Goal: Task Accomplishment & Management: Manage account settings

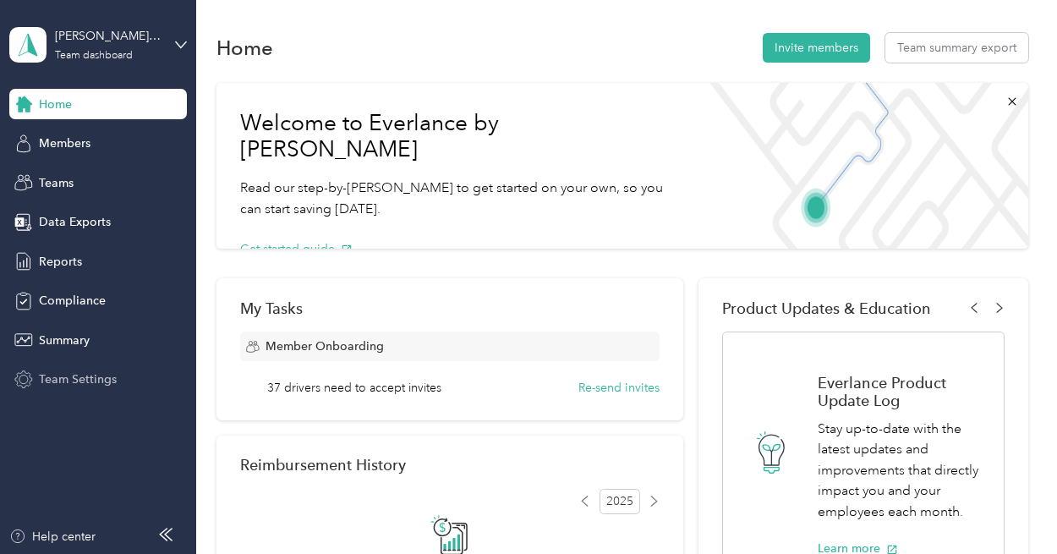
click at [84, 375] on span "Team Settings" at bounding box center [78, 379] width 78 height 18
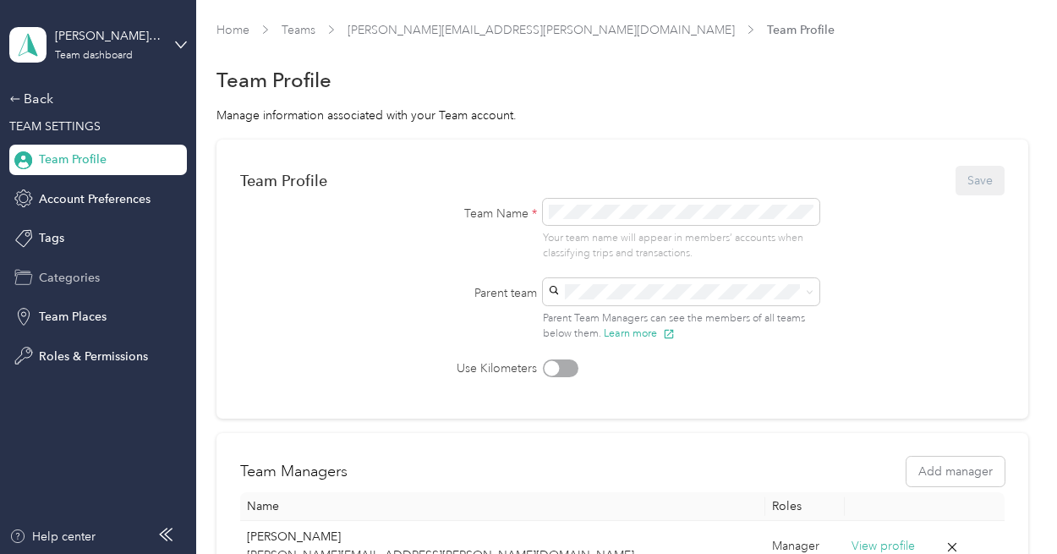
click at [81, 291] on div "Categories" at bounding box center [98, 277] width 178 height 30
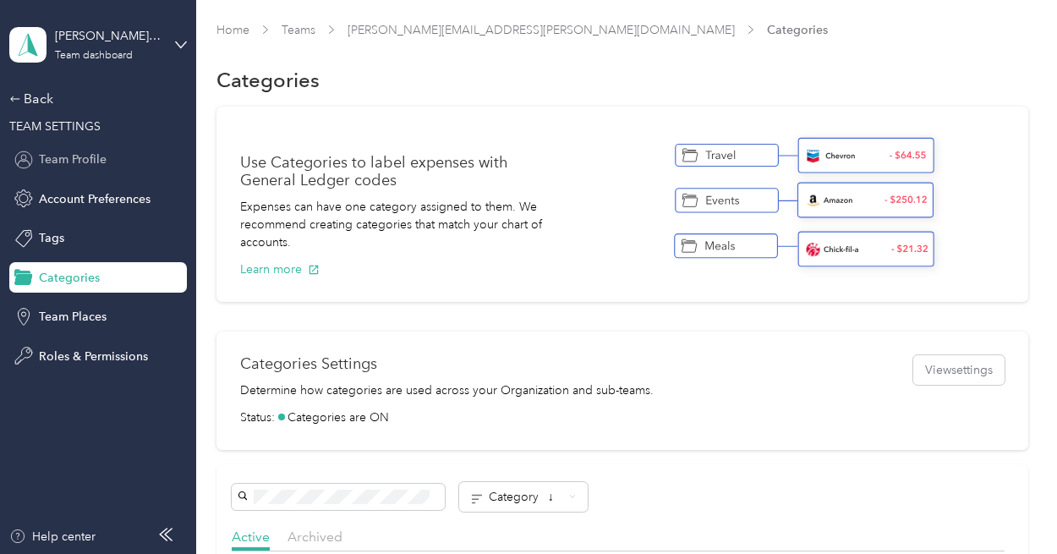
click at [91, 158] on span "Team Profile" at bounding box center [73, 160] width 68 height 18
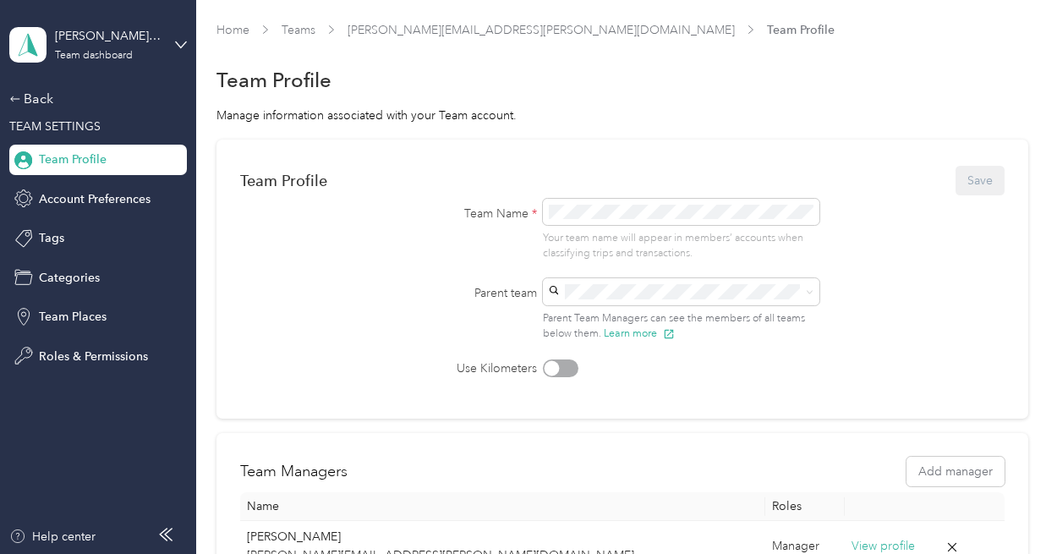
click at [259, 282] on form "Team Profile Save Team Name * Your team name will appear in members’ accounts w…" at bounding box center [622, 270] width 764 height 214
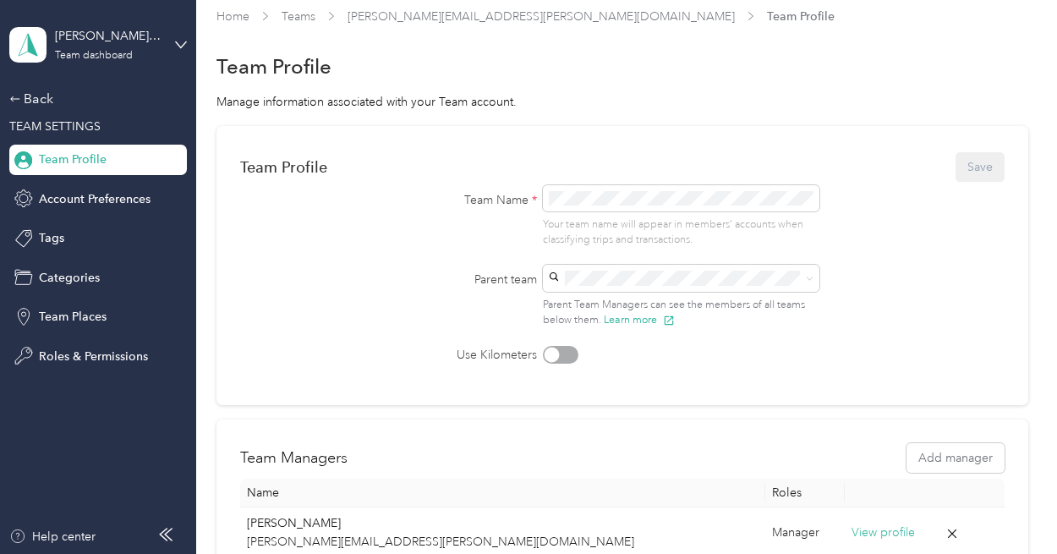
scroll to position [12, 0]
click at [101, 197] on span "Account Preferences" at bounding box center [95, 199] width 112 height 18
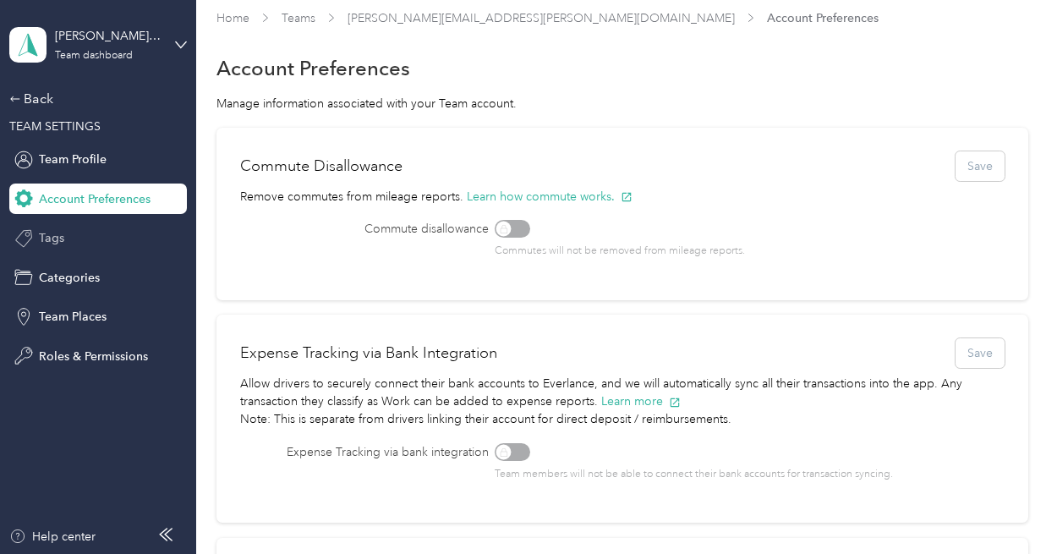
click at [91, 246] on div "Tags" at bounding box center [98, 238] width 178 height 30
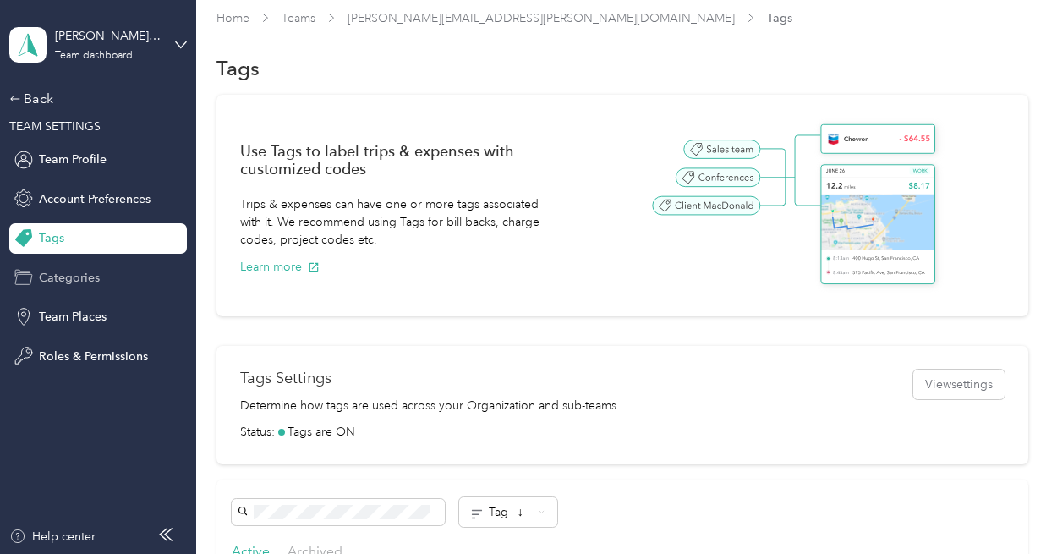
click at [85, 283] on span "Categories" at bounding box center [69, 278] width 61 height 18
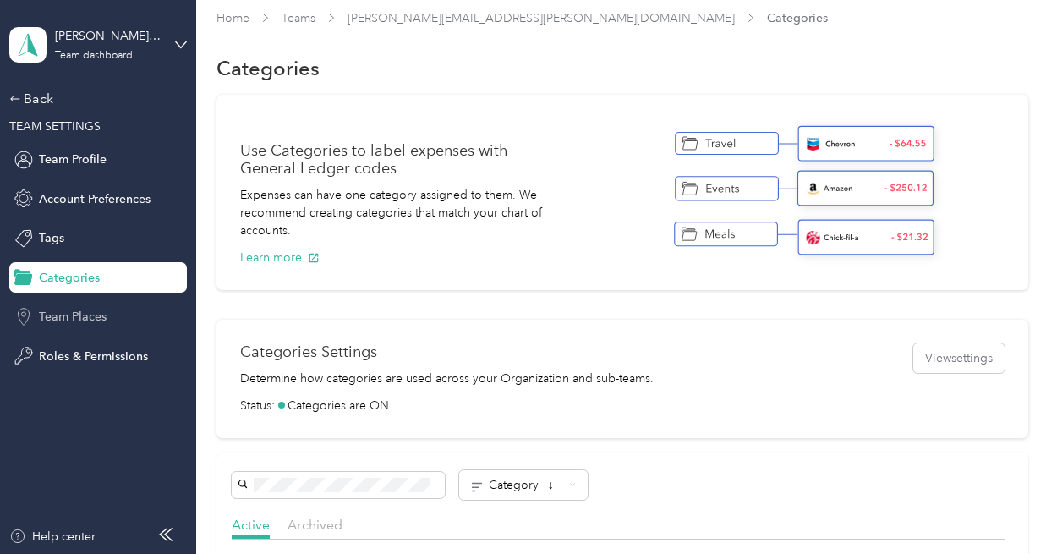
click at [81, 312] on span "Team Places" at bounding box center [73, 317] width 68 height 18
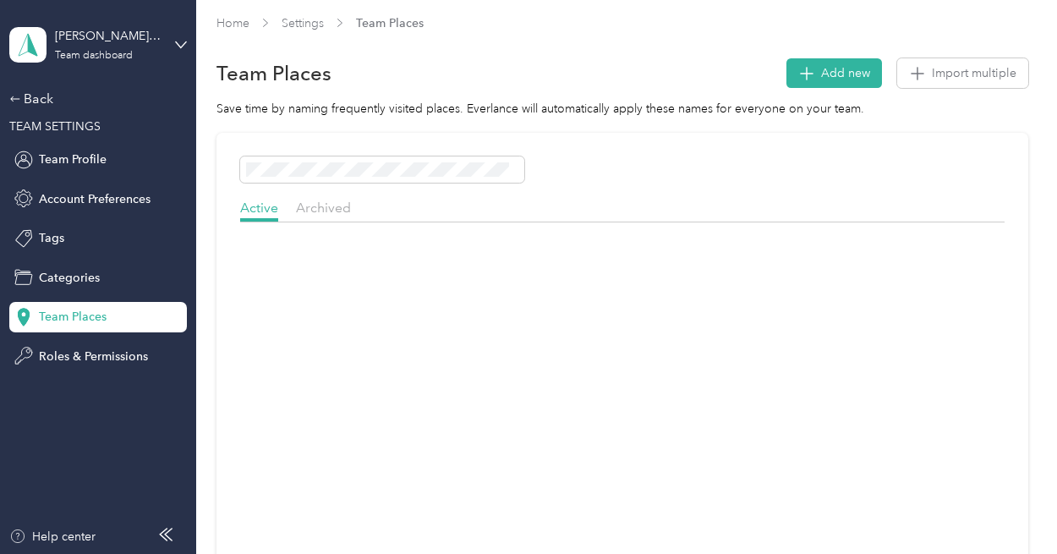
scroll to position [12, 0]
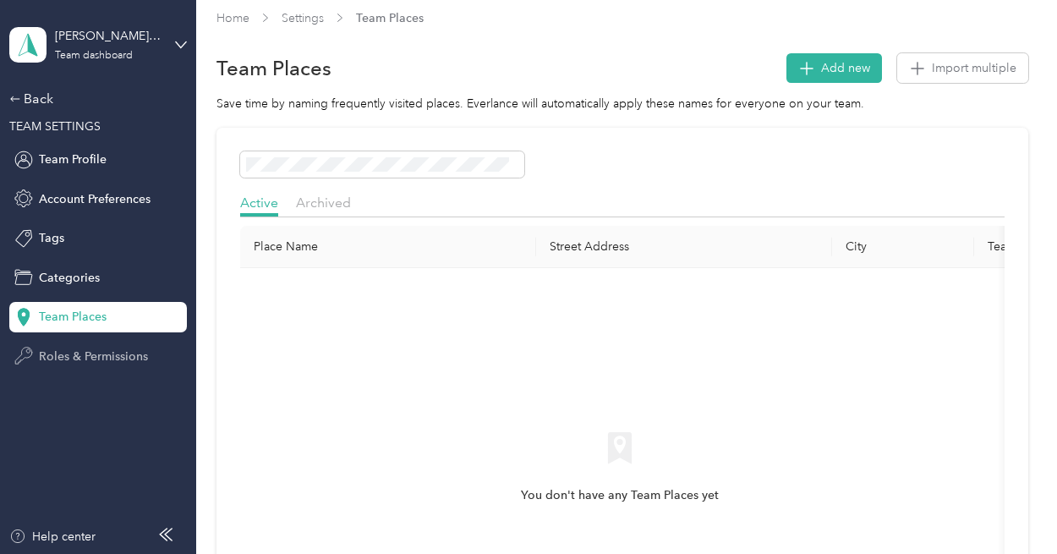
click at [81, 351] on span "Roles & Permissions" at bounding box center [93, 357] width 109 height 18
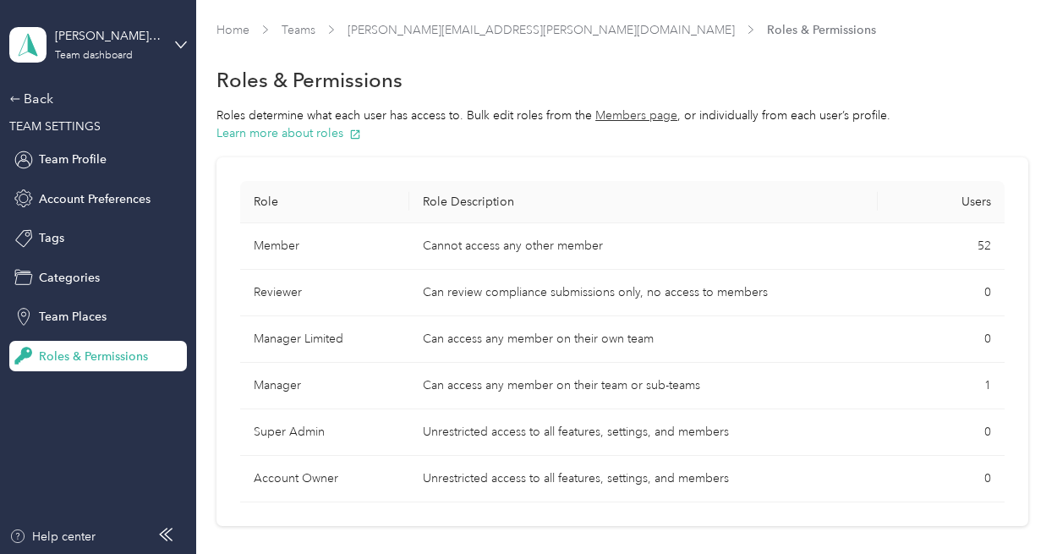
click at [51, 138] on div "Back TEAM SETTINGS Team Profile Account Preferences Tags Categories Team Places…" at bounding box center [98, 230] width 178 height 282
click at [36, 99] on div "Back" at bounding box center [93, 99] width 169 height 20
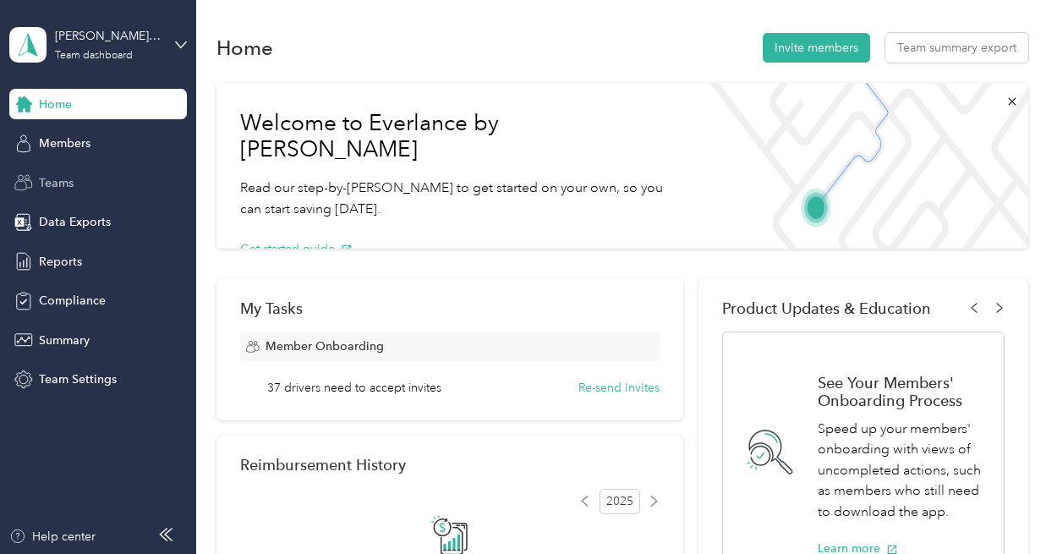
click at [46, 172] on div "Teams" at bounding box center [98, 182] width 178 height 30
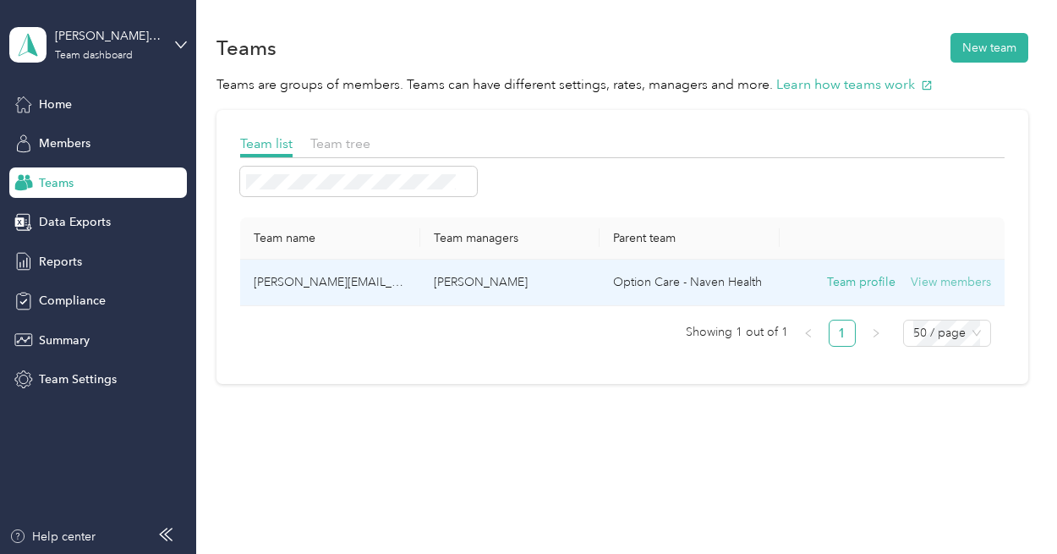
click at [920, 273] on button "View members" at bounding box center [951, 282] width 80 height 19
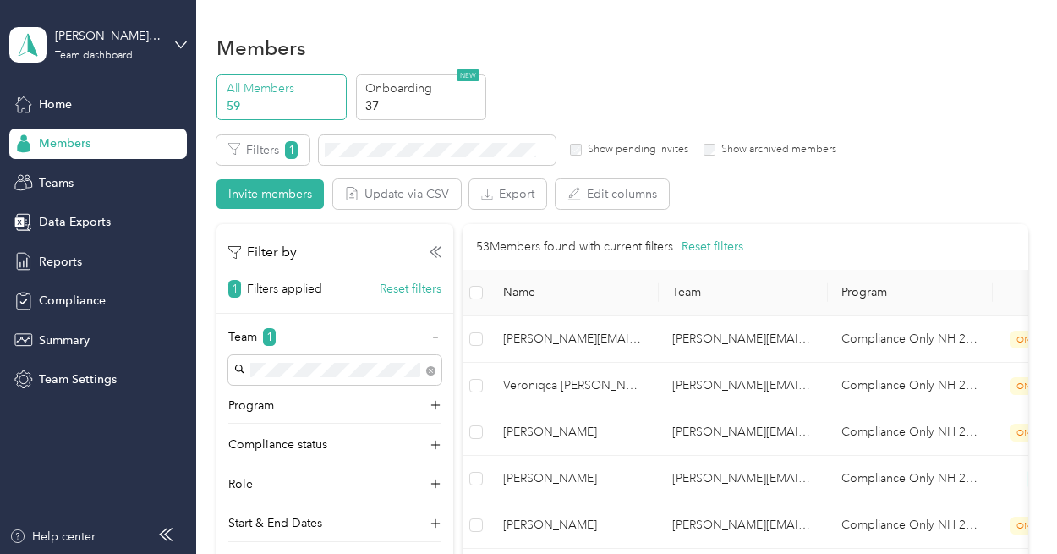
click at [840, 180] on div "Filters 1 Show pending invites Show archived members Invite members Update via …" at bounding box center [621, 172] width 811 height 74
click at [447, 93] on p "Onboarding" at bounding box center [422, 88] width 115 height 18
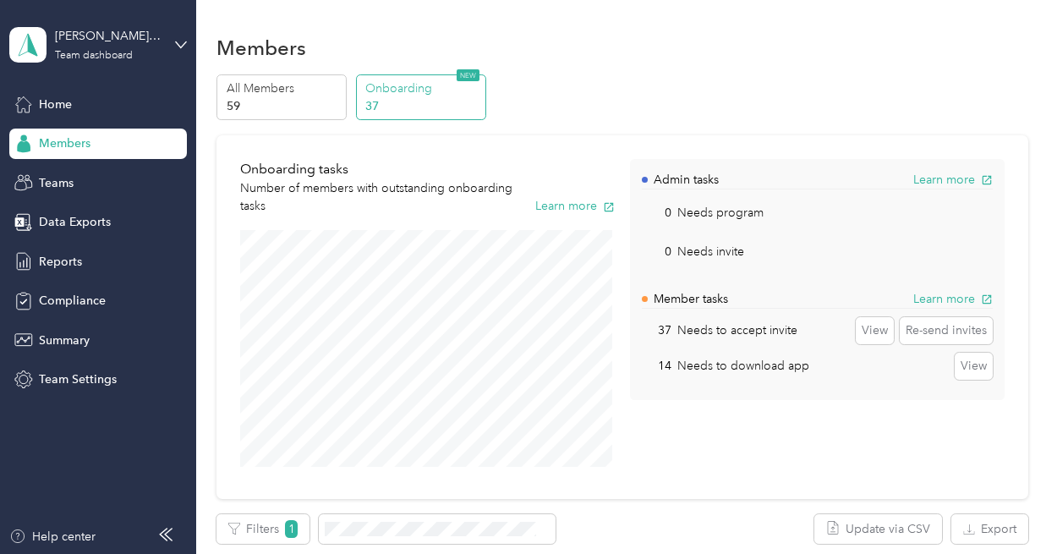
click at [682, 402] on div "Admin tasks Learn more 0 Needs program View 0 Needs invite View Member tasks Le…" at bounding box center [817, 317] width 375 height 317
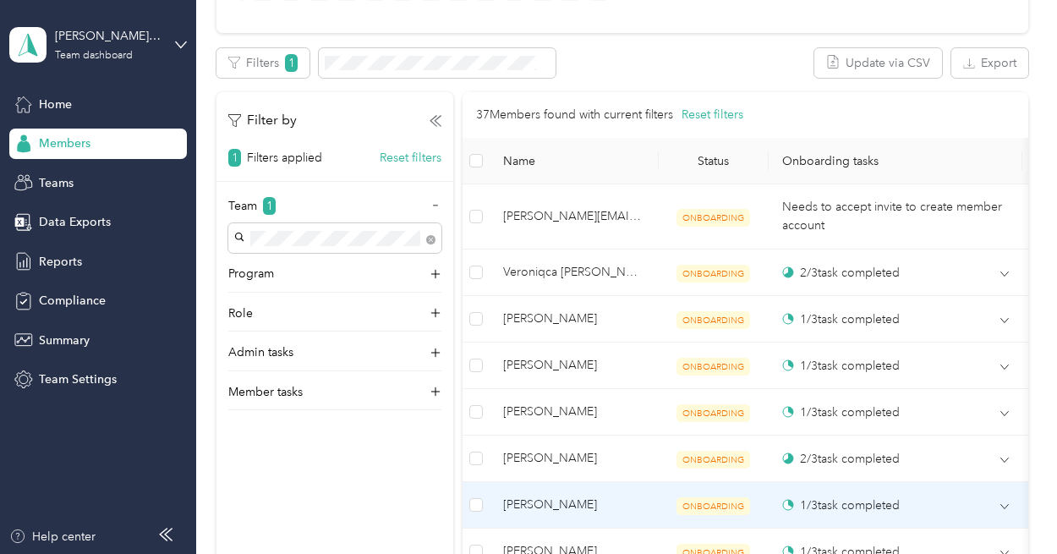
scroll to position [440, 0]
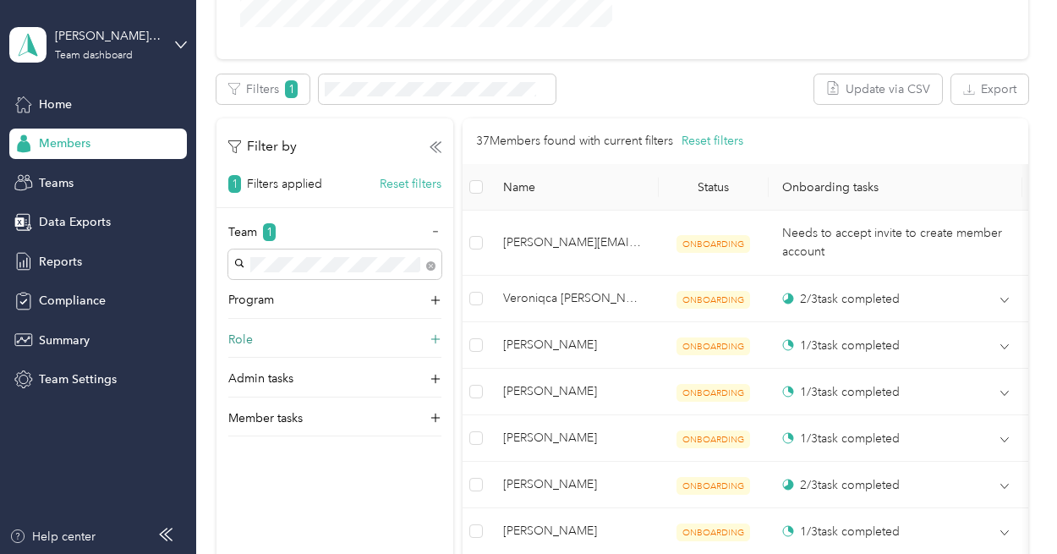
click at [435, 342] on icon at bounding box center [435, 339] width 17 height 17
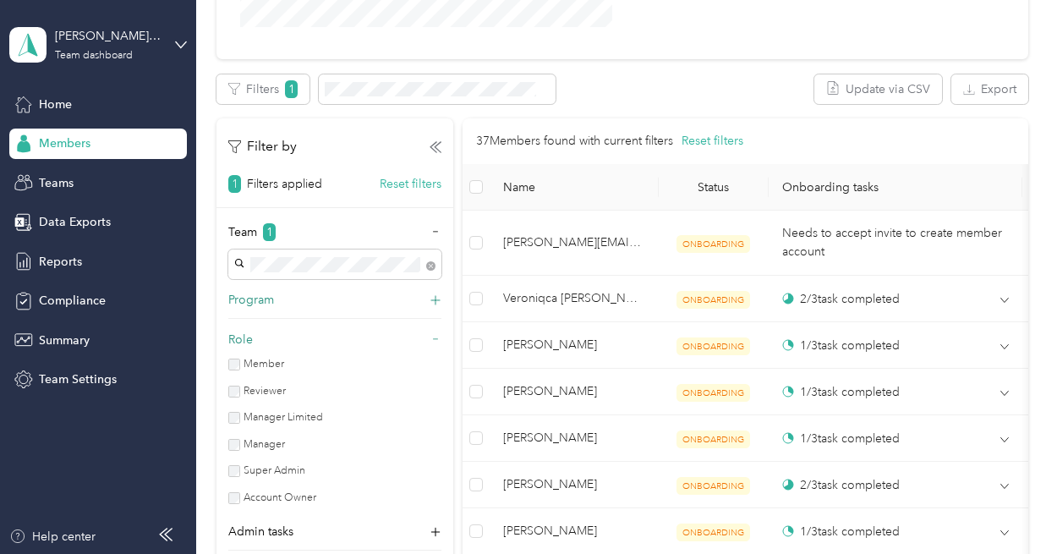
click at [434, 300] on icon at bounding box center [435, 300] width 17 height 17
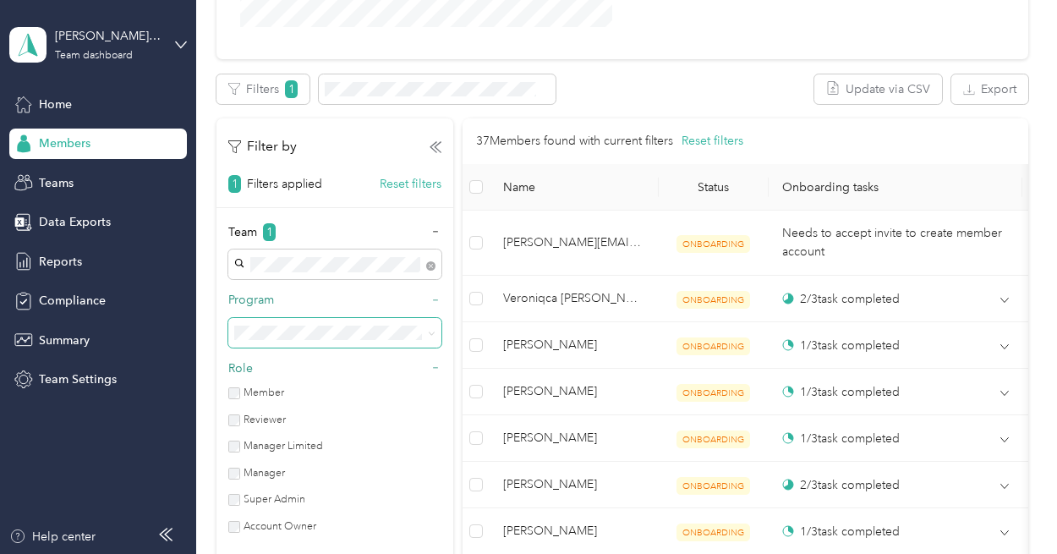
click at [432, 332] on icon at bounding box center [432, 334] width 8 height 8
click at [406, 447] on span "Compliance Only NH 2025 (CPM)" at bounding box center [330, 452] width 180 height 14
click at [446, 383] on div "Team 1 Program 1 Role Member Reviewer Manager Limited Manager Super Admin Accou…" at bounding box center [334, 421] width 237 height 396
click at [450, 323] on div "Team 1 Program 1 Role Member Reviewer Manager Limited Manager Super Admin Accou…" at bounding box center [334, 421] width 237 height 396
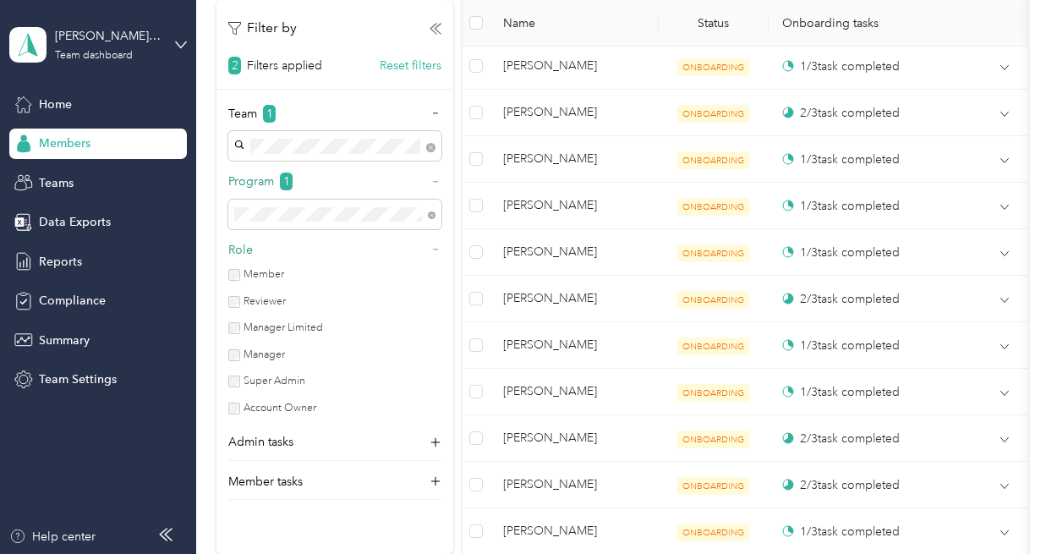
scroll to position [846, 0]
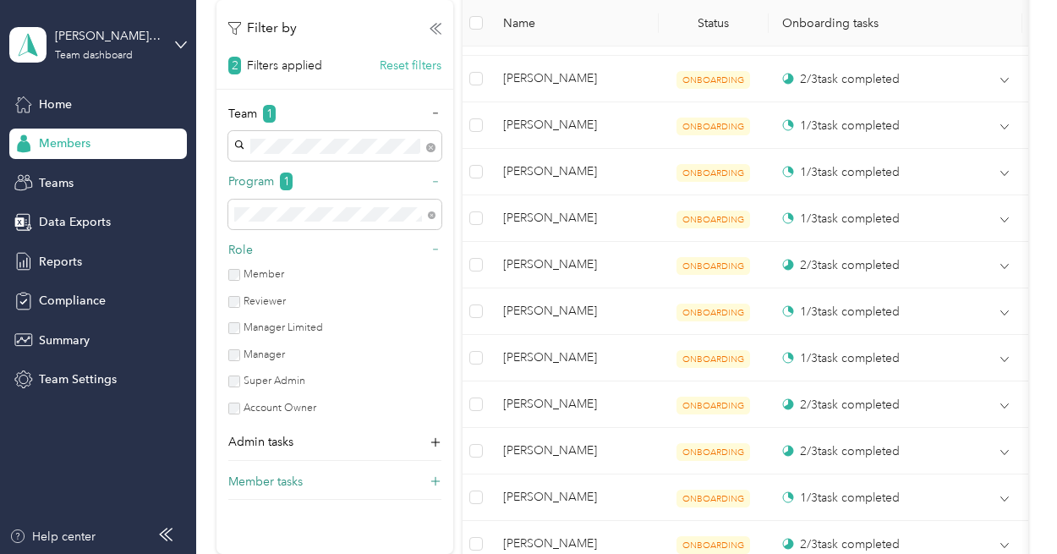
click at [438, 478] on icon at bounding box center [435, 481] width 17 height 17
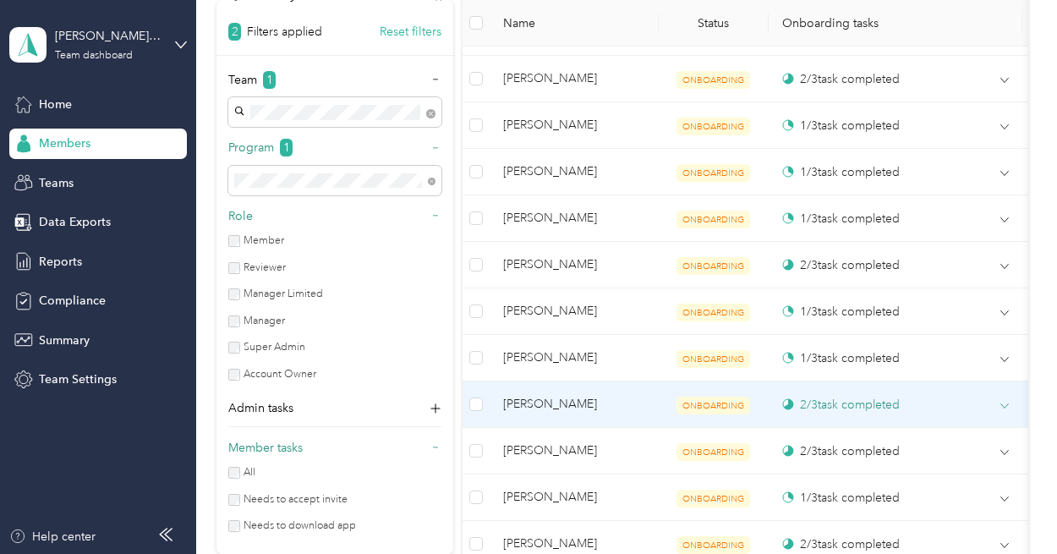
click at [1008, 404] on icon at bounding box center [1004, 406] width 8 height 4
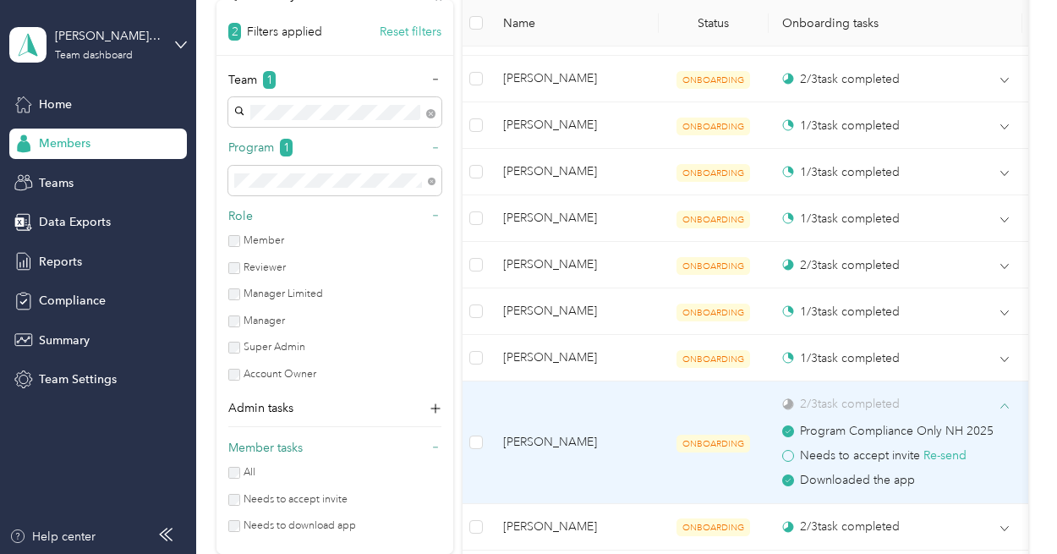
click at [1008, 402] on icon at bounding box center [1004, 406] width 8 height 8
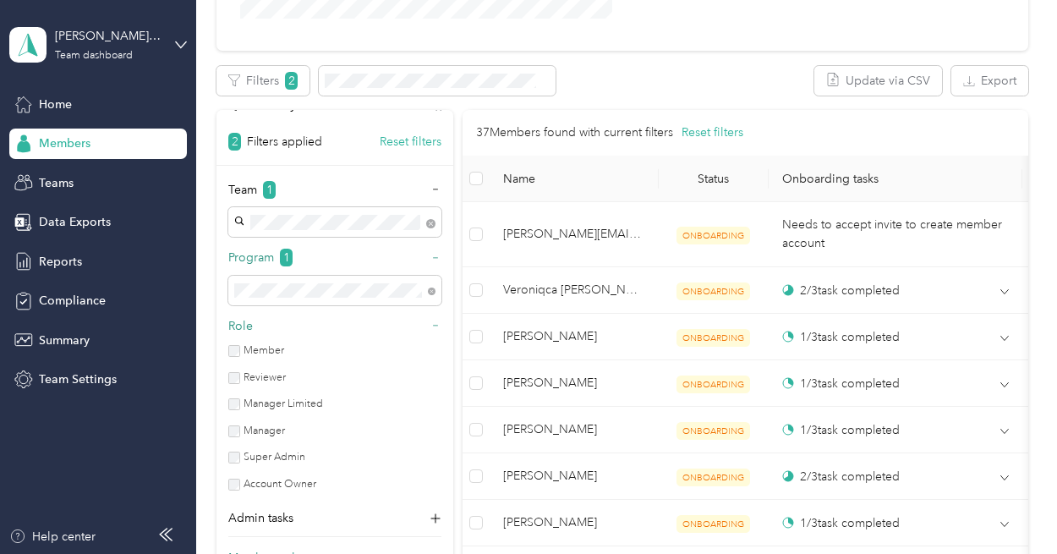
scroll to position [446, 0]
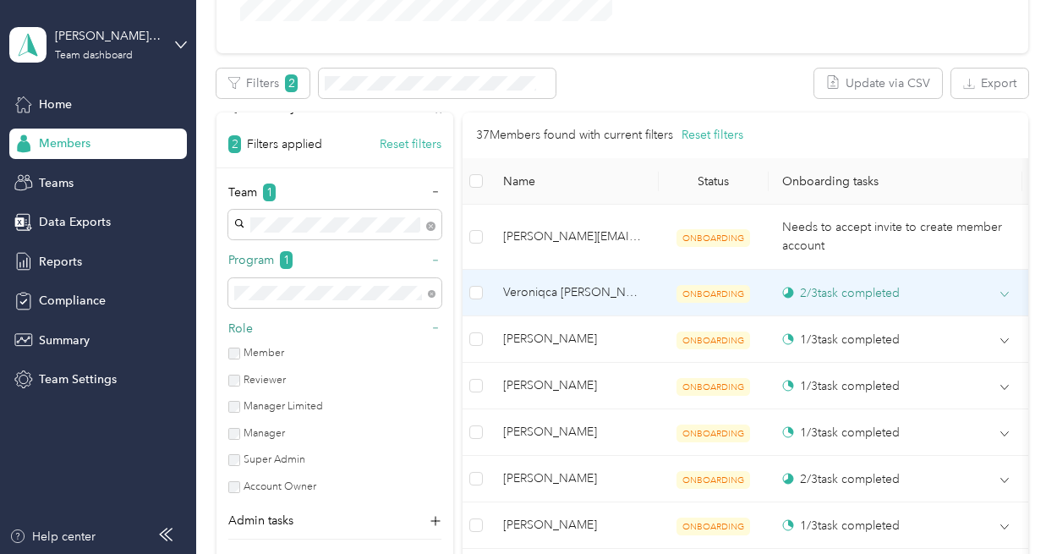
click at [1003, 293] on icon at bounding box center [1004, 295] width 8 height 4
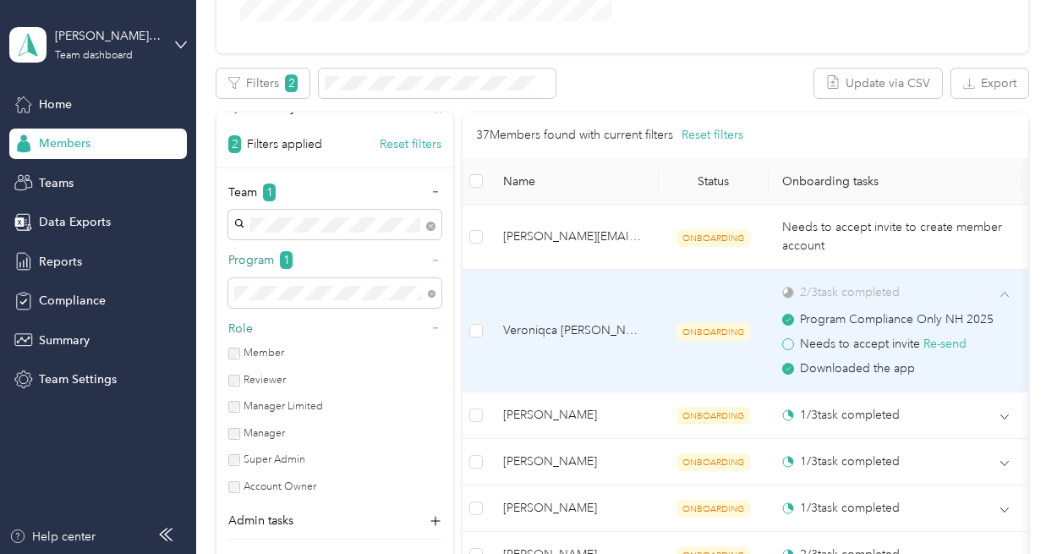
click at [1003, 293] on icon at bounding box center [1004, 294] width 8 height 8
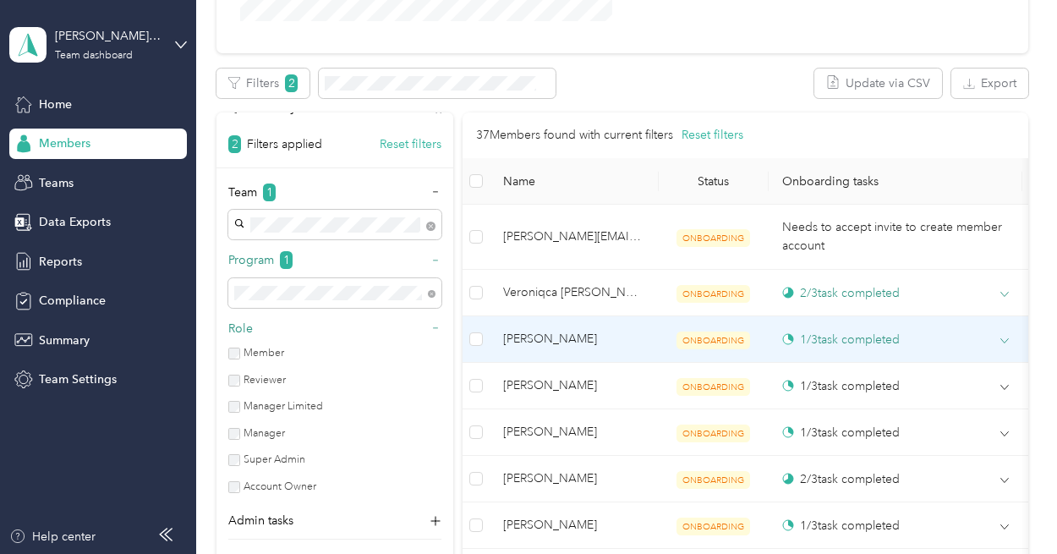
click at [1003, 333] on span at bounding box center [1004, 340] width 8 height 15
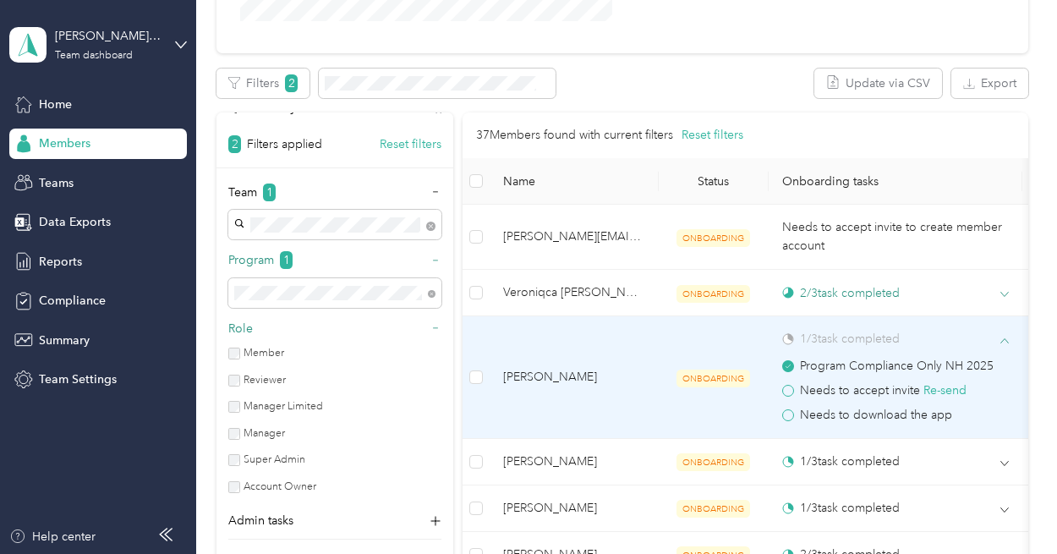
click at [1003, 333] on span at bounding box center [1004, 340] width 8 height 15
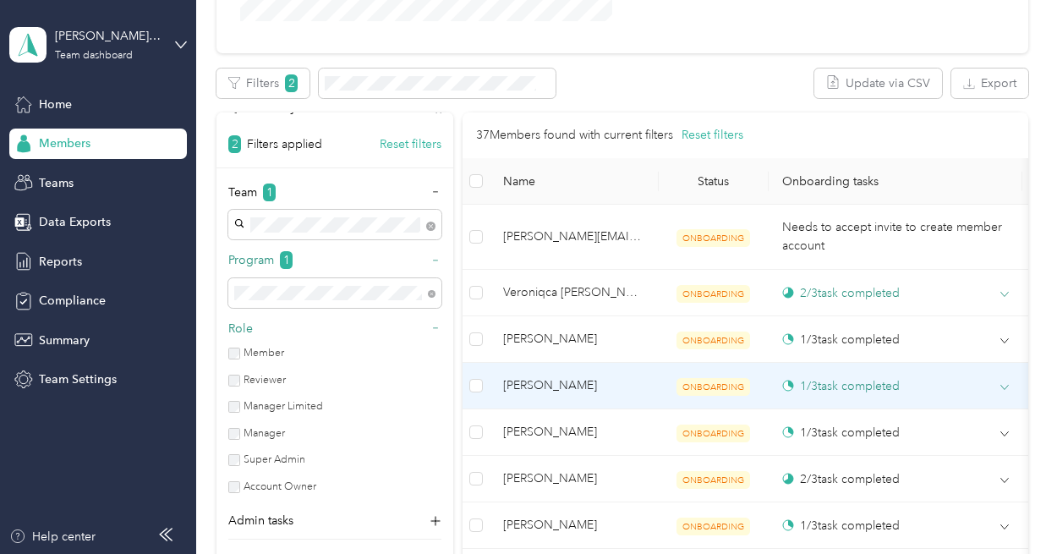
click at [1005, 380] on span at bounding box center [1004, 387] width 8 height 15
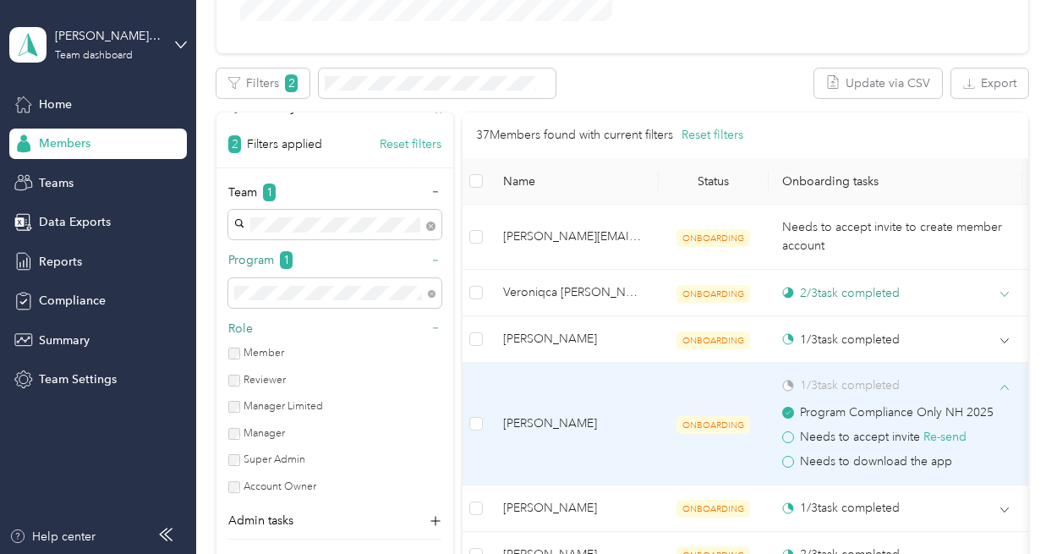
click at [1005, 380] on span at bounding box center [1004, 387] width 8 height 15
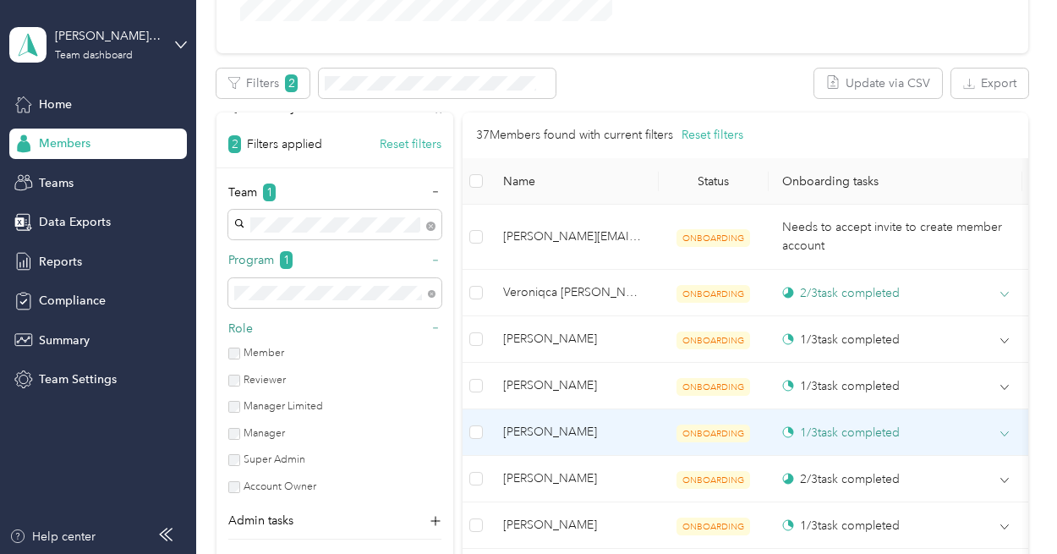
click at [1001, 430] on icon at bounding box center [1004, 434] width 8 height 8
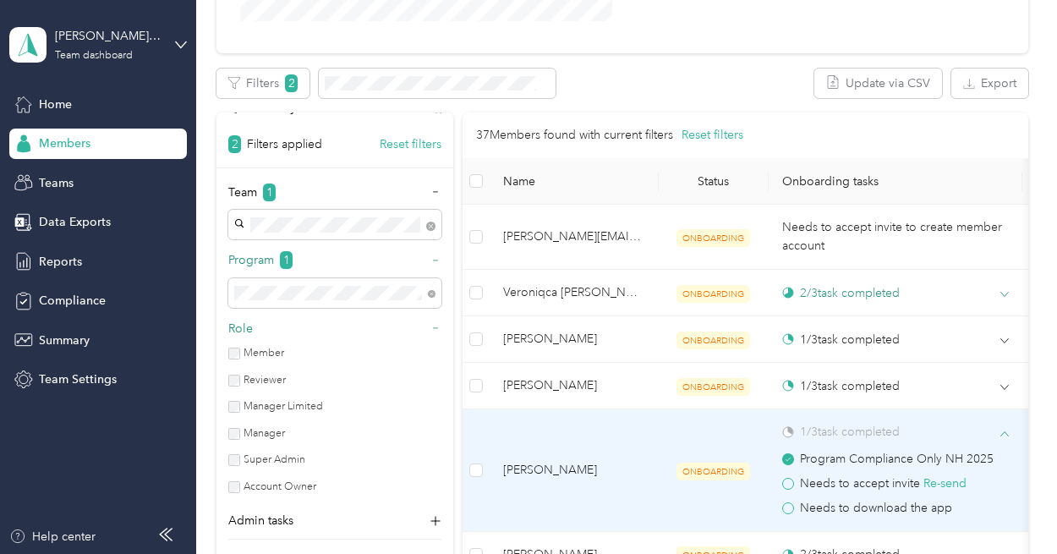
click at [1001, 430] on icon at bounding box center [1004, 434] width 8 height 8
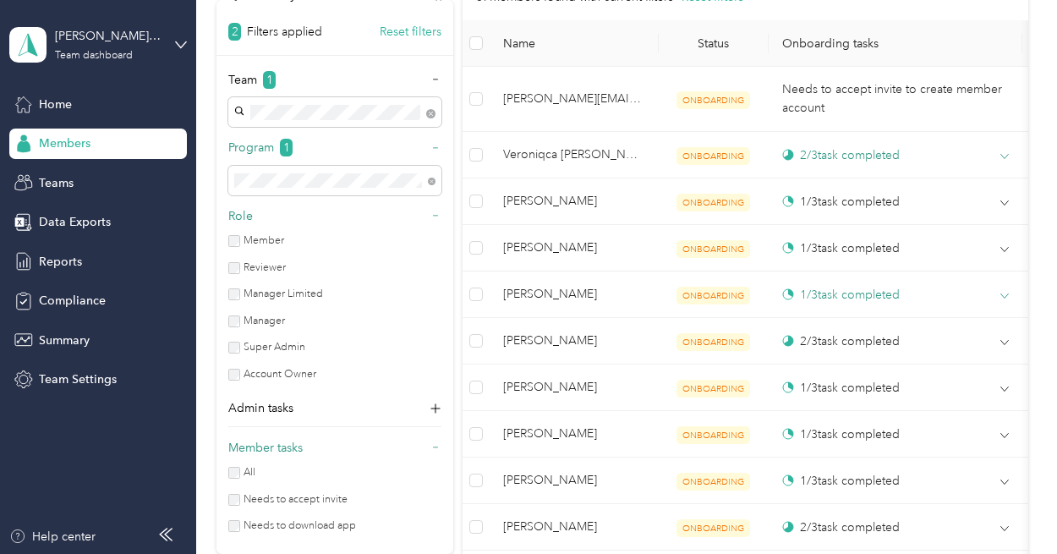
scroll to position [742, 0]
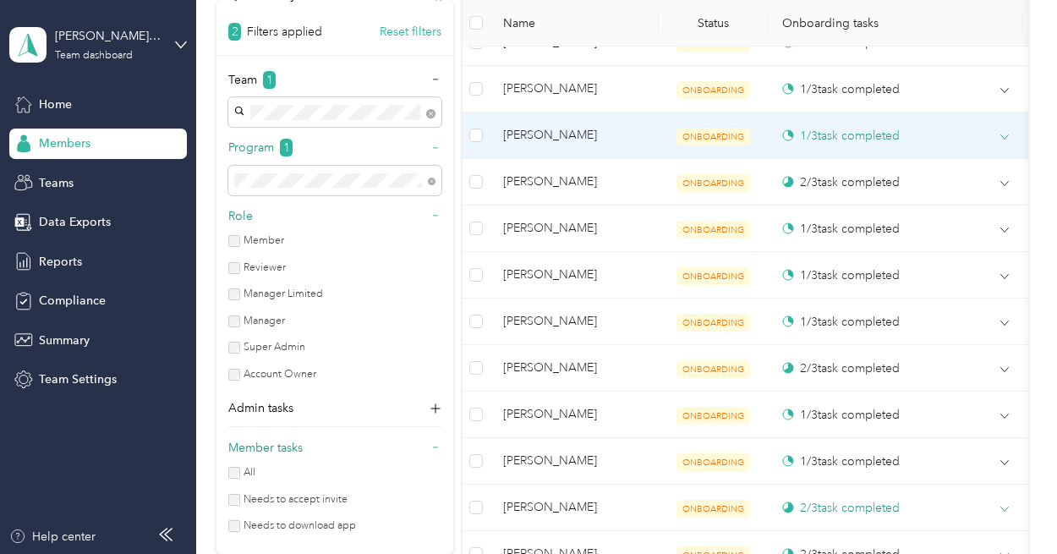
click at [1006, 136] on icon at bounding box center [1004, 137] width 8 height 8
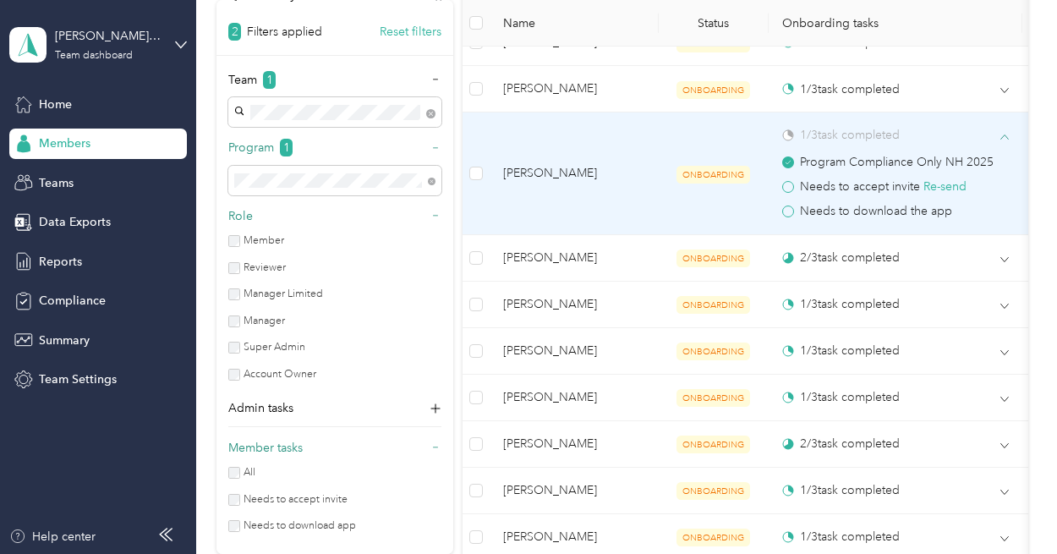
click at [1006, 136] on icon at bounding box center [1004, 137] width 8 height 8
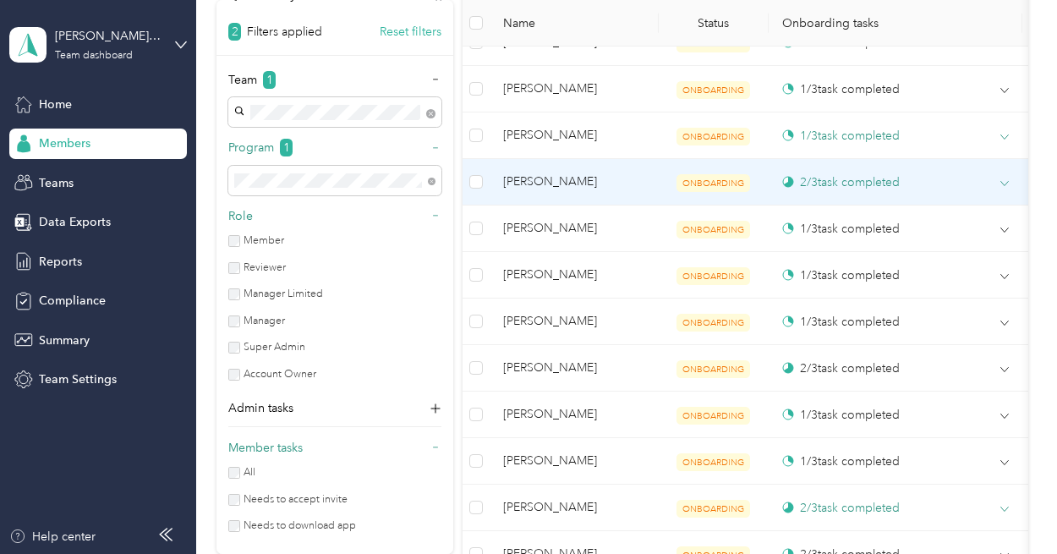
click at [1006, 179] on icon at bounding box center [1004, 183] width 8 height 8
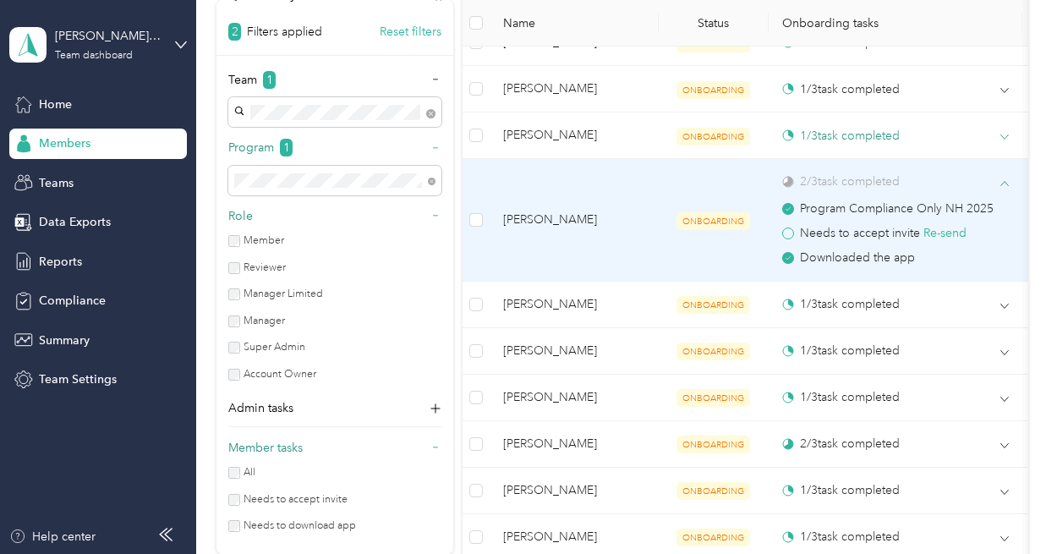
click at [1006, 179] on icon at bounding box center [1004, 183] width 8 height 8
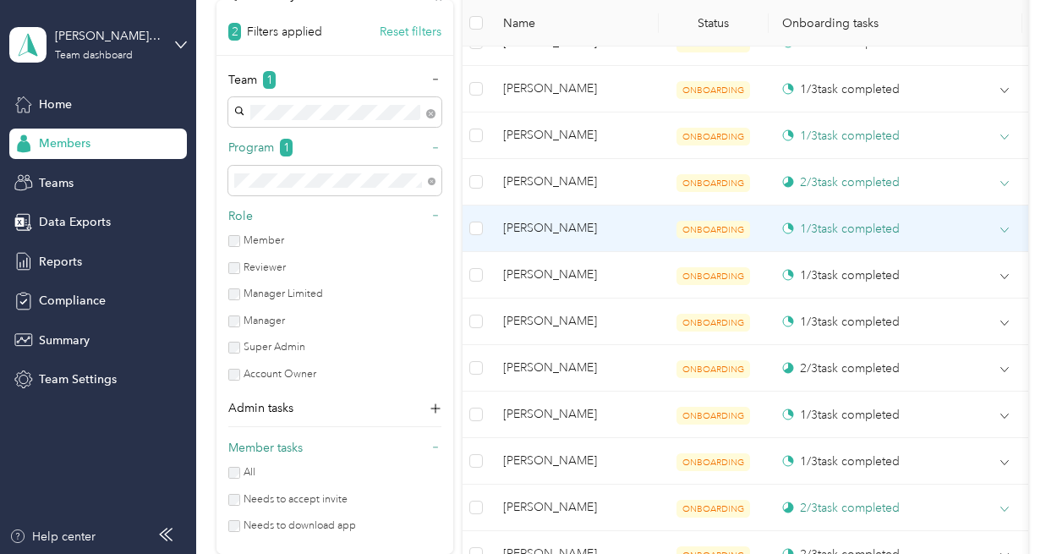
click at [1003, 226] on icon at bounding box center [1004, 230] width 8 height 8
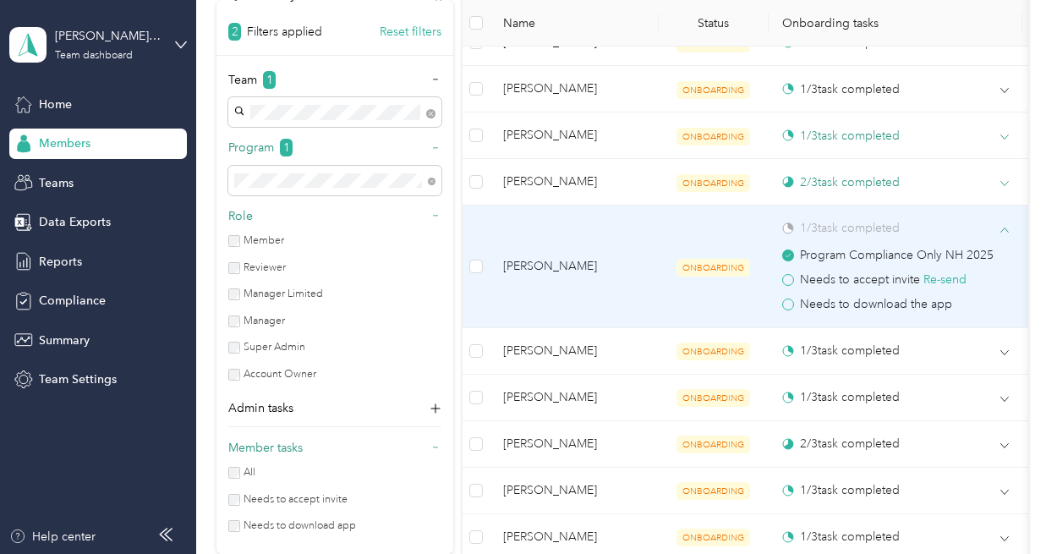
click at [1003, 226] on icon at bounding box center [1004, 230] width 8 height 8
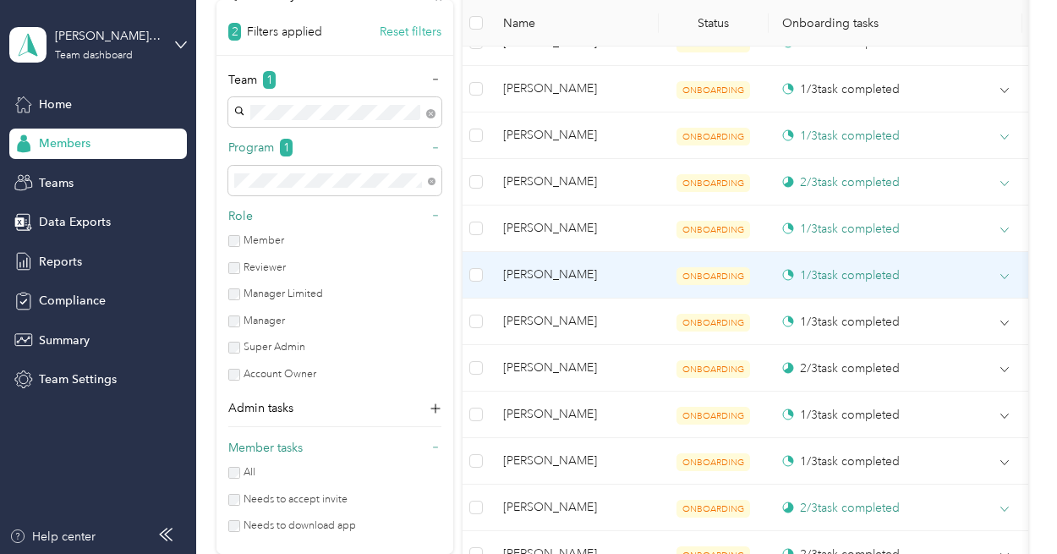
click at [1005, 269] on span at bounding box center [1004, 276] width 8 height 15
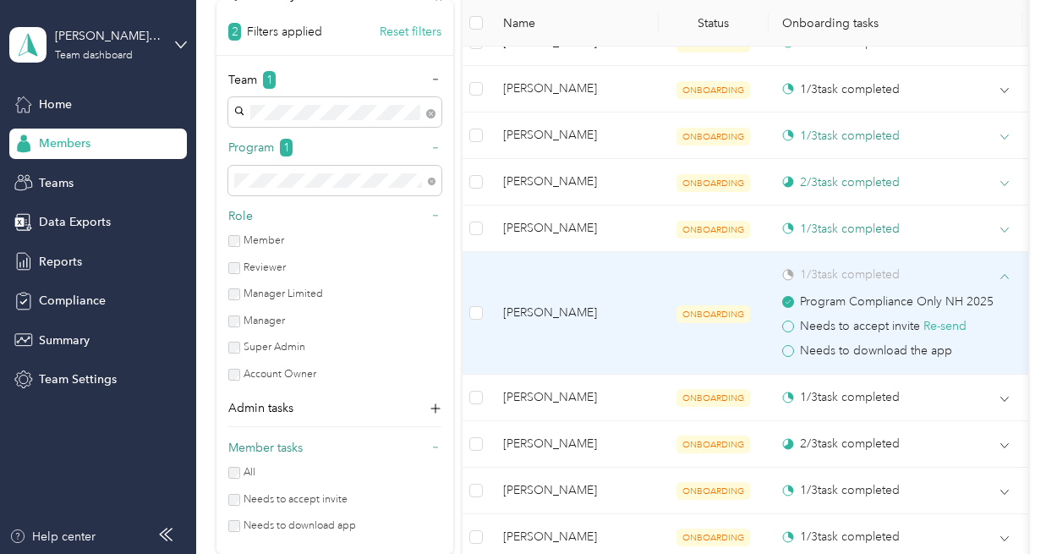
click at [1005, 269] on span at bounding box center [1004, 276] width 8 height 15
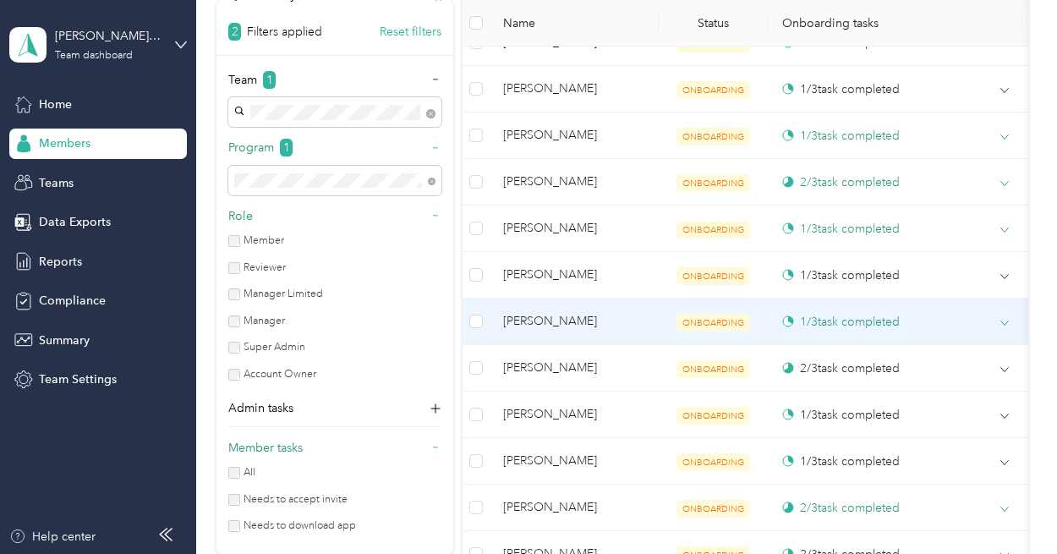
click at [1005, 319] on icon at bounding box center [1004, 323] width 8 height 8
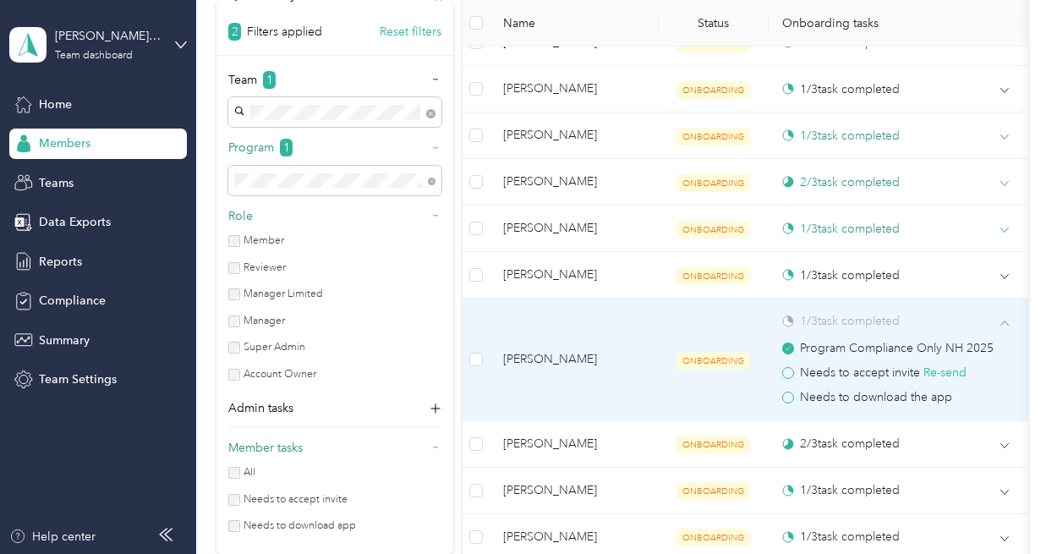
click at [1005, 320] on icon at bounding box center [1004, 322] width 8 height 4
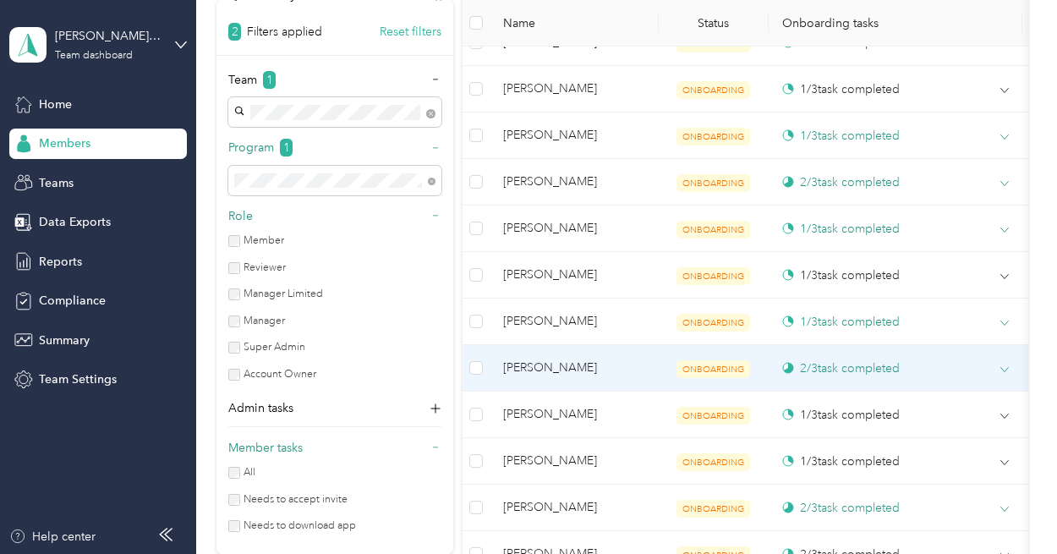
click at [999, 369] on div "2 / 3 task completed" at bounding box center [895, 368] width 227 height 18
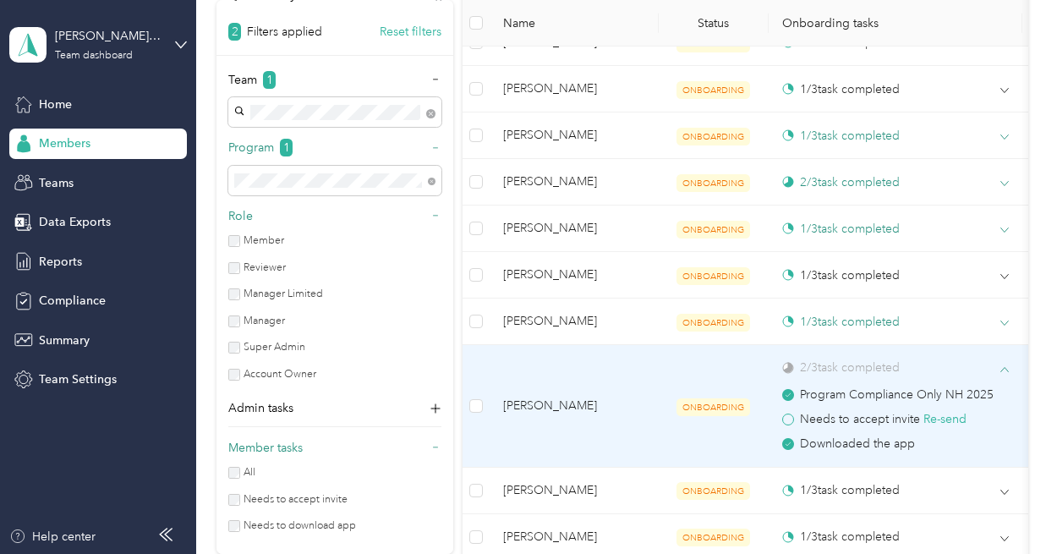
click at [999, 369] on div "2 / 3 task completed" at bounding box center [895, 368] width 227 height 18
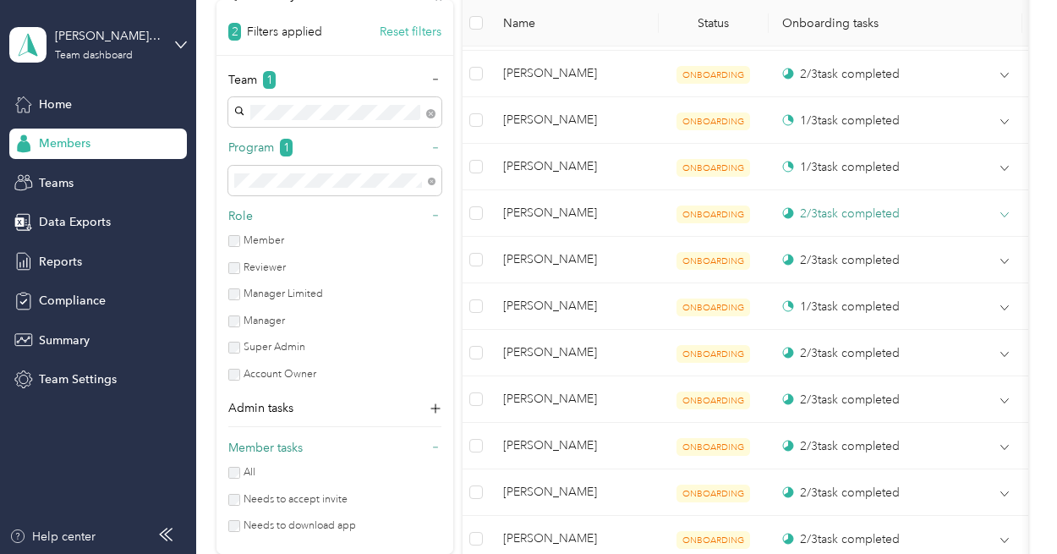
scroll to position [1048, 0]
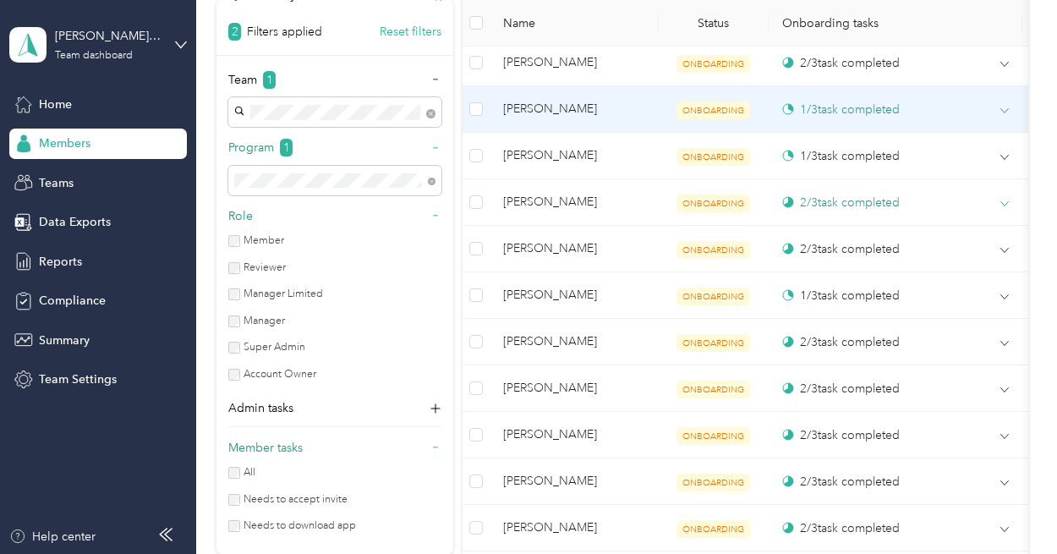
click at [1003, 107] on icon at bounding box center [1004, 111] width 8 height 8
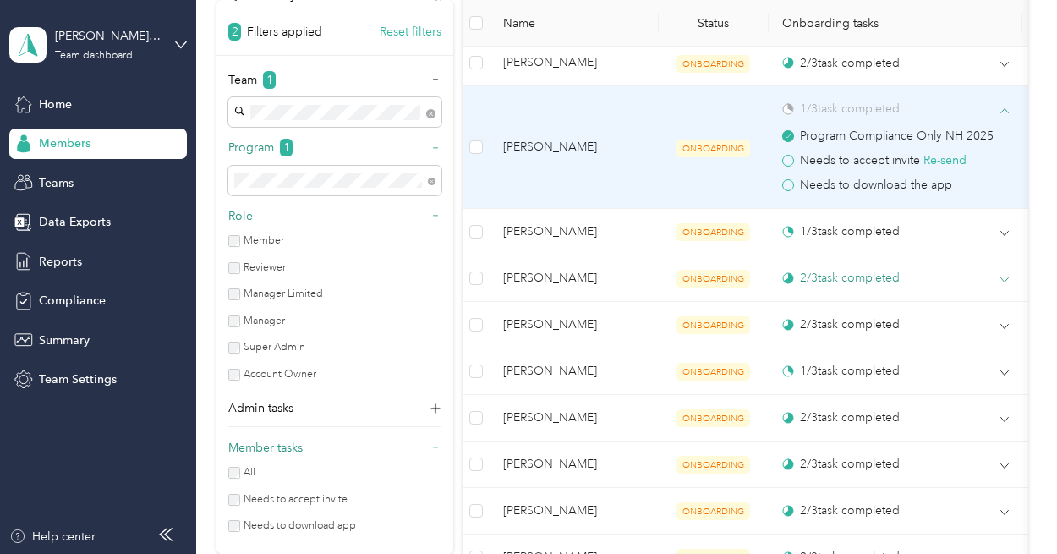
click at [1003, 107] on icon at bounding box center [1004, 111] width 8 height 8
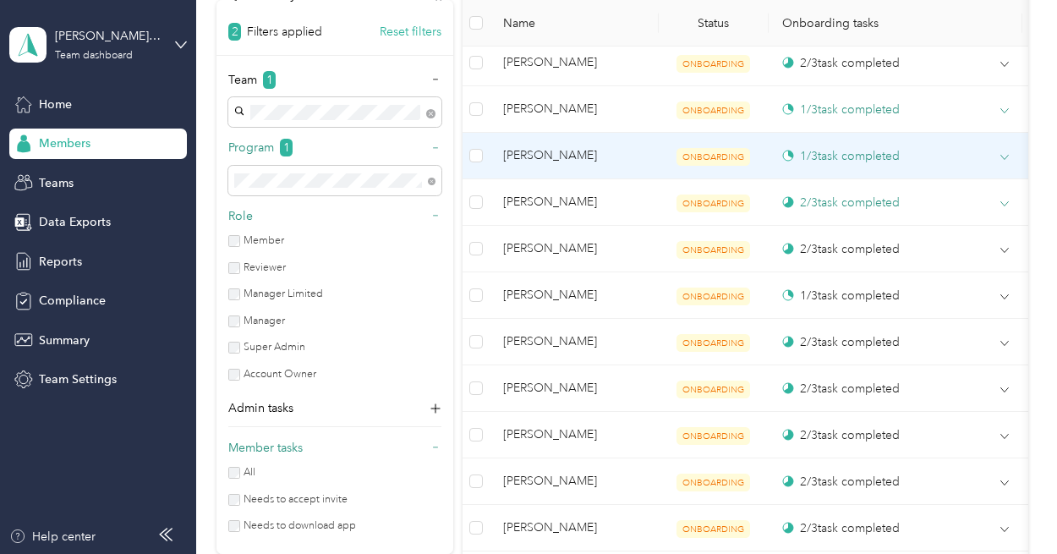
click at [1004, 154] on icon at bounding box center [1004, 157] width 8 height 8
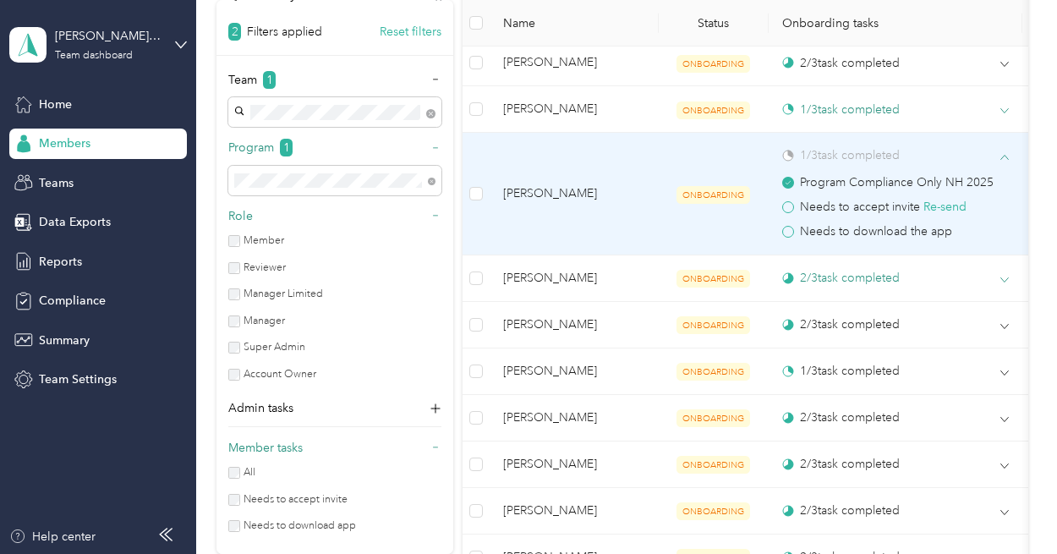
click at [1004, 154] on icon at bounding box center [1004, 157] width 8 height 8
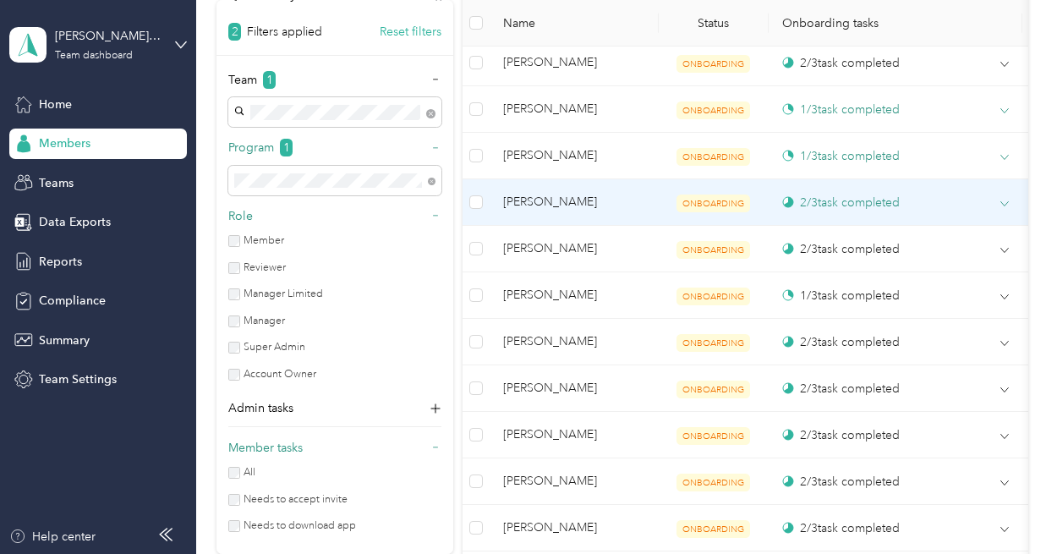
click at [1005, 196] on span at bounding box center [1004, 203] width 8 height 15
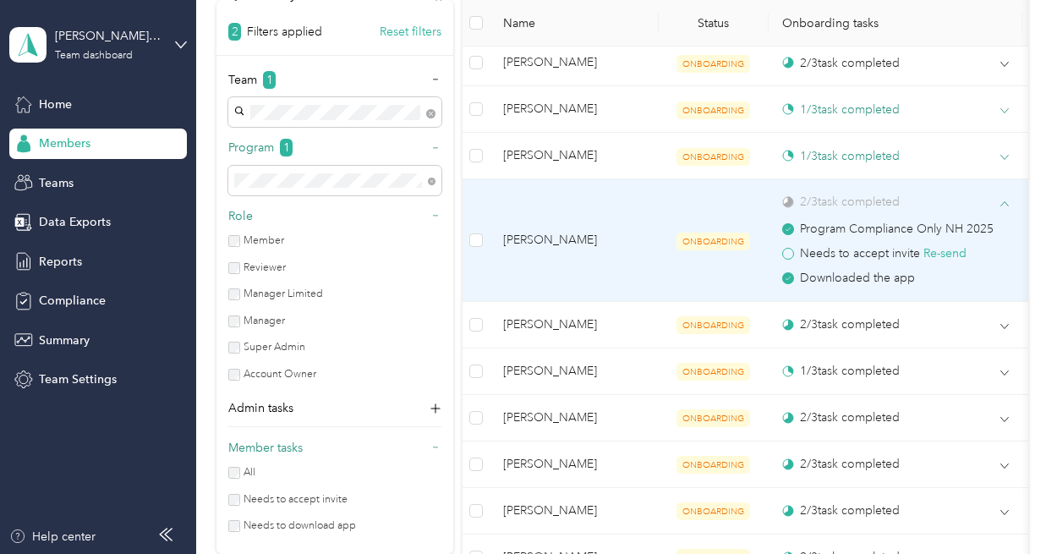
click at [1005, 196] on span at bounding box center [1004, 203] width 8 height 15
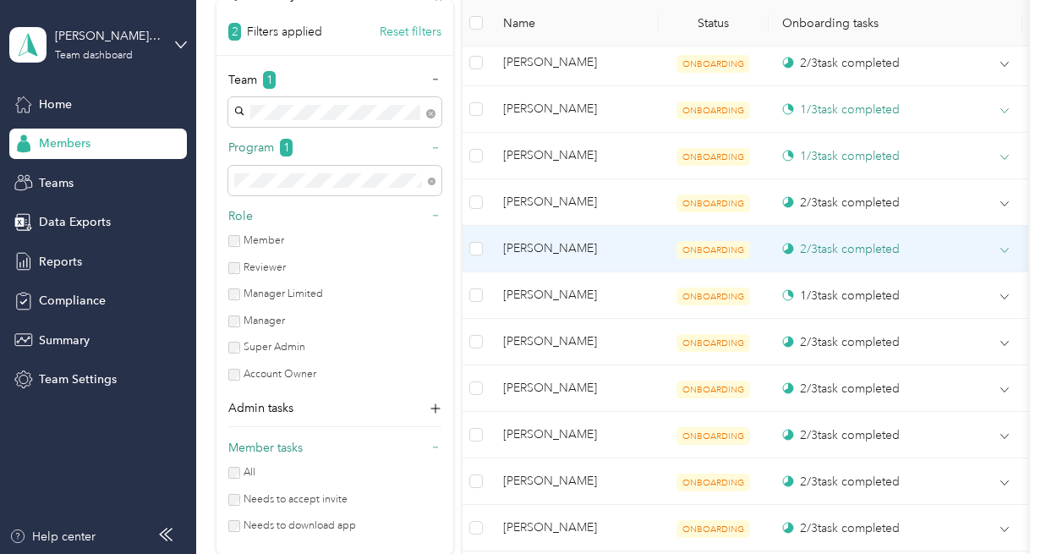
click at [1003, 246] on icon at bounding box center [1004, 250] width 8 height 8
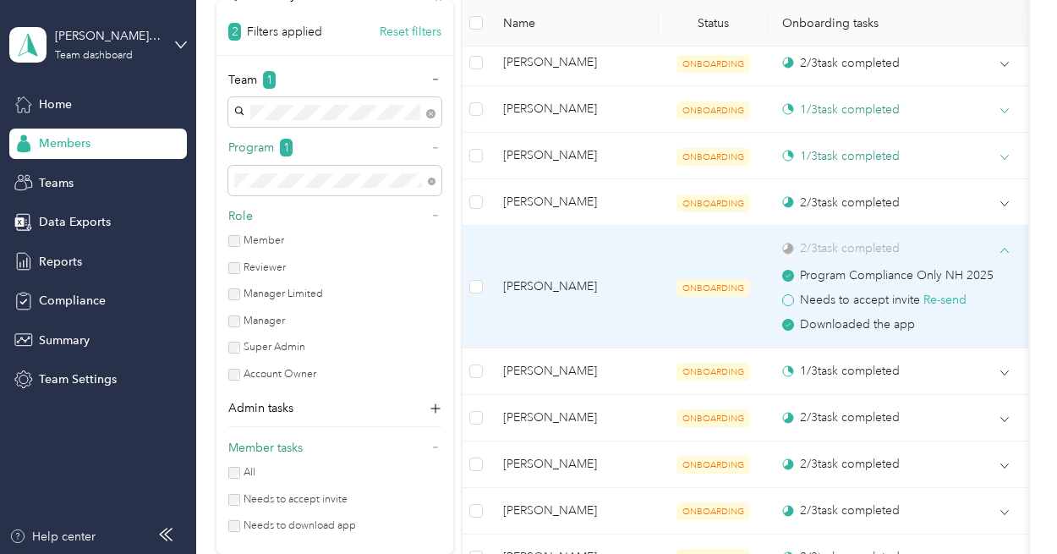
click at [1003, 248] on icon at bounding box center [1004, 250] width 8 height 4
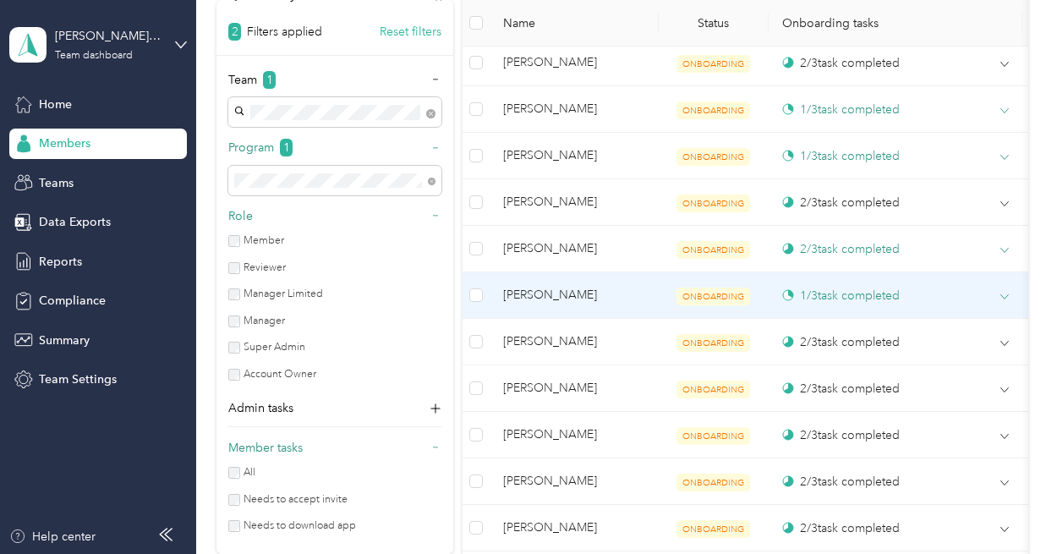
click at [1003, 297] on span at bounding box center [1004, 296] width 8 height 15
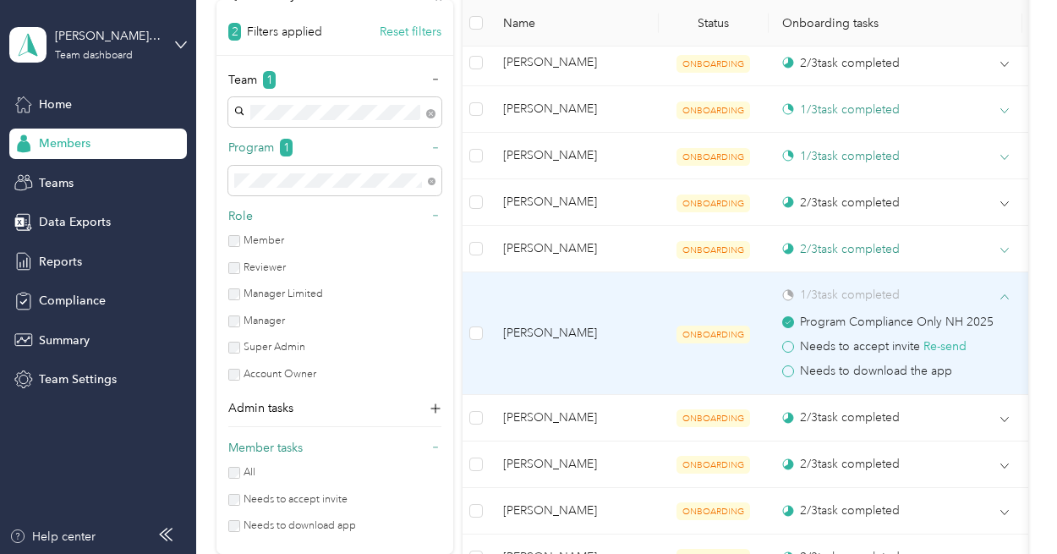
click at [1003, 297] on span at bounding box center [1004, 296] width 8 height 15
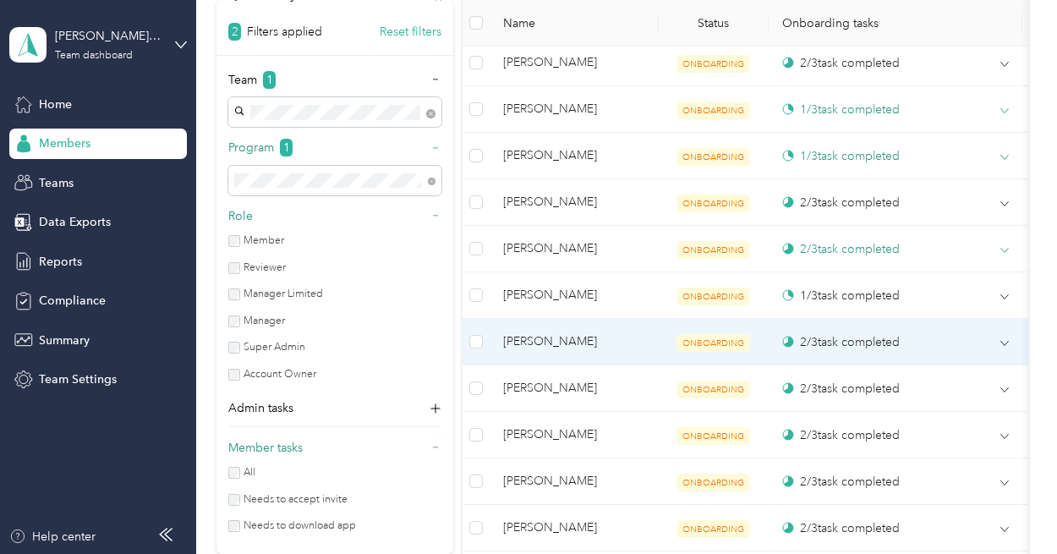
click at [1004, 346] on td "2 / 3 task completed" at bounding box center [896, 342] width 254 height 47
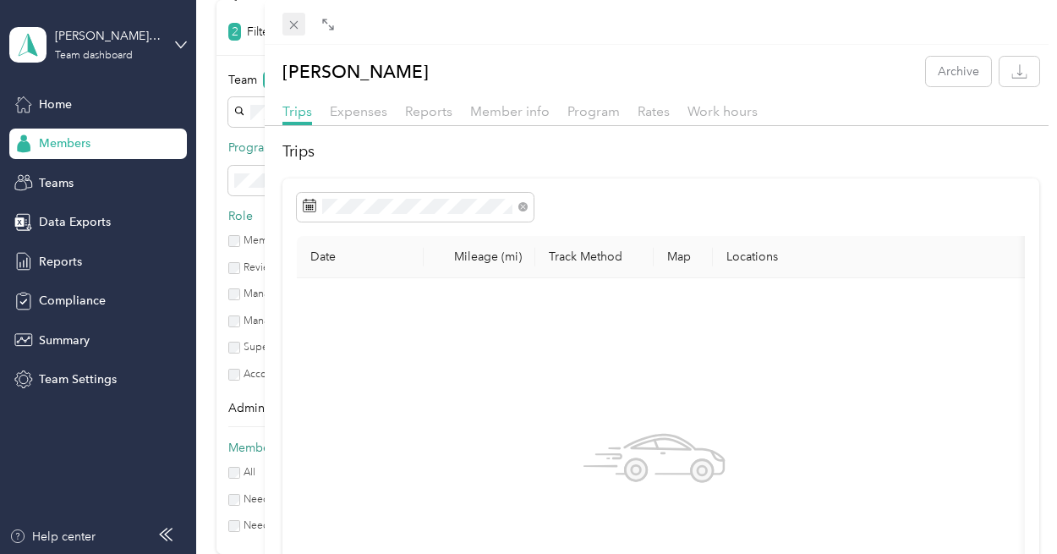
click at [296, 24] on icon at bounding box center [294, 25] width 14 height 14
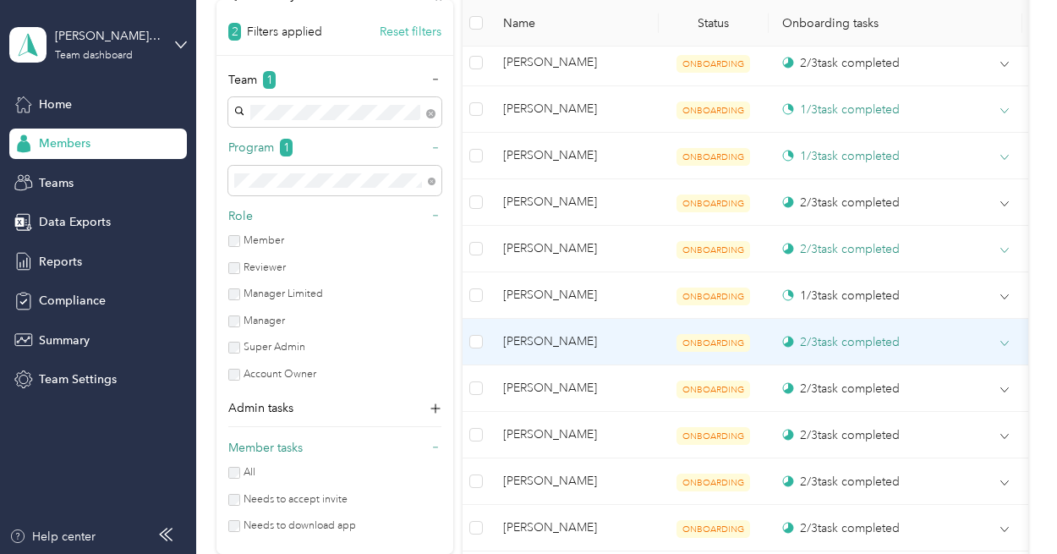
click at [1005, 339] on icon at bounding box center [1004, 343] width 8 height 8
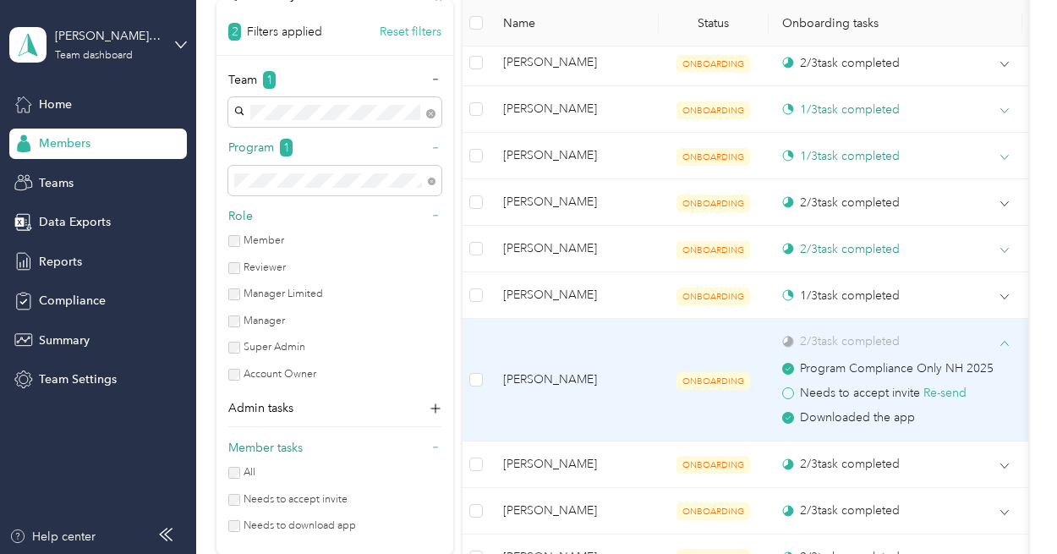
click at [1005, 341] on icon at bounding box center [1004, 343] width 8 height 4
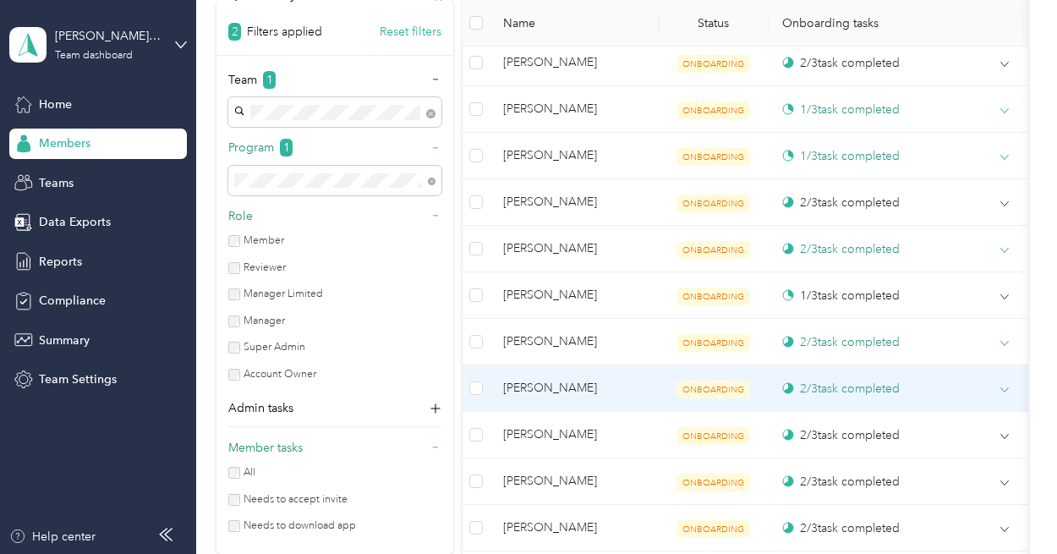
click at [1005, 386] on icon at bounding box center [1004, 390] width 8 height 8
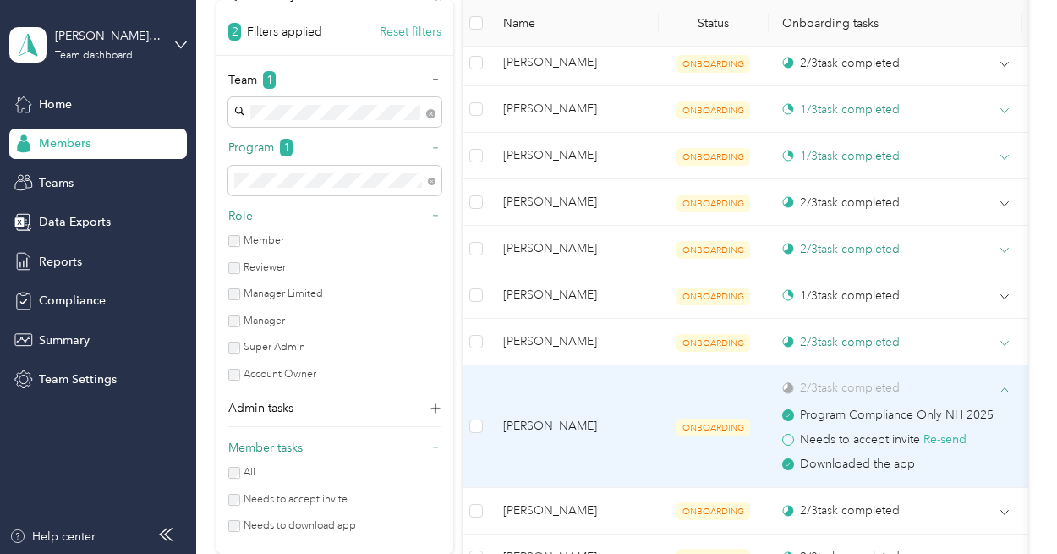
click at [1005, 386] on icon at bounding box center [1004, 390] width 8 height 8
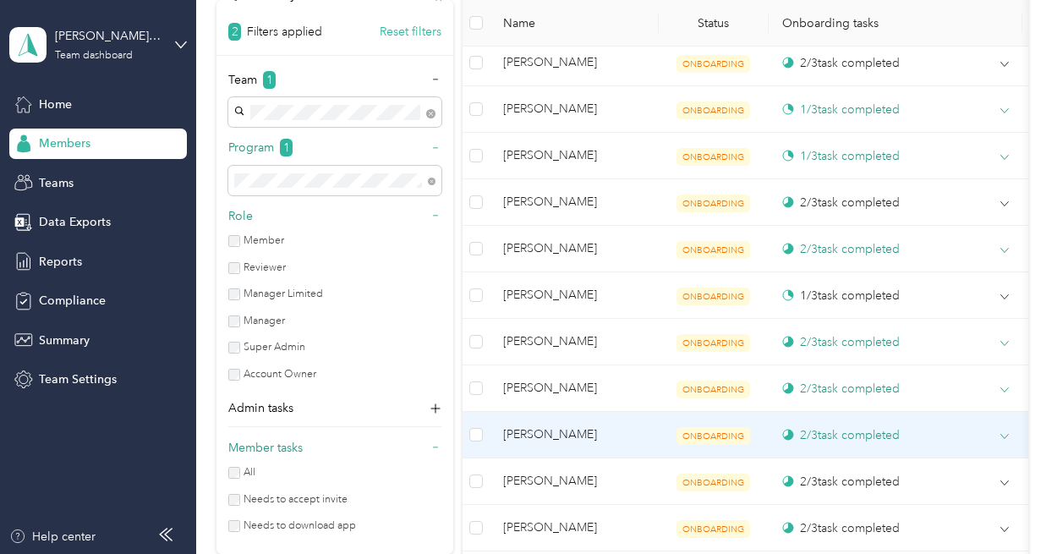
click at [1005, 432] on icon at bounding box center [1004, 436] width 8 height 8
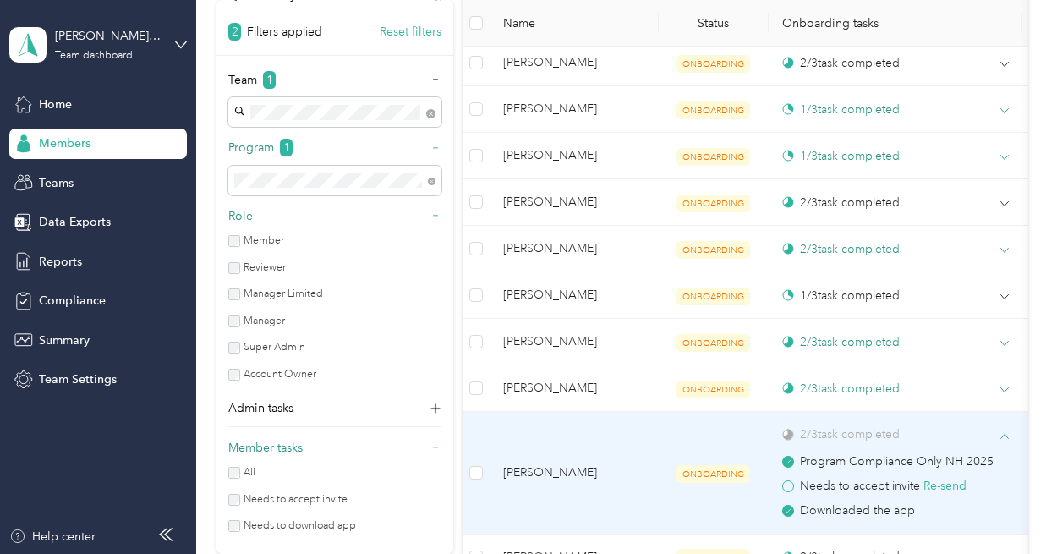
click at [1005, 434] on icon at bounding box center [1004, 436] width 8 height 4
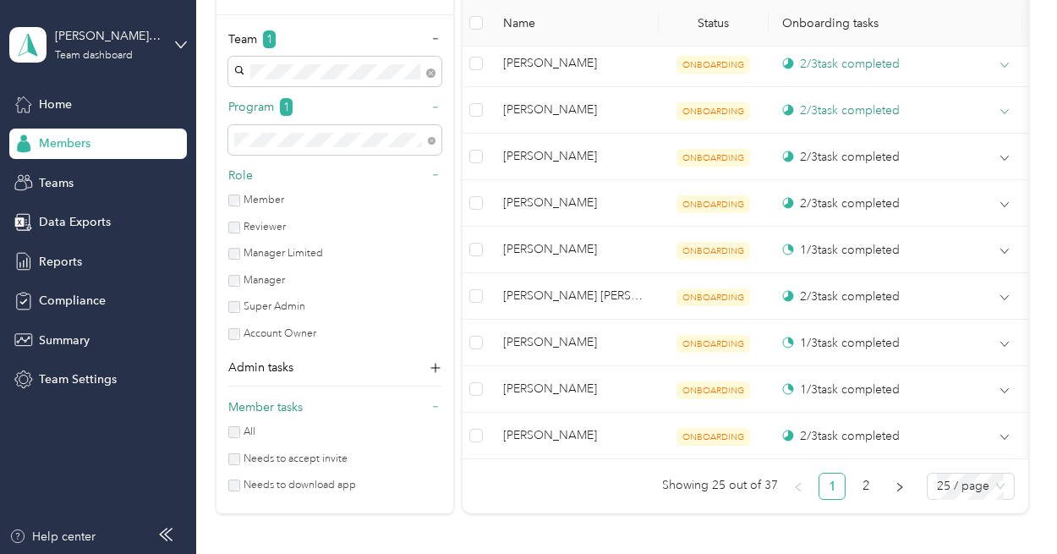
scroll to position [1370, 0]
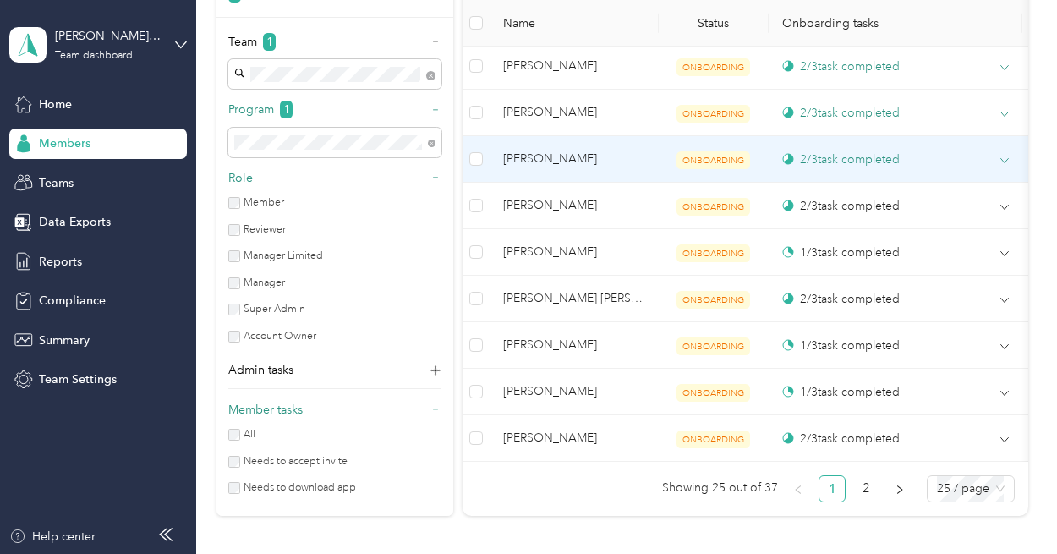
click at [1003, 156] on icon at bounding box center [1004, 160] width 8 height 8
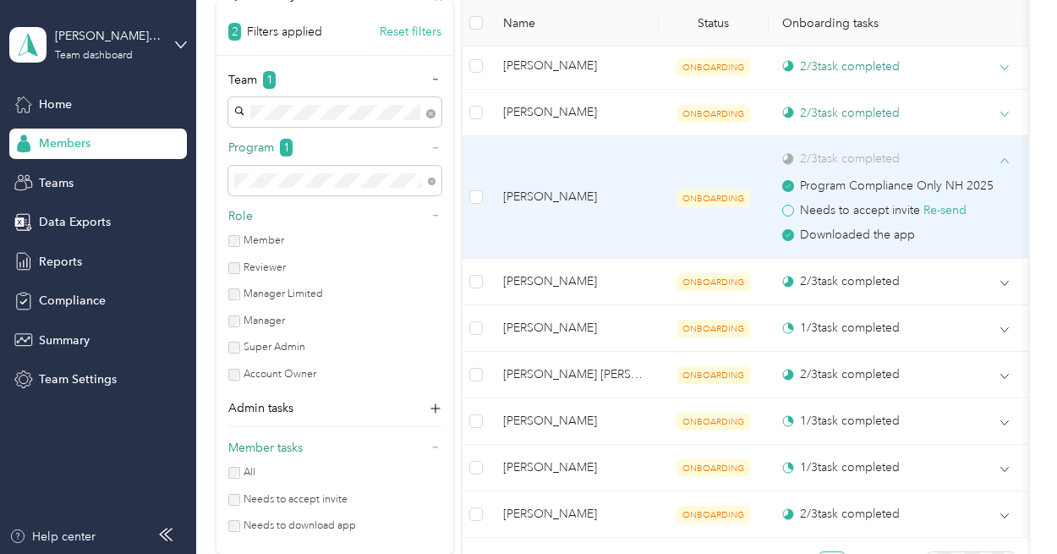
click at [1003, 156] on icon at bounding box center [1004, 160] width 8 height 8
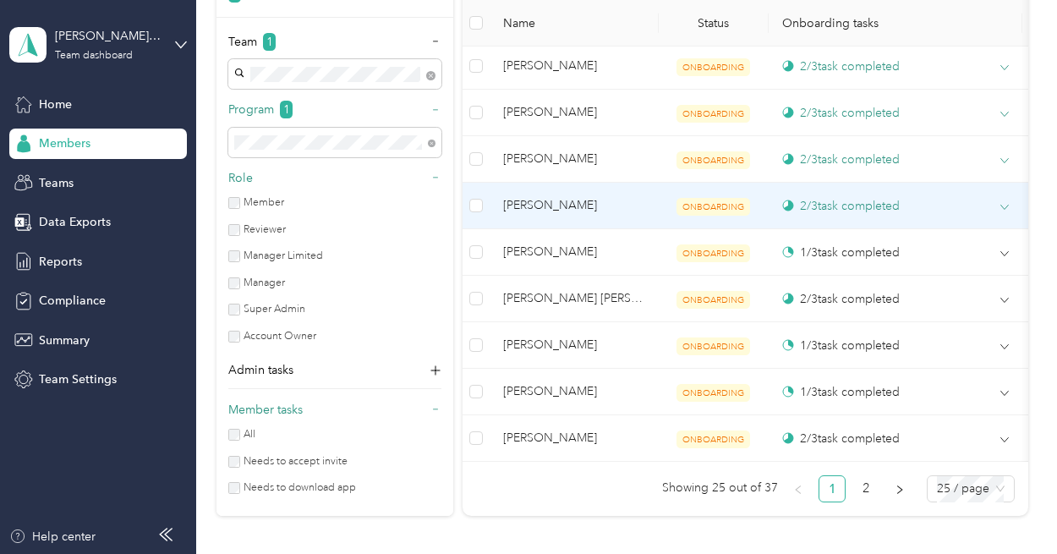
click at [1007, 205] on icon at bounding box center [1004, 207] width 8 height 4
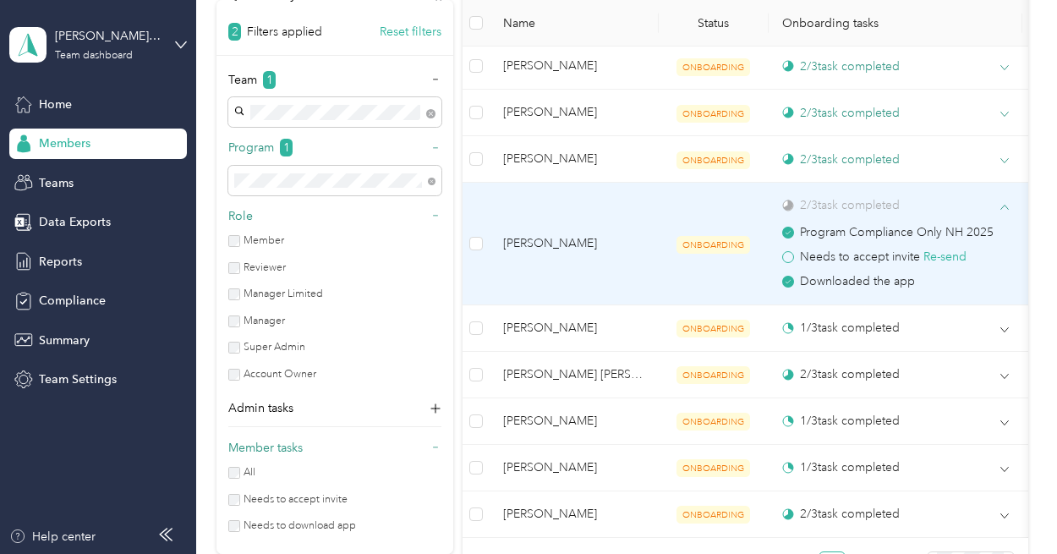
click at [1007, 203] on icon at bounding box center [1004, 207] width 8 height 8
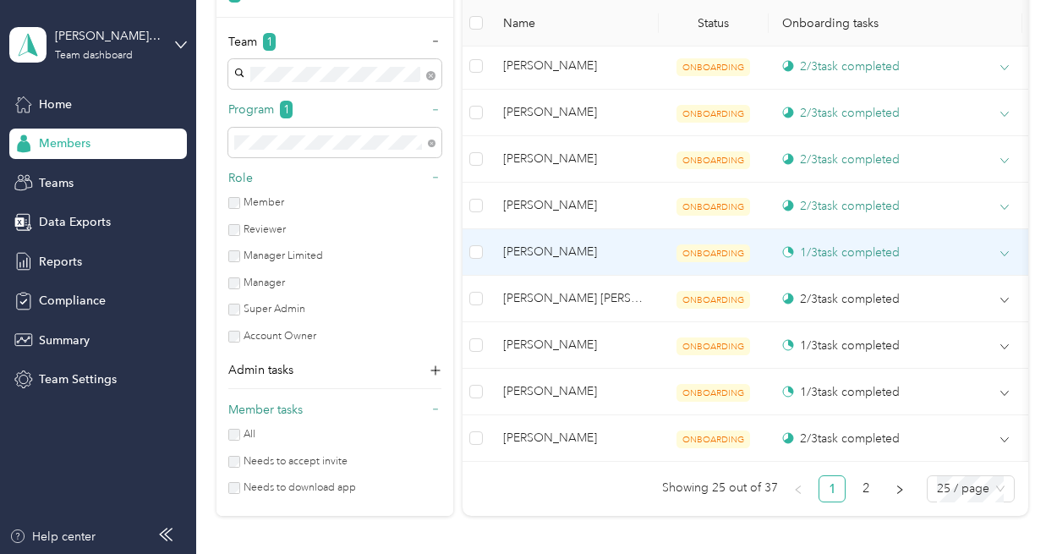
click at [1007, 249] on icon at bounding box center [1004, 253] width 8 height 8
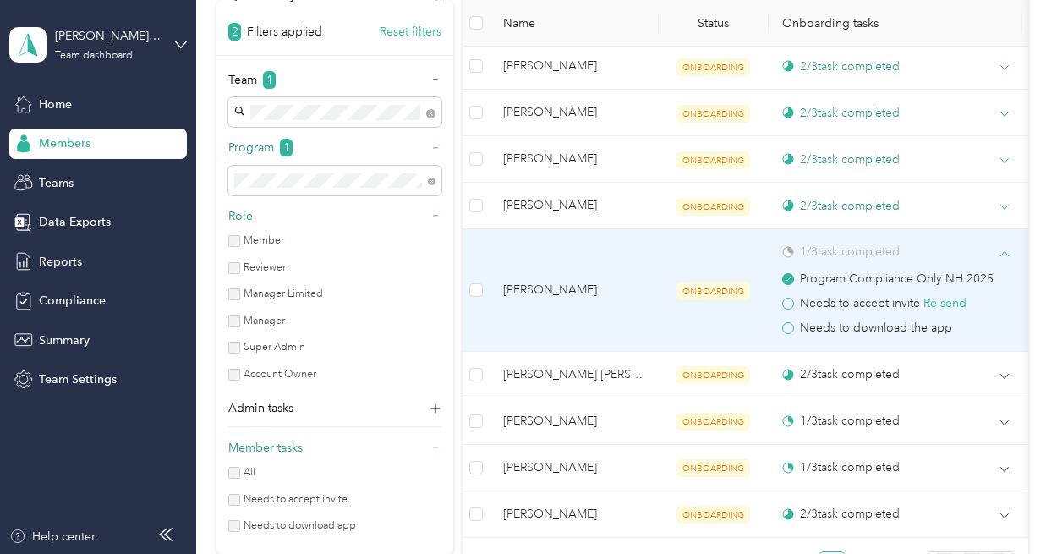
click at [1007, 249] on icon at bounding box center [1004, 253] width 8 height 8
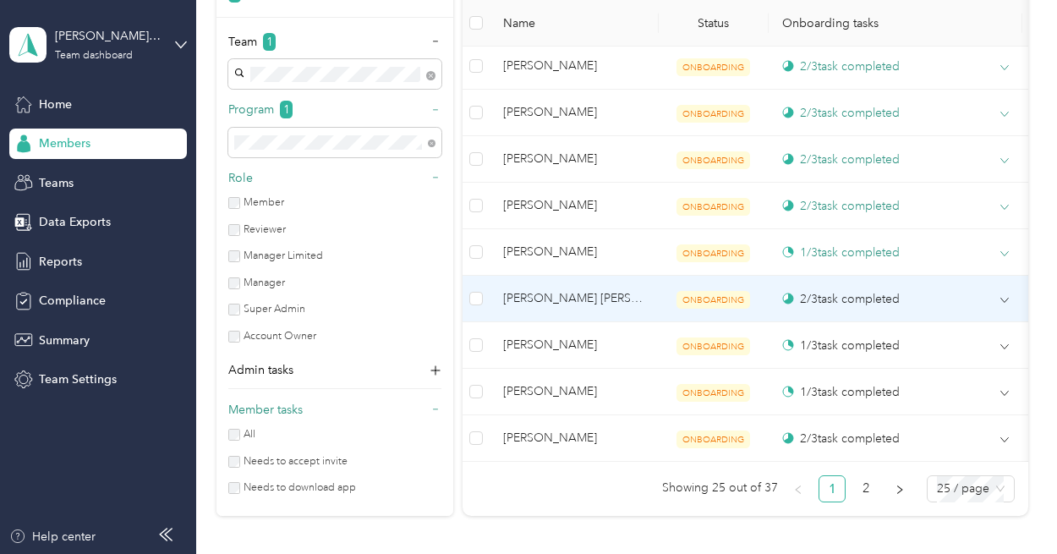
click at [1009, 292] on td "2 / 3 task completed" at bounding box center [896, 299] width 254 height 47
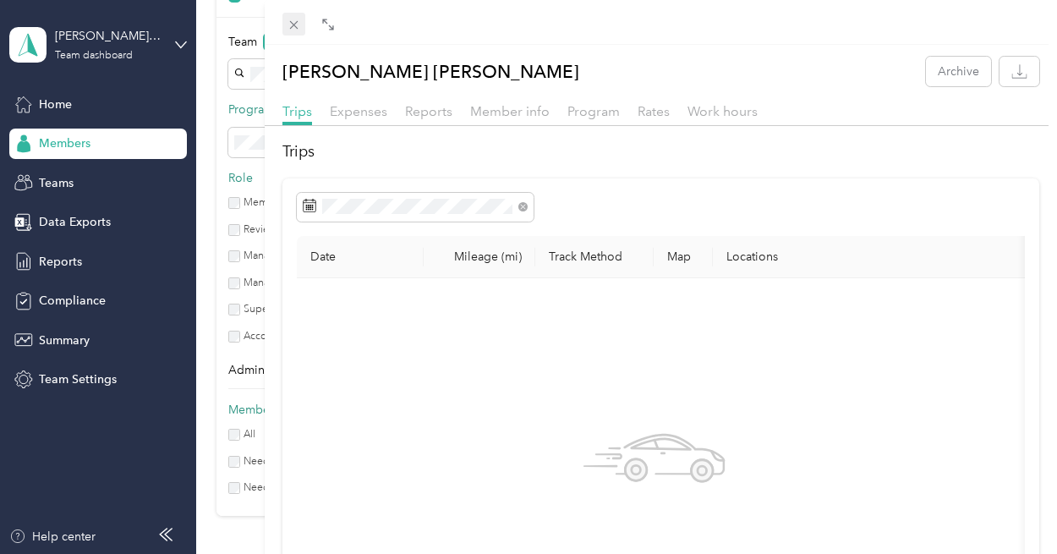
click at [296, 23] on icon at bounding box center [293, 25] width 8 height 8
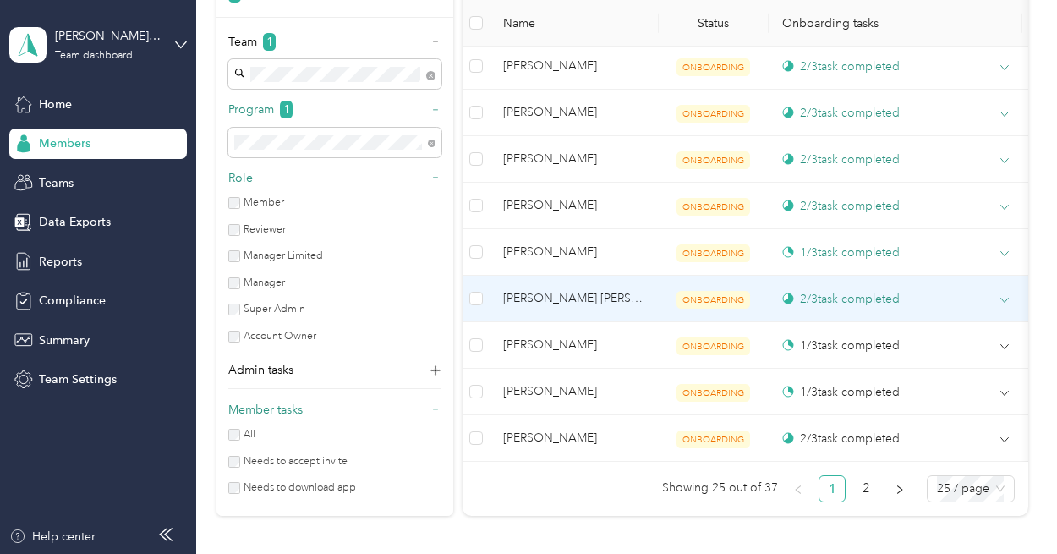
click at [1002, 296] on icon at bounding box center [1004, 300] width 8 height 8
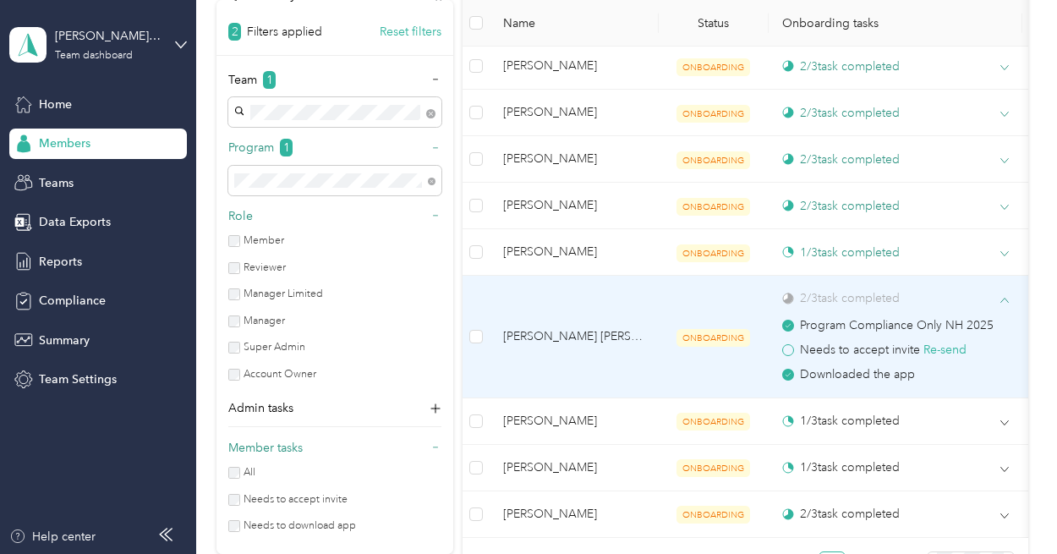
click at [1002, 296] on icon at bounding box center [1004, 300] width 8 height 8
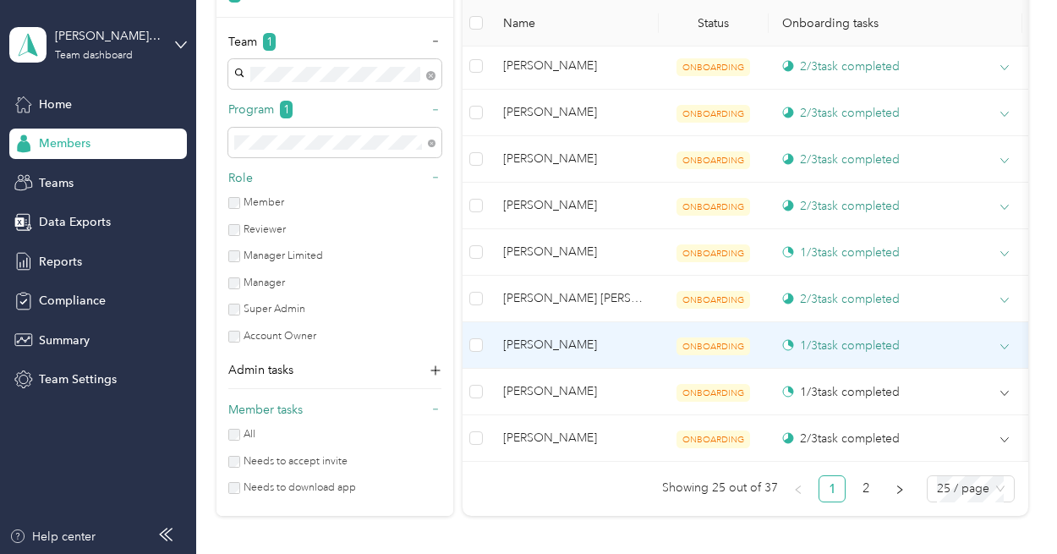
click at [1005, 342] on icon at bounding box center [1004, 346] width 8 height 8
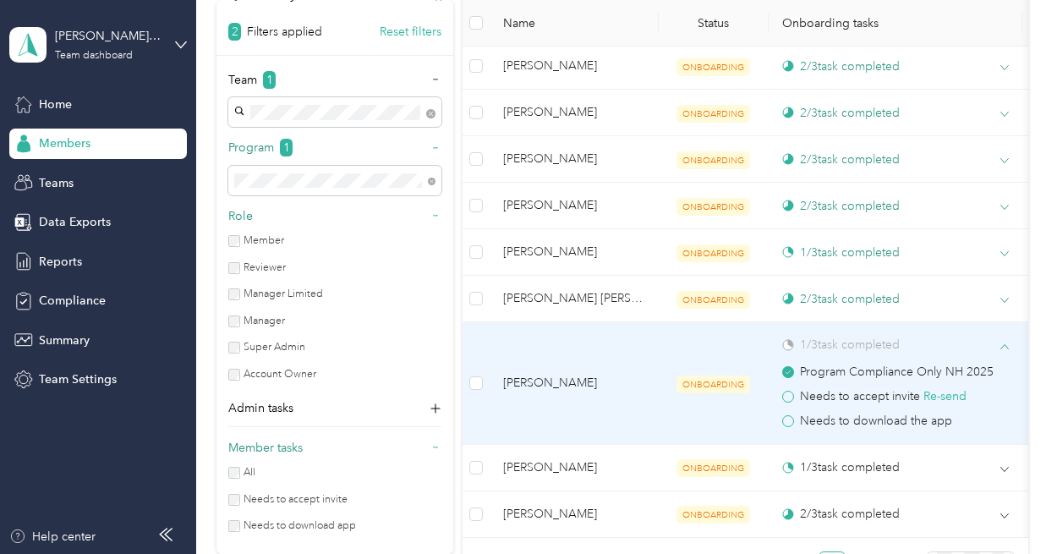
click at [1005, 342] on icon at bounding box center [1004, 346] width 8 height 8
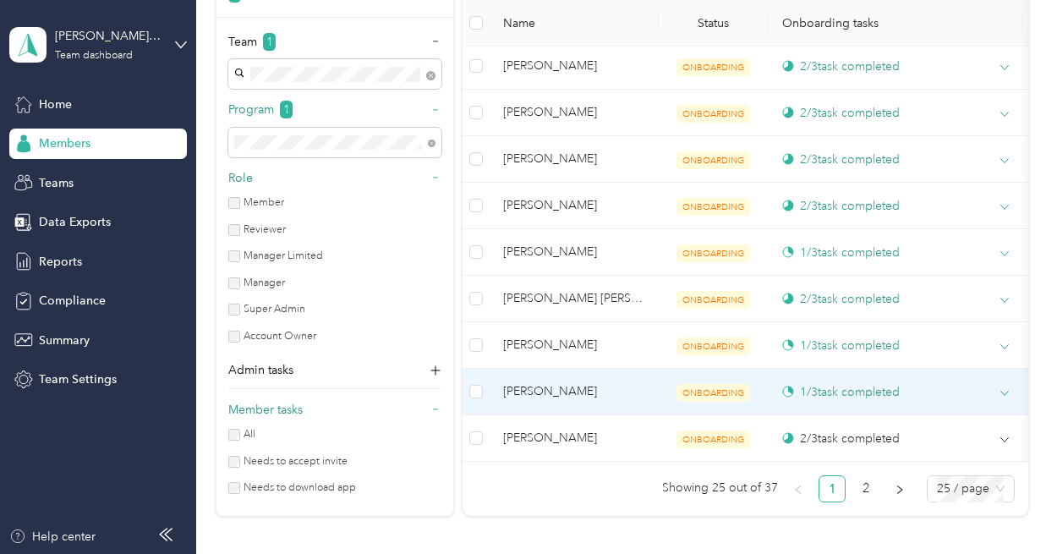
click at [1005, 389] on icon at bounding box center [1004, 393] width 8 height 8
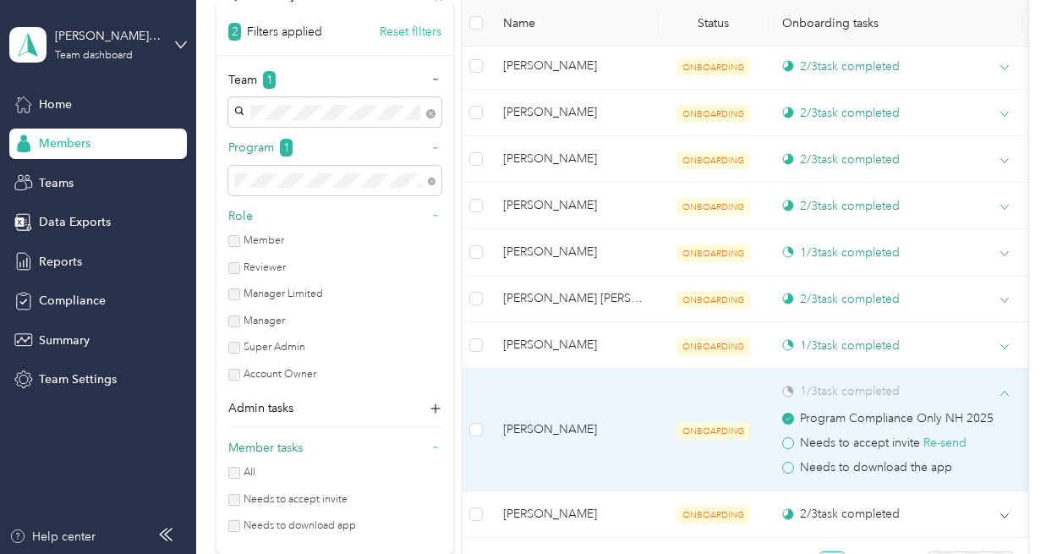
click at [1005, 389] on icon at bounding box center [1004, 393] width 8 height 8
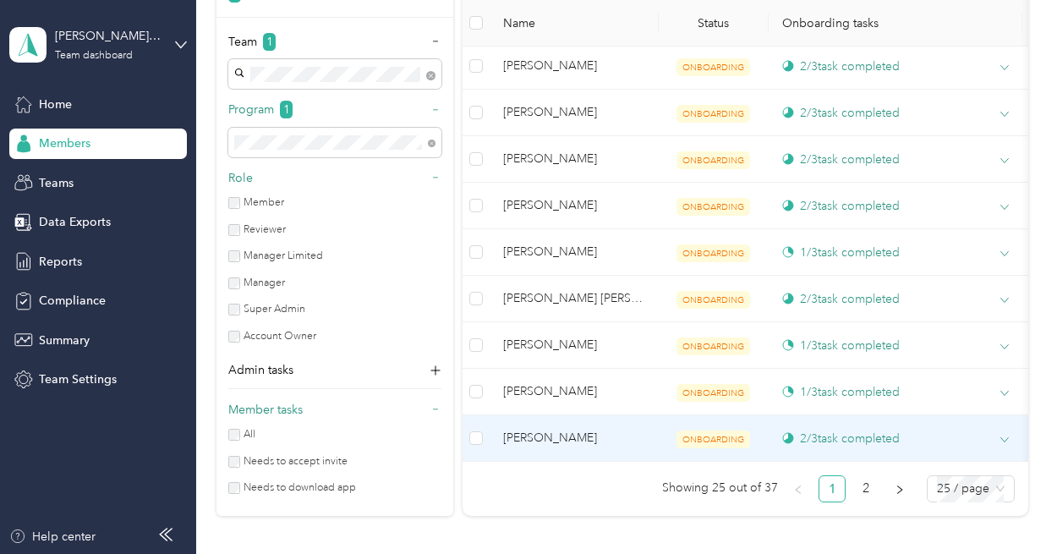
click at [1006, 435] on icon at bounding box center [1004, 439] width 8 height 8
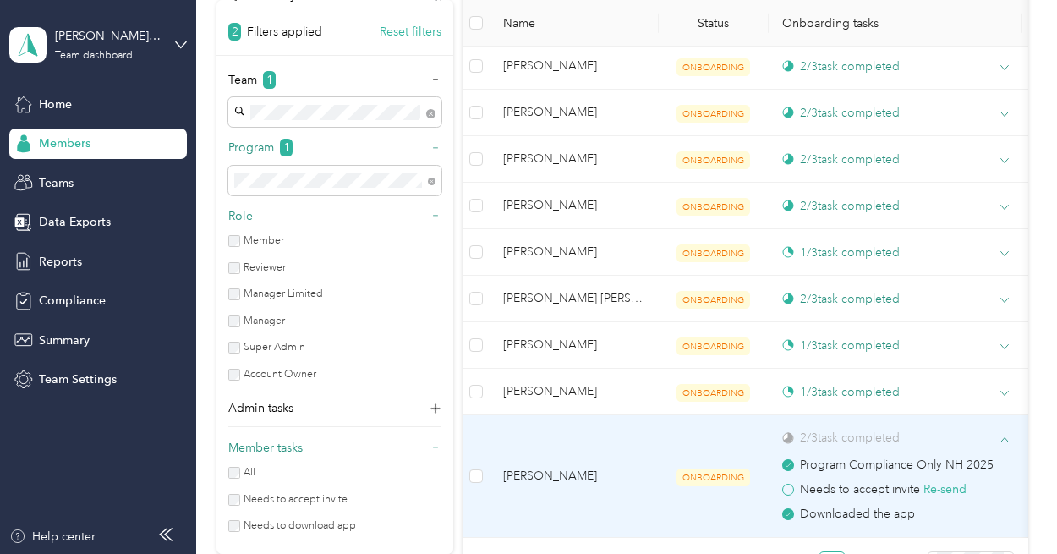
click at [1006, 435] on icon at bounding box center [1004, 439] width 8 height 8
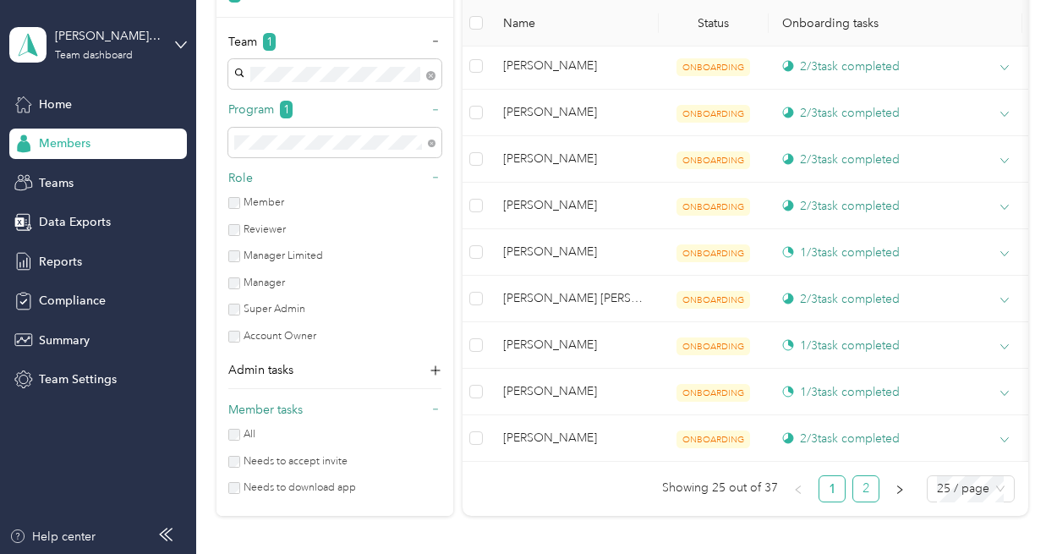
click at [862, 489] on link "2" at bounding box center [865, 488] width 25 height 25
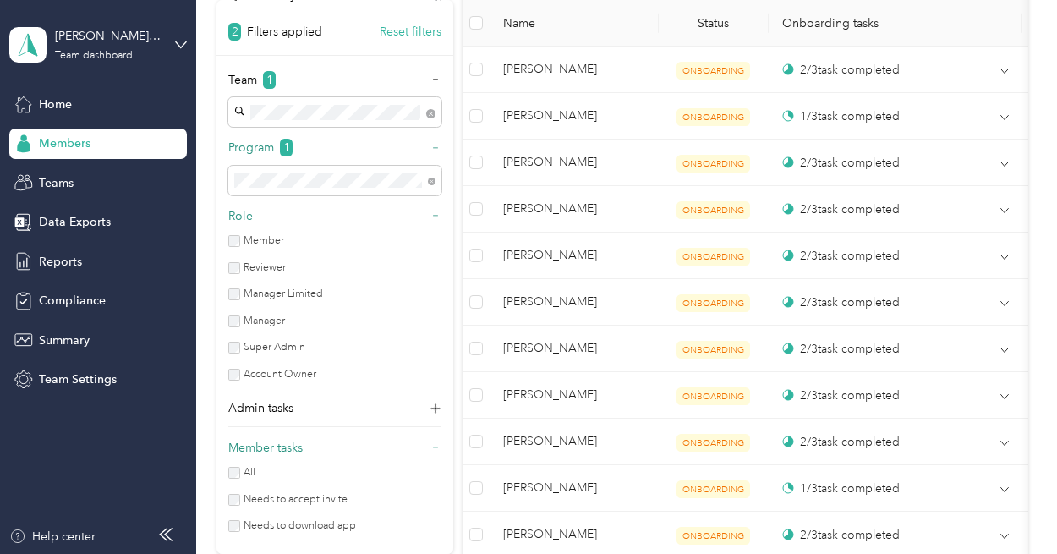
scroll to position [611, 0]
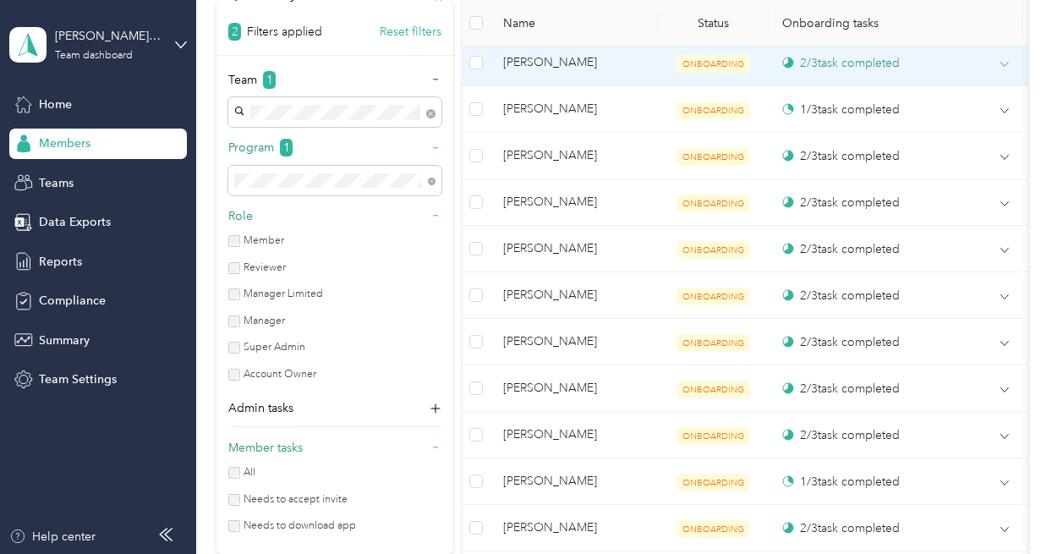
click at [1001, 65] on icon at bounding box center [1004, 64] width 8 height 8
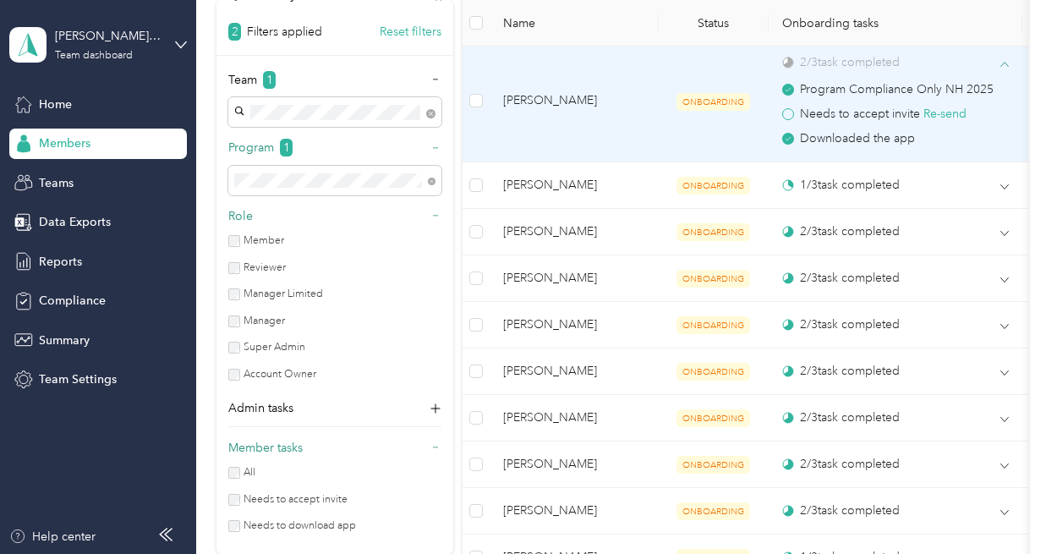
click at [1001, 65] on icon at bounding box center [1004, 64] width 8 height 4
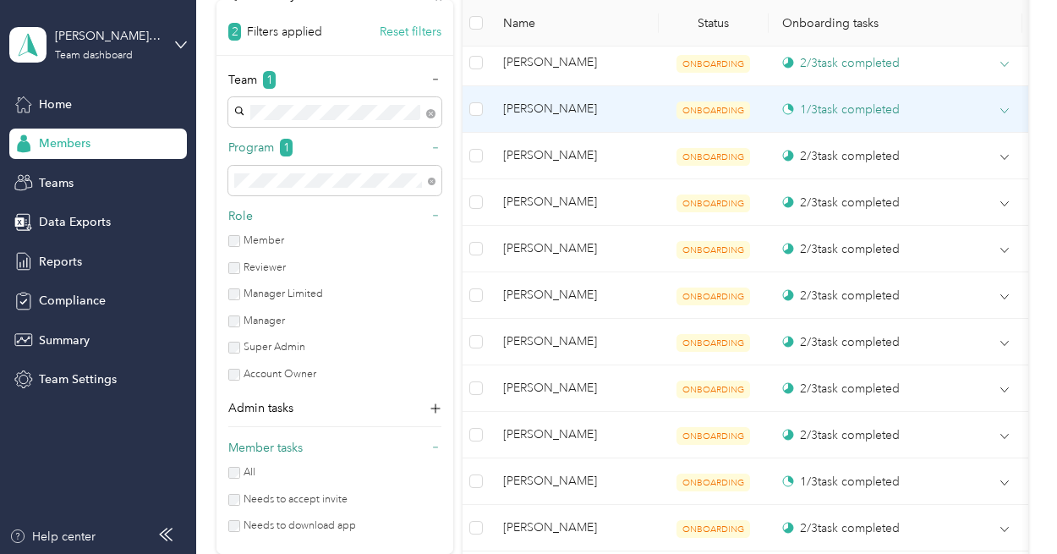
click at [1003, 107] on icon at bounding box center [1004, 111] width 8 height 8
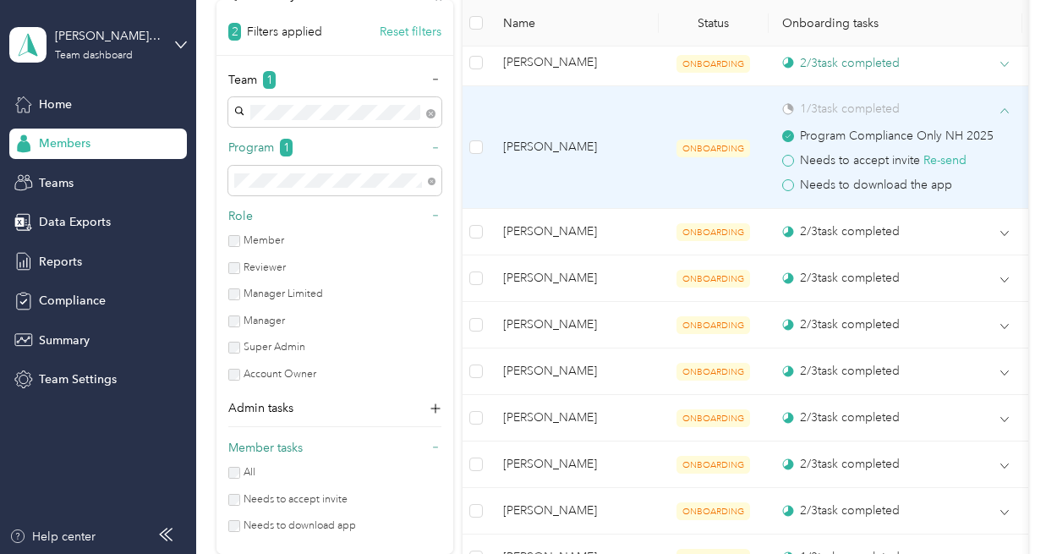
click at [1003, 107] on icon at bounding box center [1004, 111] width 8 height 8
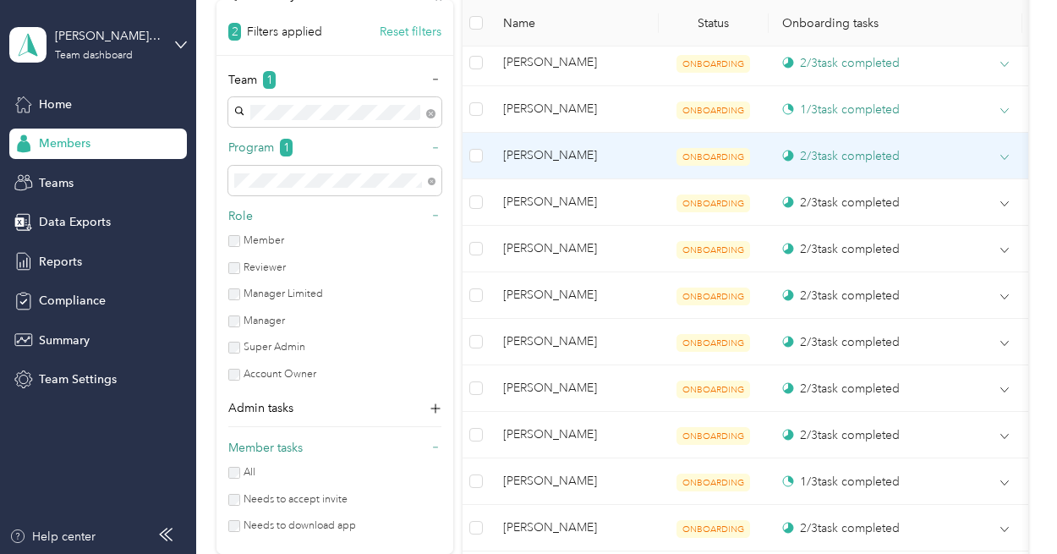
click at [1003, 153] on icon at bounding box center [1004, 157] width 8 height 8
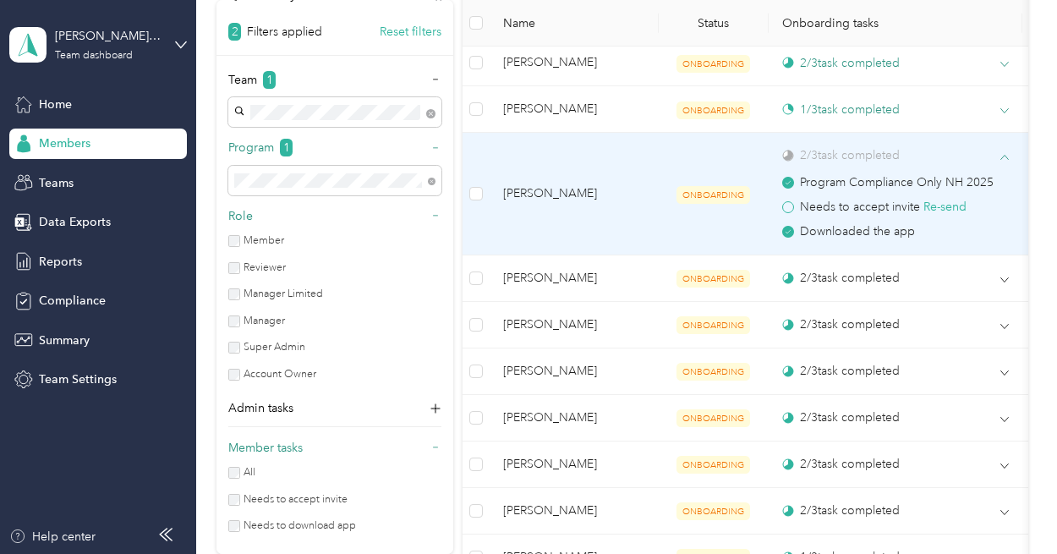
click at [1003, 153] on icon at bounding box center [1004, 157] width 8 height 8
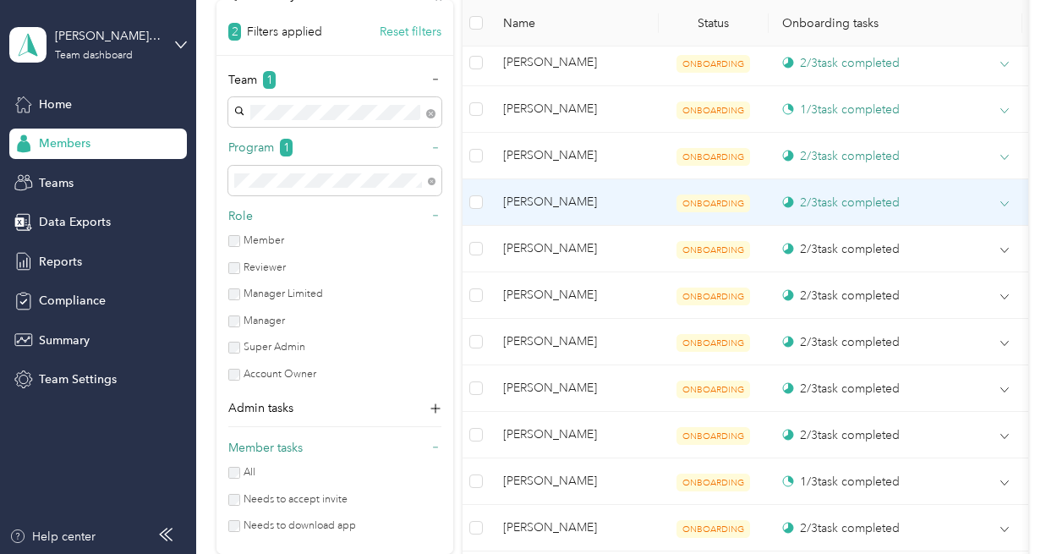
click at [1003, 197] on span at bounding box center [1004, 203] width 8 height 15
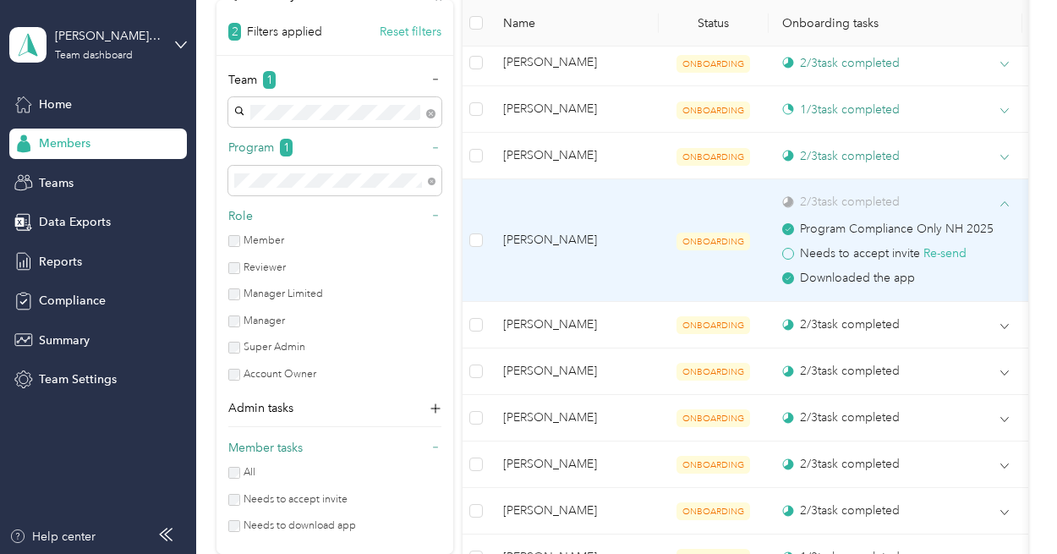
click at [1003, 200] on icon at bounding box center [1004, 204] width 8 height 8
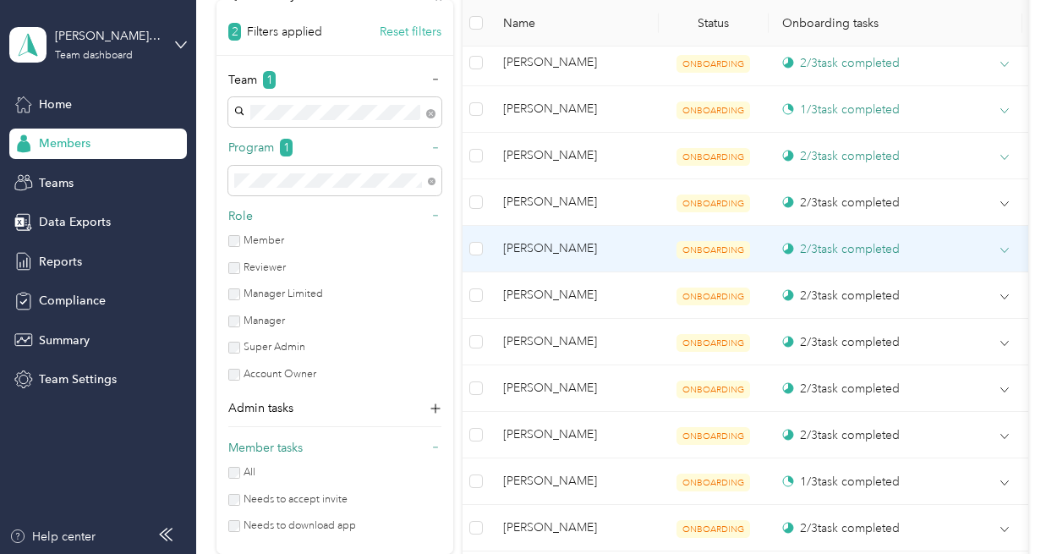
click at [1004, 246] on icon at bounding box center [1004, 250] width 8 height 8
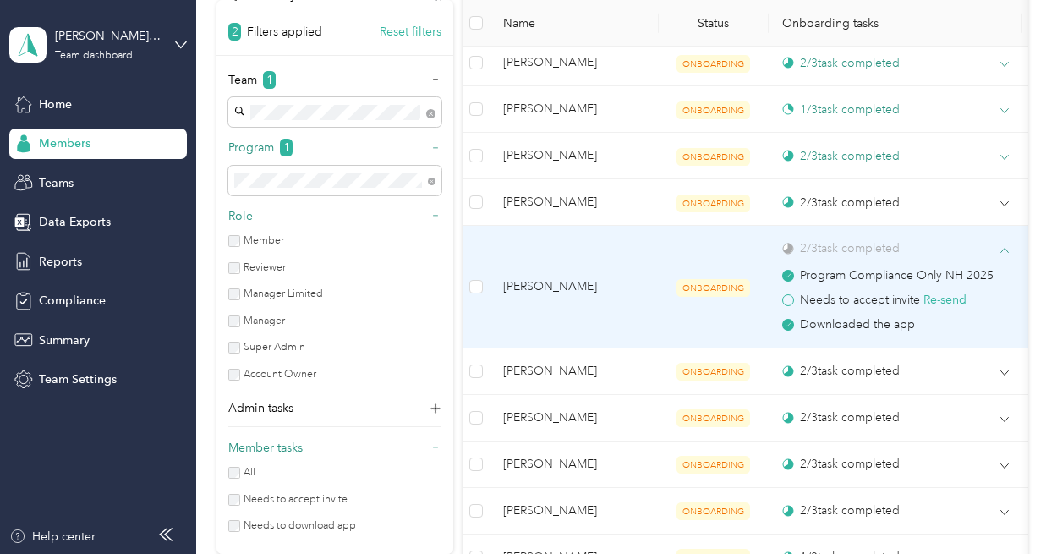
click at [1004, 246] on icon at bounding box center [1004, 250] width 8 height 8
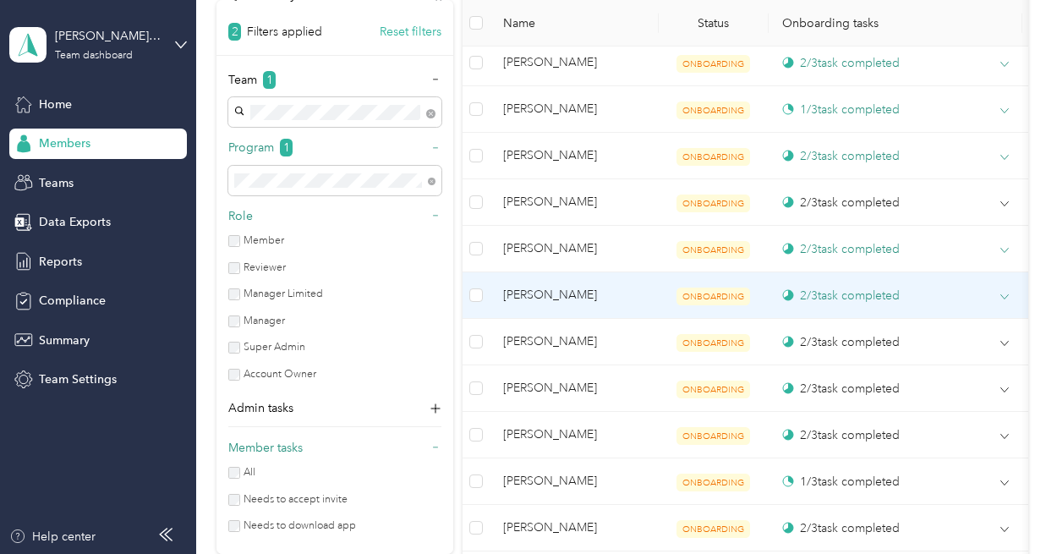
click at [1004, 295] on icon at bounding box center [1004, 297] width 8 height 8
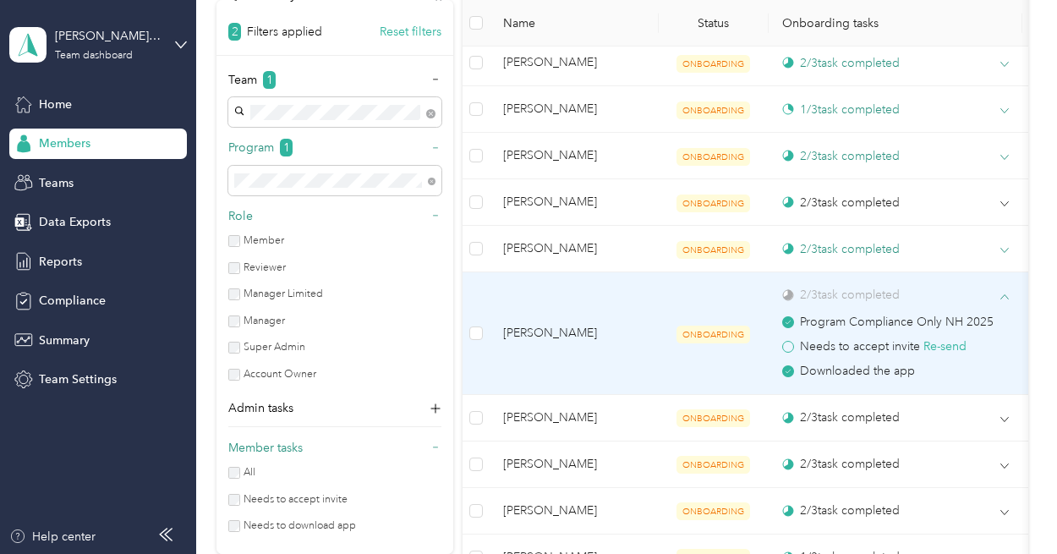
click at [1004, 295] on icon at bounding box center [1004, 297] width 8 height 8
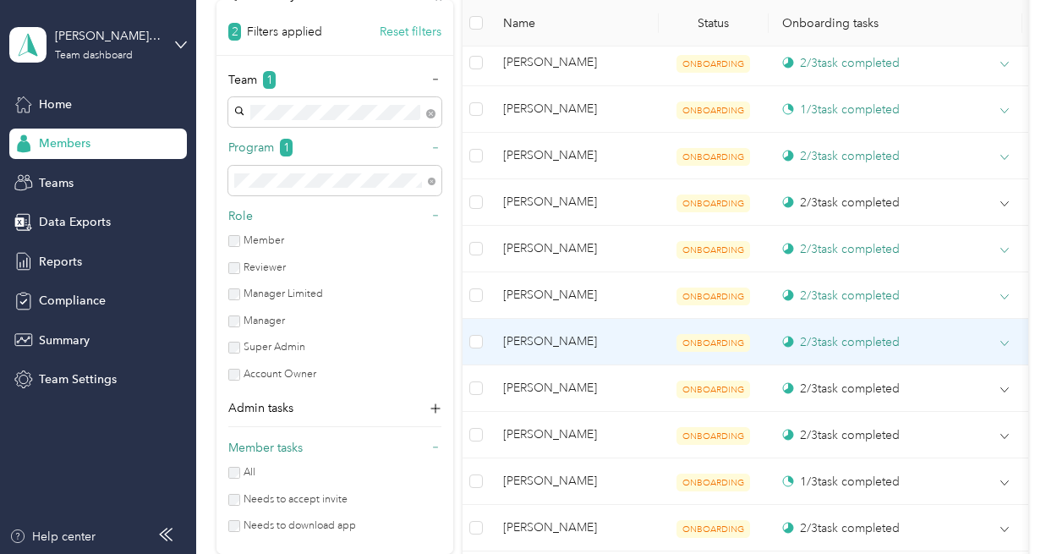
click at [1002, 339] on icon at bounding box center [1004, 343] width 8 height 8
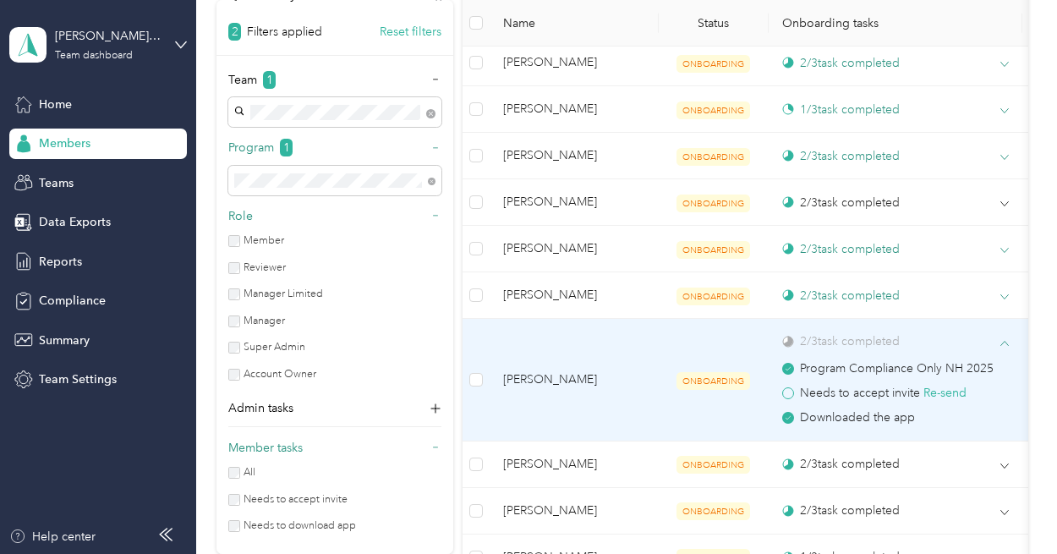
click at [1002, 339] on icon at bounding box center [1004, 343] width 8 height 8
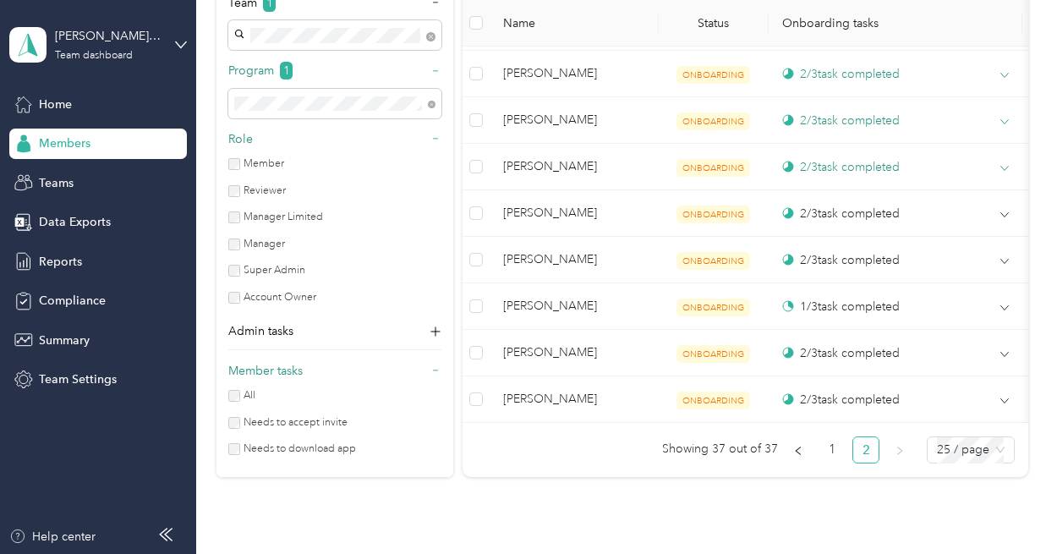
scroll to position [808, 0]
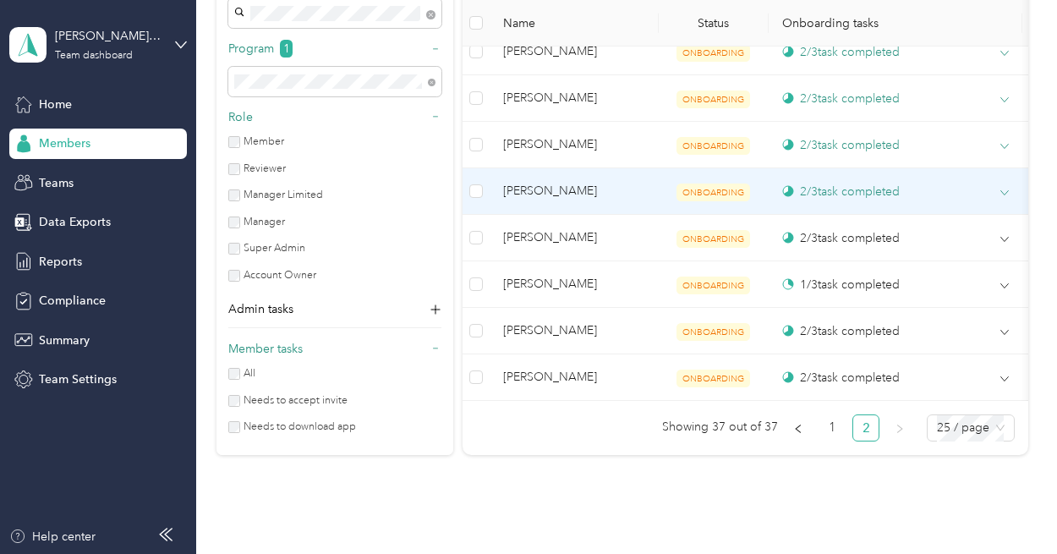
click at [1005, 191] on icon at bounding box center [1004, 193] width 8 height 4
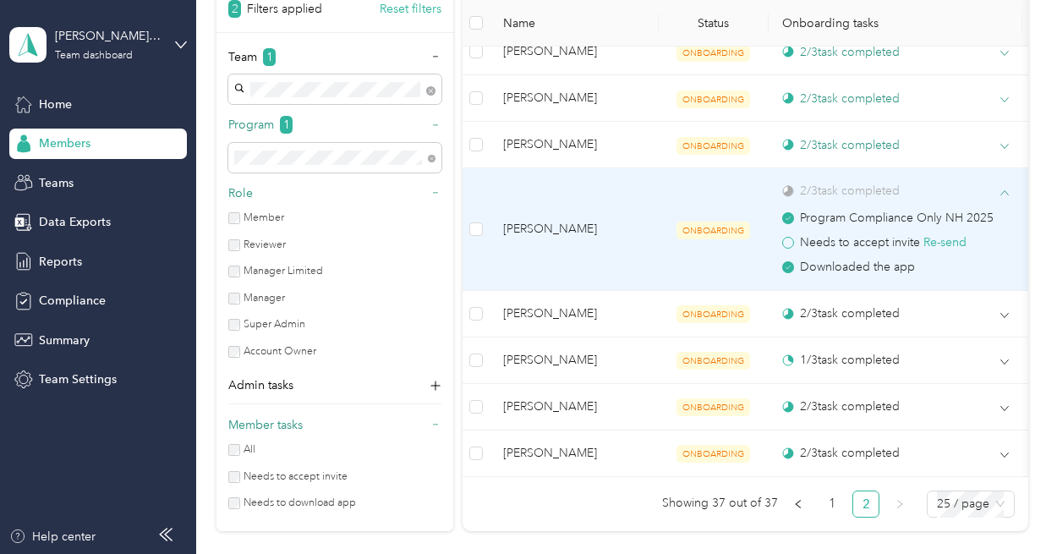
click at [1005, 190] on icon at bounding box center [1004, 193] width 8 height 8
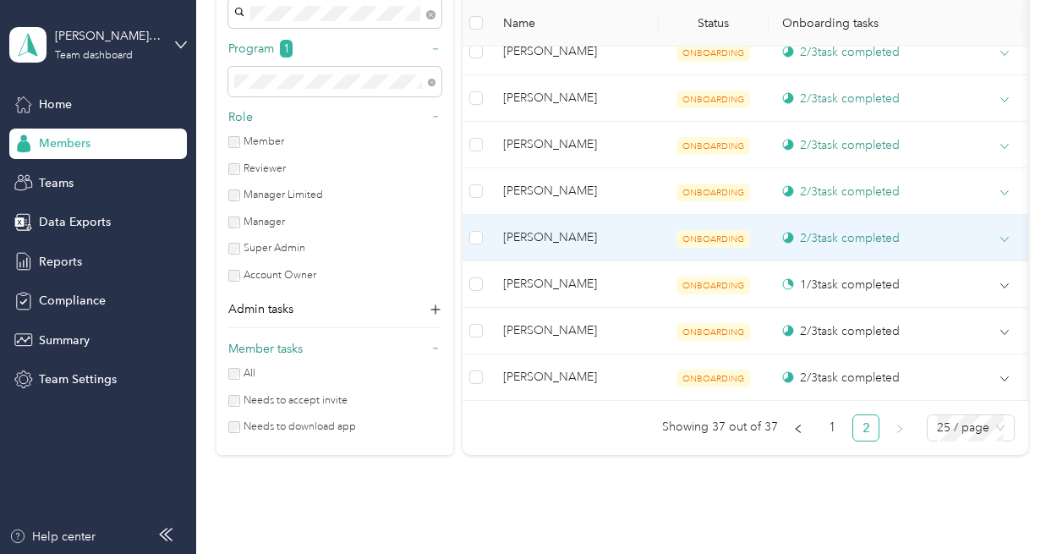
click at [1006, 235] on icon at bounding box center [1004, 239] width 8 height 8
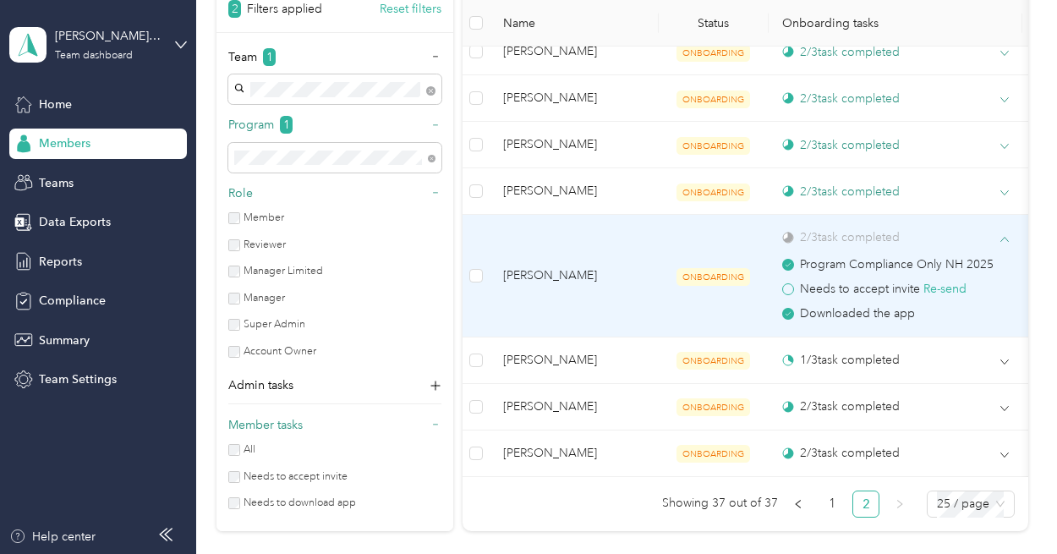
click at [1006, 235] on icon at bounding box center [1004, 239] width 8 height 8
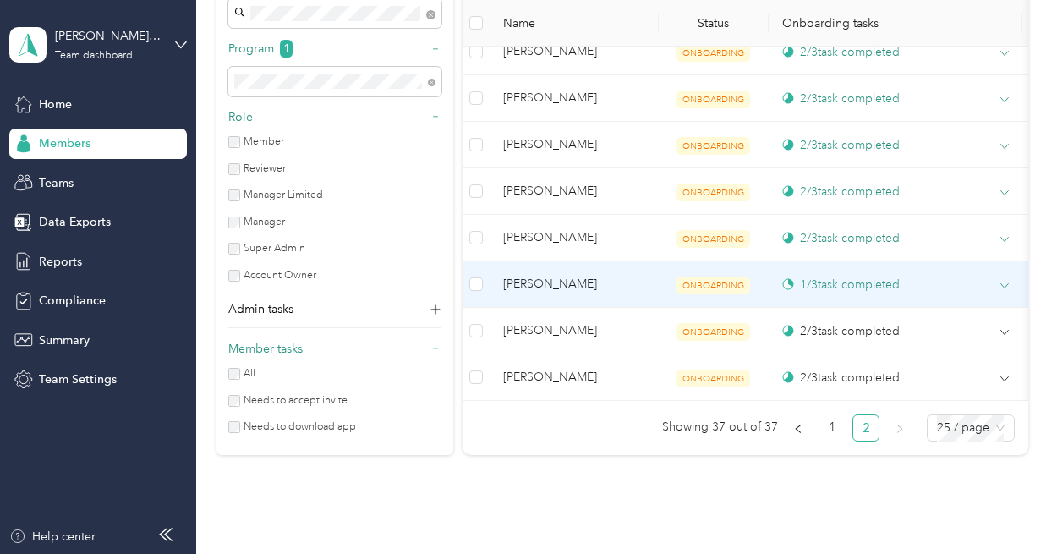
click at [1006, 282] on icon at bounding box center [1004, 286] width 8 height 8
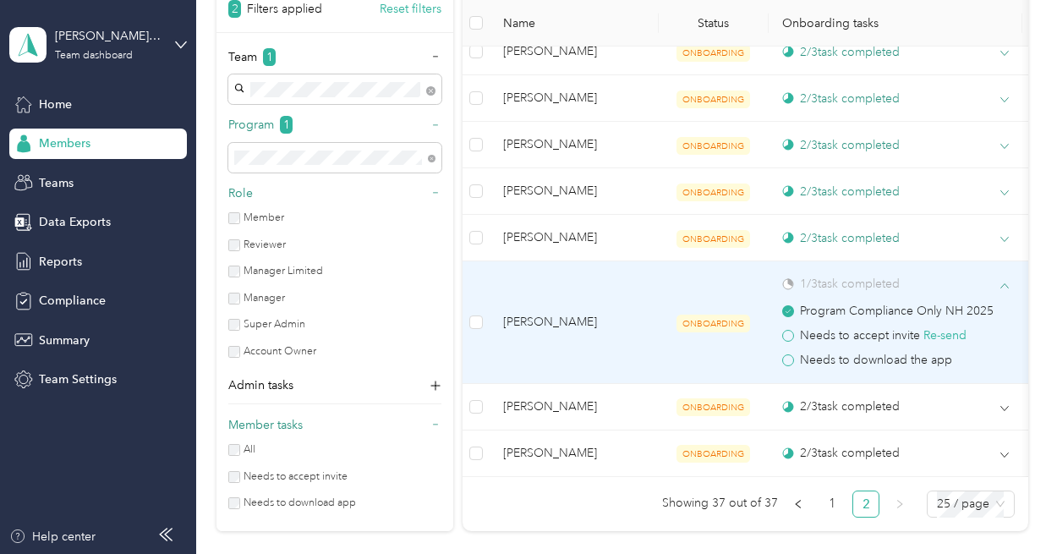
click at [1006, 282] on icon at bounding box center [1004, 286] width 8 height 8
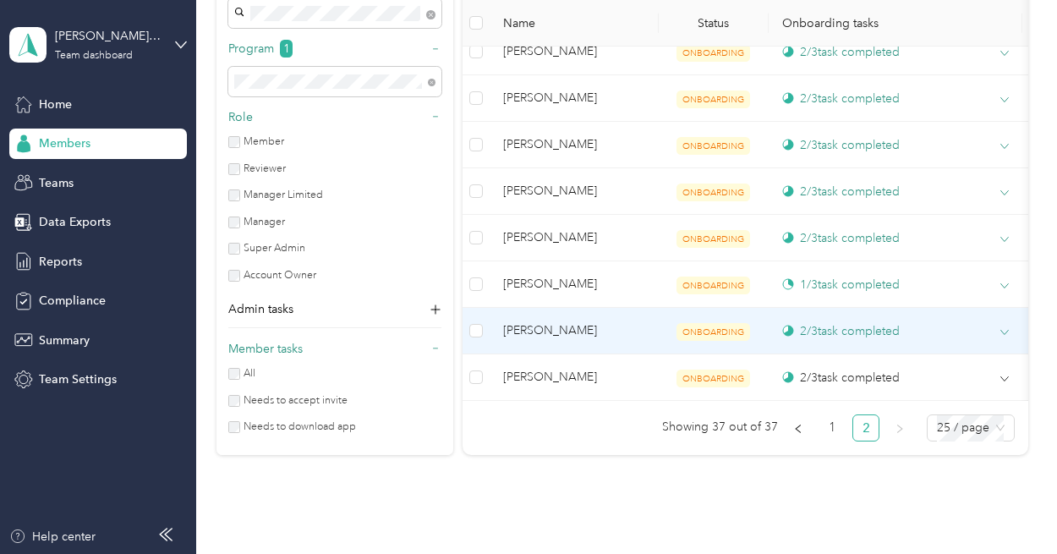
click at [1007, 331] on icon at bounding box center [1004, 333] width 8 height 4
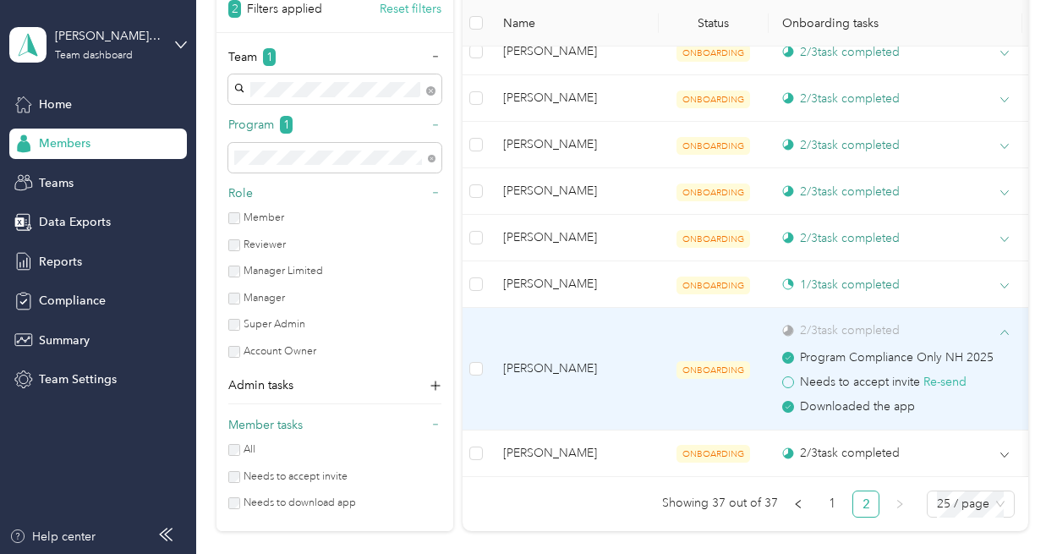
click at [1007, 328] on icon at bounding box center [1004, 332] width 8 height 8
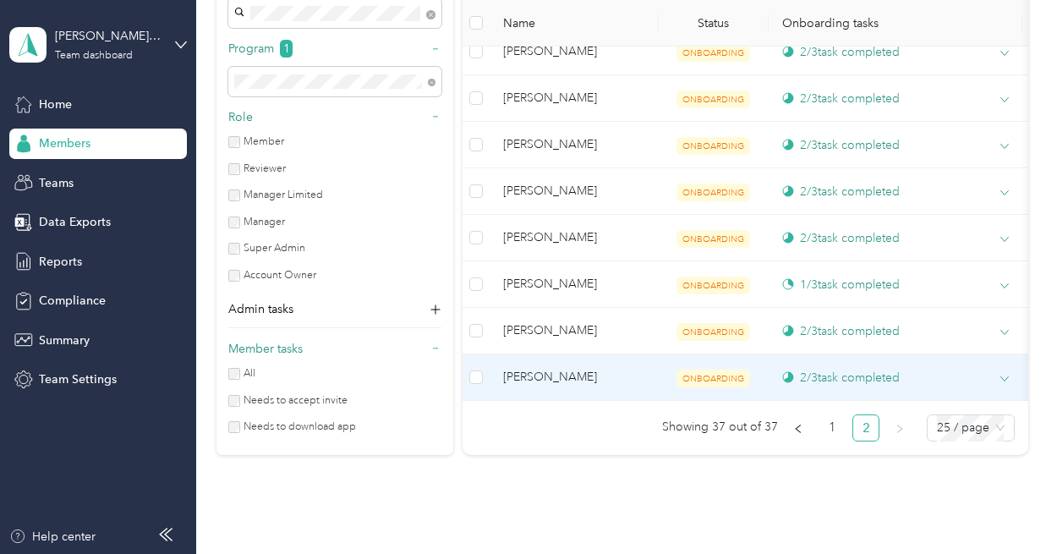
click at [1007, 377] on icon at bounding box center [1004, 379] width 8 height 4
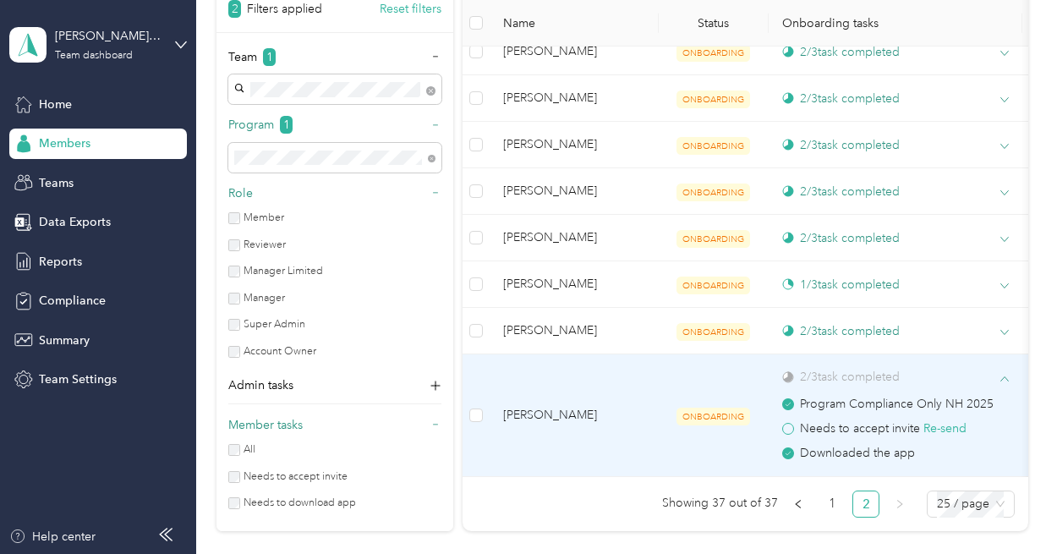
click at [1007, 375] on icon at bounding box center [1004, 379] width 8 height 8
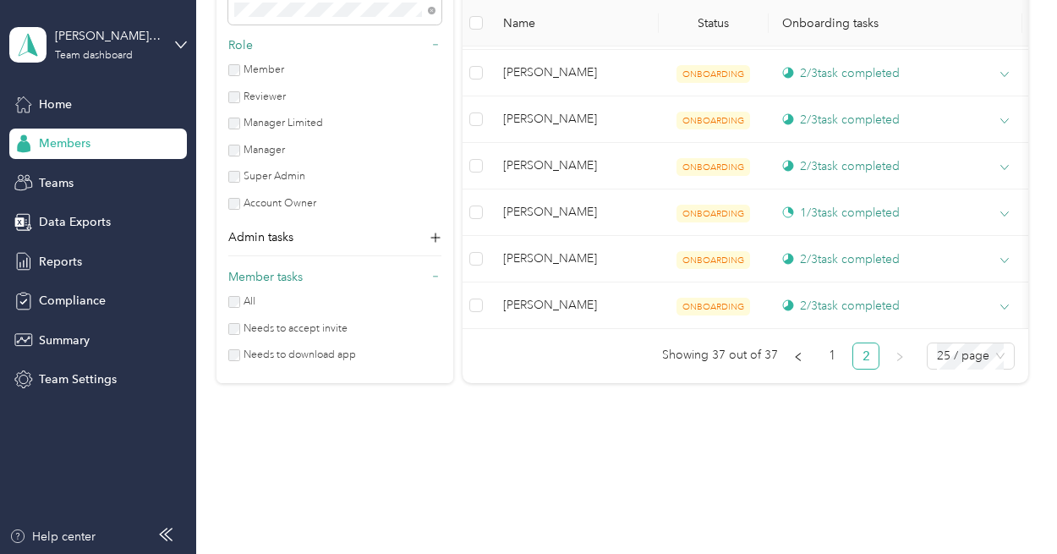
scroll to position [906, 0]
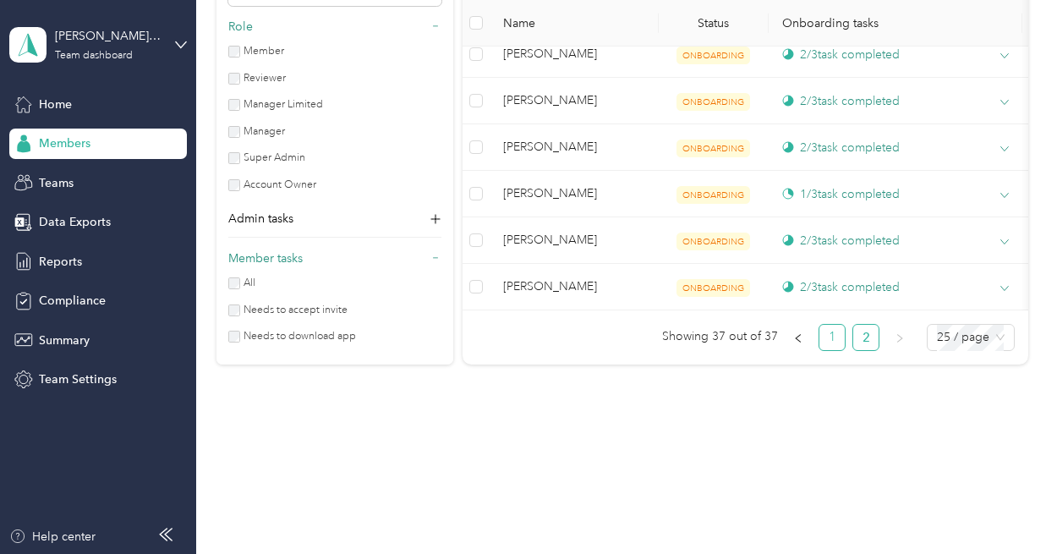
click at [827, 342] on link "1" at bounding box center [831, 337] width 25 height 25
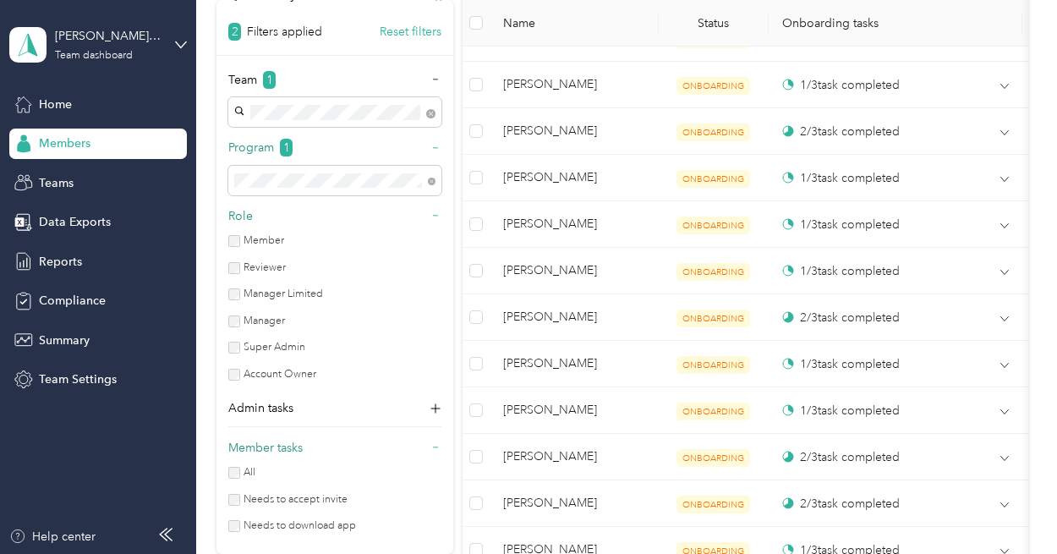
scroll to position [798, 0]
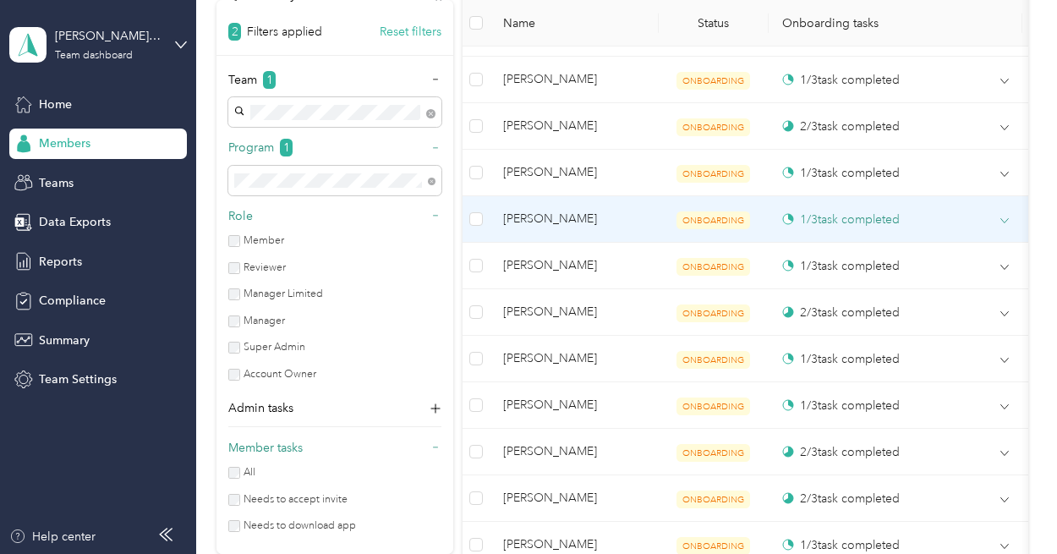
click at [1003, 216] on icon at bounding box center [1004, 220] width 8 height 8
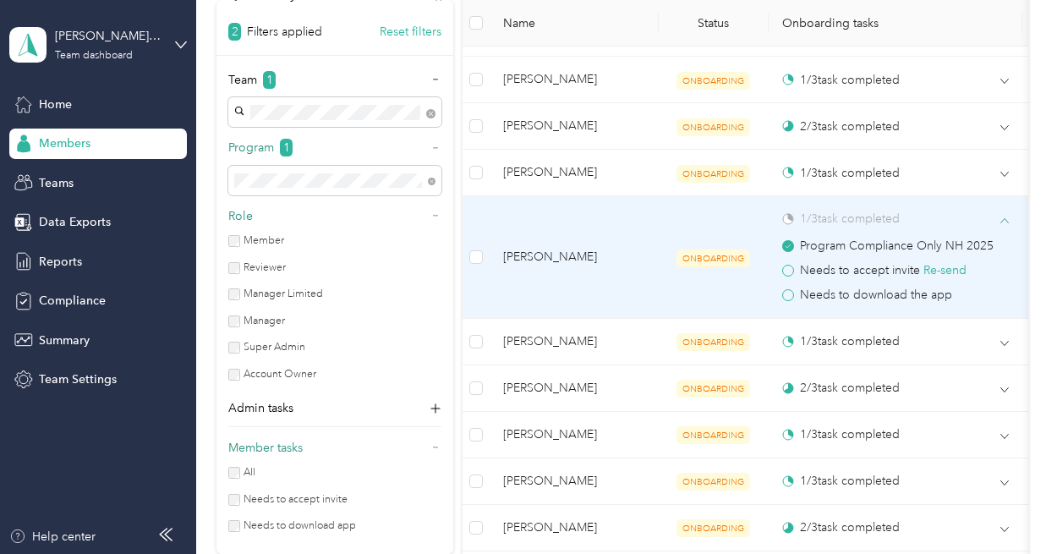
click at [1003, 218] on icon at bounding box center [1004, 220] width 8 height 4
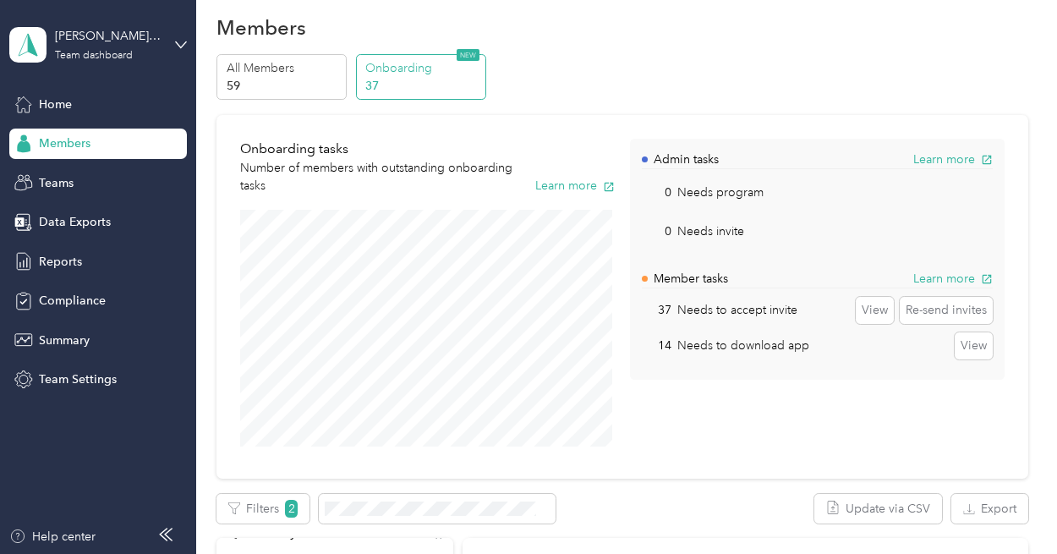
scroll to position [0, 0]
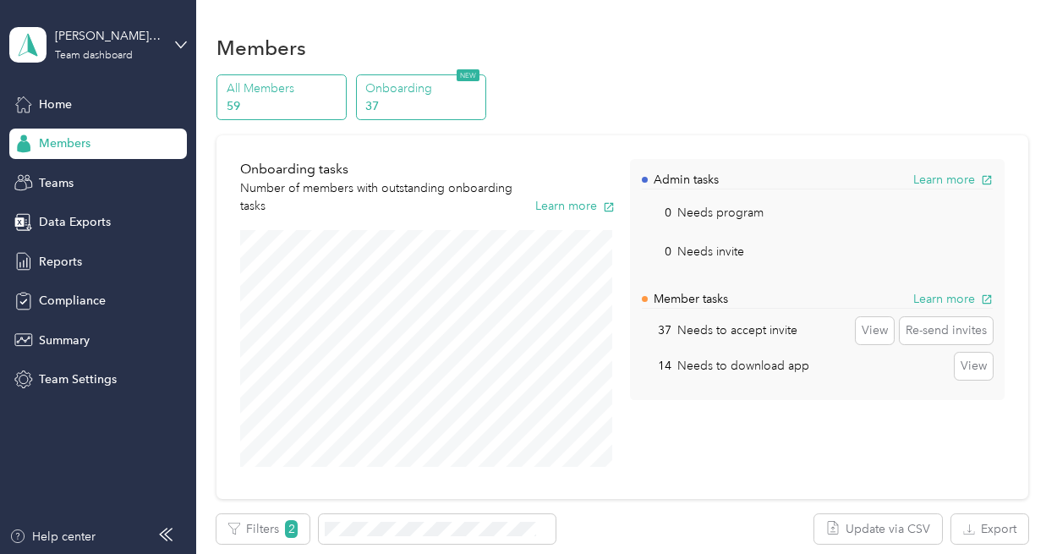
click at [282, 103] on p "59" at bounding box center [284, 106] width 115 height 18
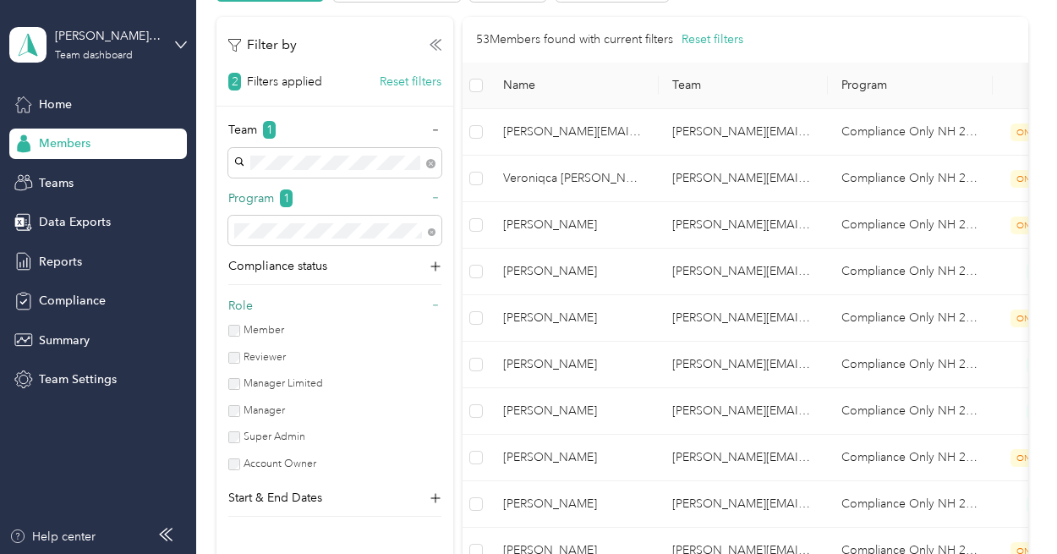
scroll to position [211, 0]
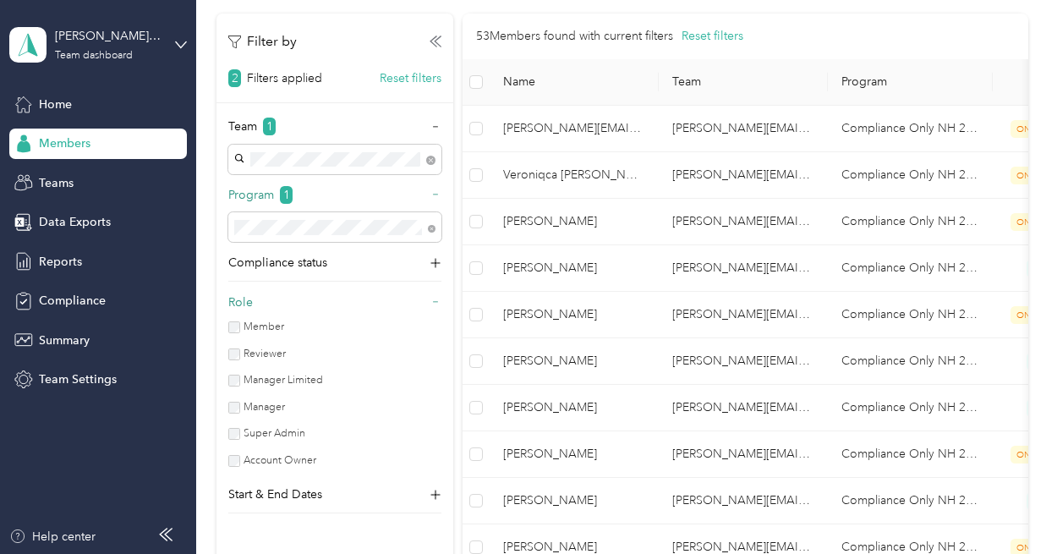
click at [428, 41] on div "Filter by" at bounding box center [334, 41] width 213 height 21
click at [435, 41] on icon at bounding box center [438, 41] width 6 height 10
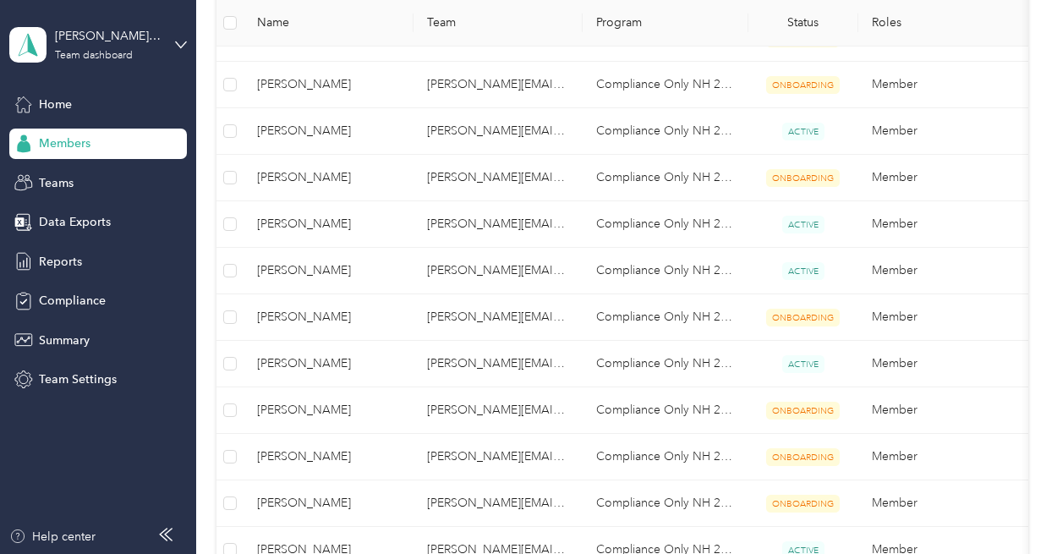
scroll to position [359, 0]
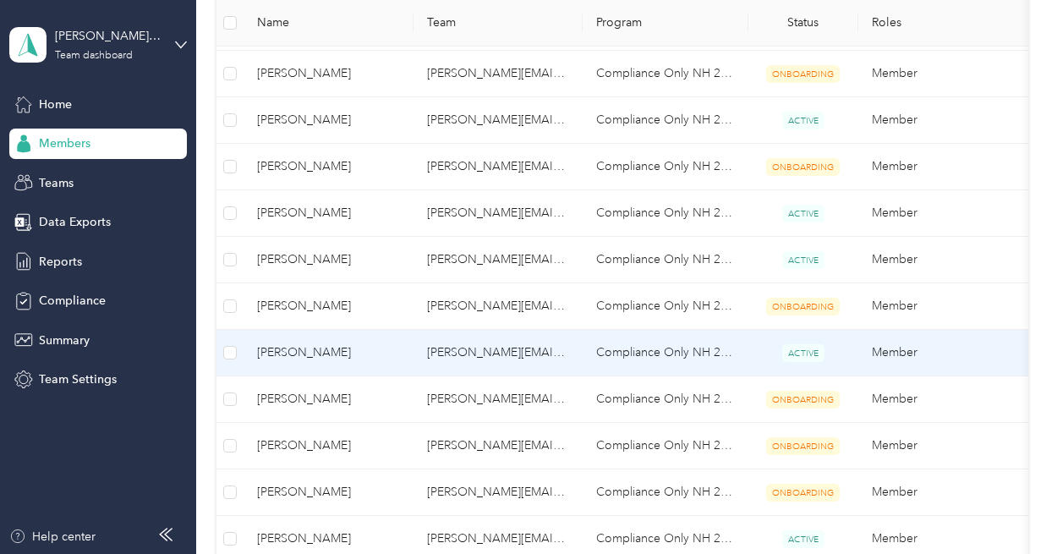
click at [808, 347] on span "ACTIVE" at bounding box center [803, 353] width 42 height 18
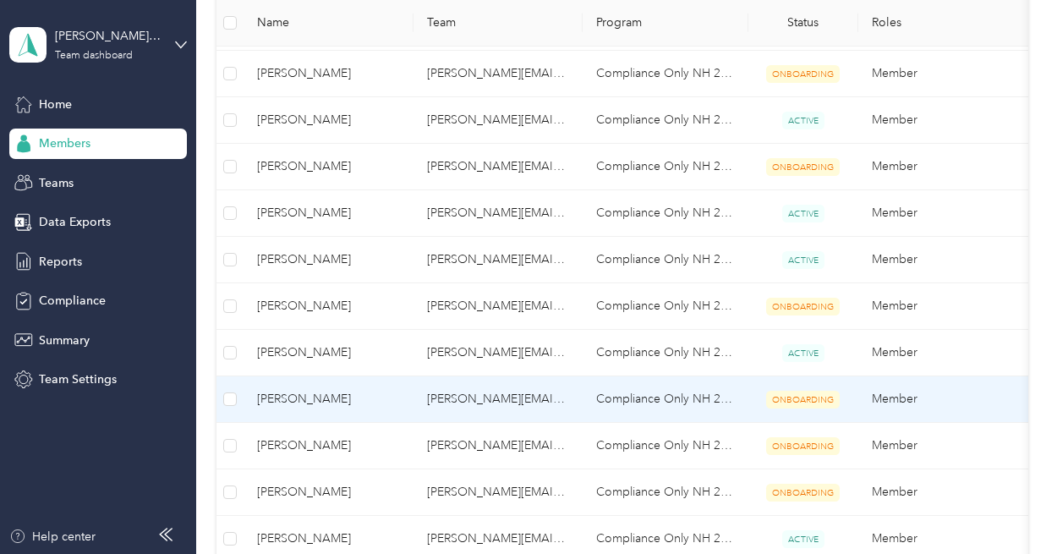
click at [295, 390] on span "[PERSON_NAME]" at bounding box center [328, 399] width 142 height 19
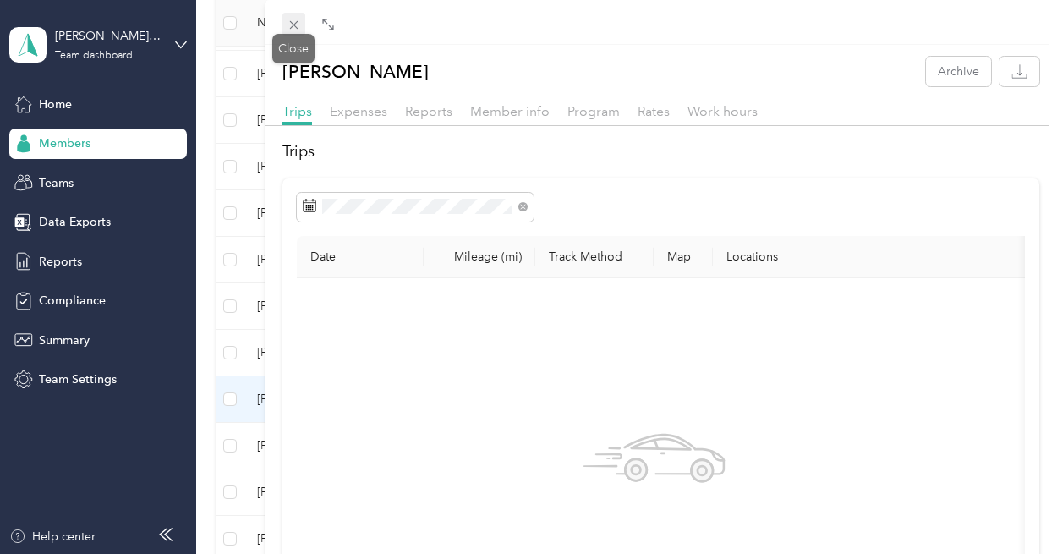
click at [287, 24] on icon at bounding box center [294, 25] width 14 height 14
